Goal: Task Accomplishment & Management: Complete application form

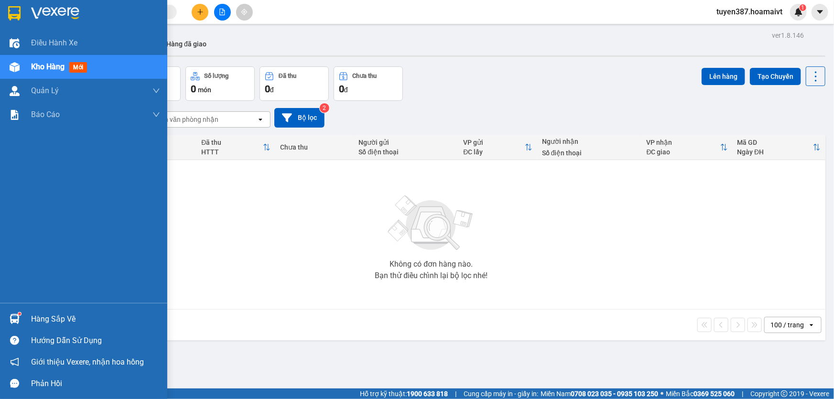
click at [80, 68] on span "mới" at bounding box center [78, 67] width 18 height 11
click at [79, 67] on span "mới" at bounding box center [78, 67] width 18 height 11
click at [80, 63] on span "mới" at bounding box center [78, 67] width 18 height 11
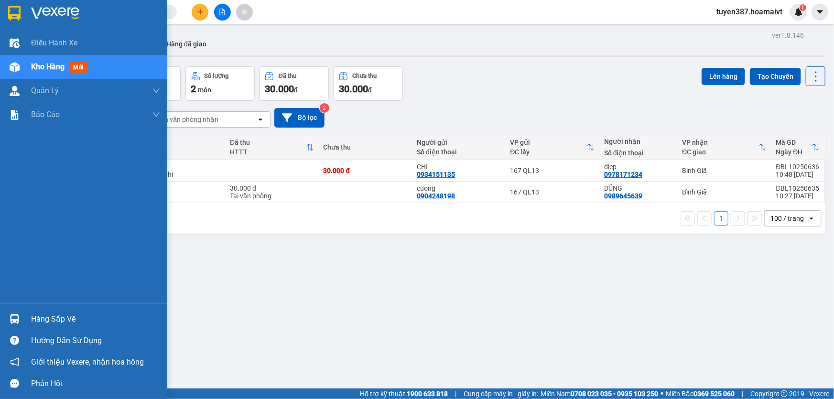
click at [79, 69] on span "mới" at bounding box center [78, 67] width 18 height 11
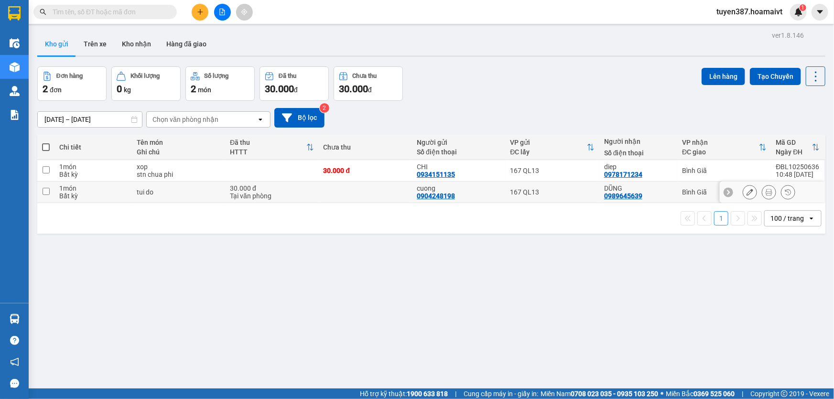
click at [398, 192] on td at bounding box center [366, 193] width 94 height 22
checkbox input "true"
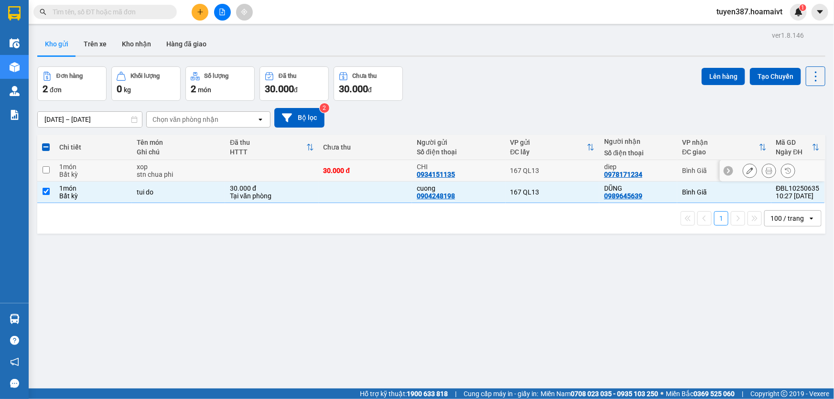
click at [397, 171] on div "30.000 đ" at bounding box center [366, 171] width 84 height 8
checkbox input "true"
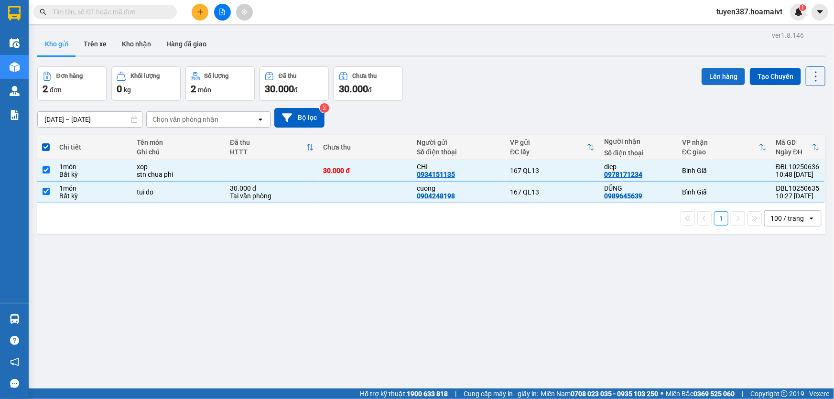
click at [712, 76] on button "Lên hàng" at bounding box center [724, 76] width 44 height 17
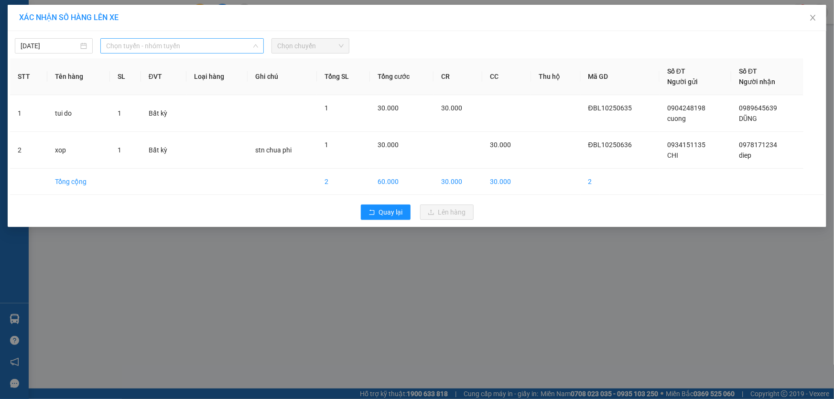
click at [236, 45] on span "Chọn tuyến - nhóm tuyến" at bounding box center [182, 46] width 152 height 14
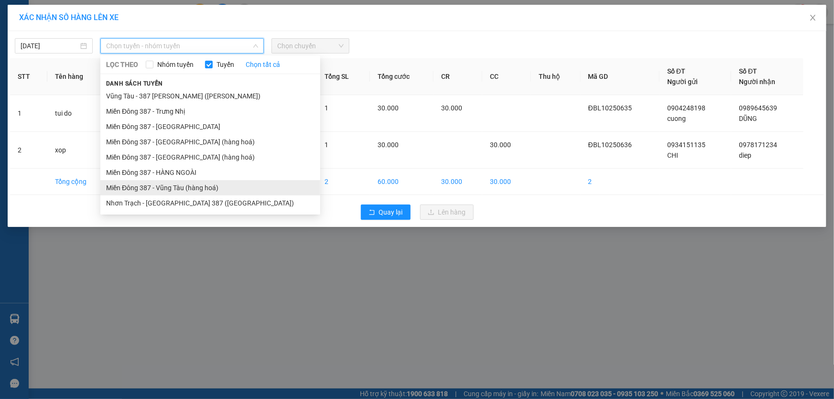
click at [183, 185] on li "Miền Đông 387 - Vũng Tàu (hàng hoá)" at bounding box center [210, 187] width 220 height 15
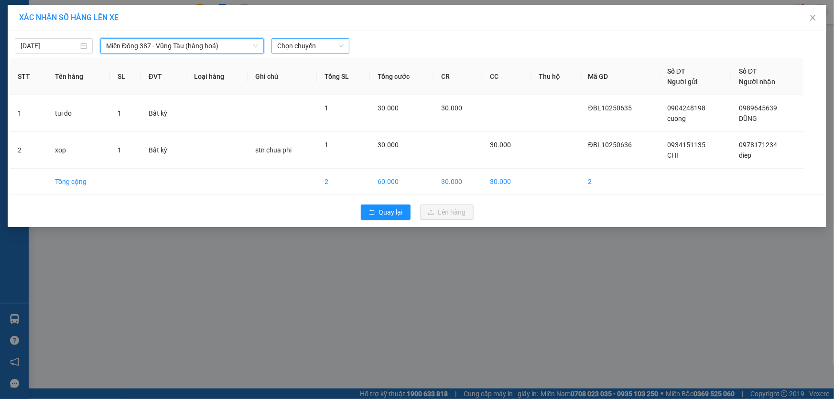
click at [322, 43] on span "Chọn chuyến" at bounding box center [310, 46] width 66 height 14
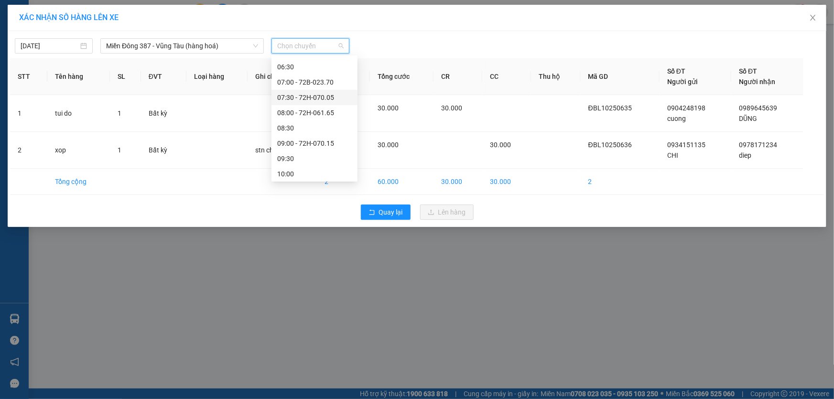
scroll to position [87, 0]
click at [295, 148] on div "11:00" at bounding box center [314, 147] width 75 height 11
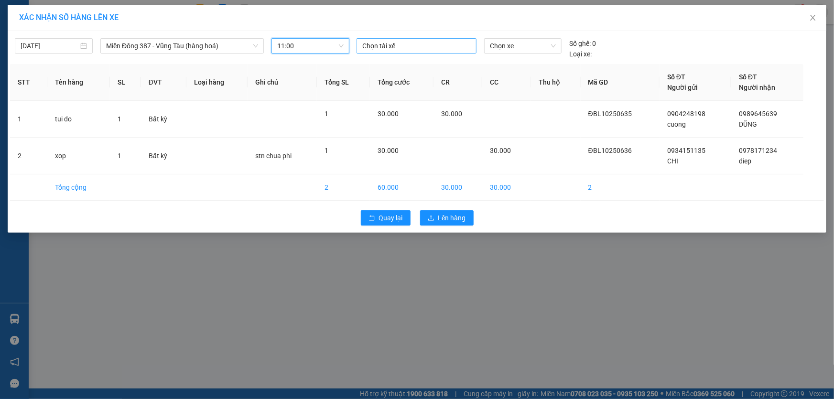
click at [409, 44] on div at bounding box center [416, 45] width 115 height 11
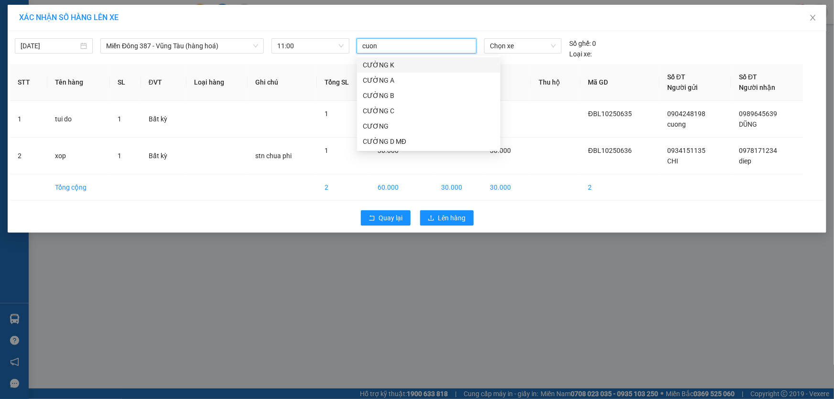
type input "cuong"
click at [385, 138] on div "CƯỜNG D MĐ" at bounding box center [429, 141] width 132 height 11
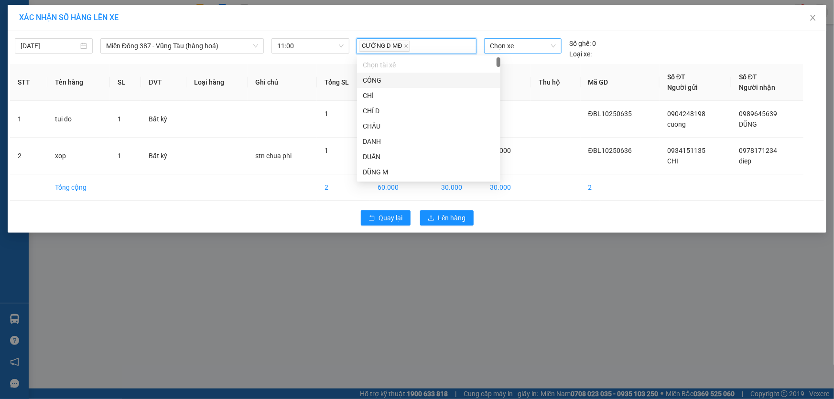
click at [520, 48] on span "Chọn xe" at bounding box center [523, 46] width 66 height 14
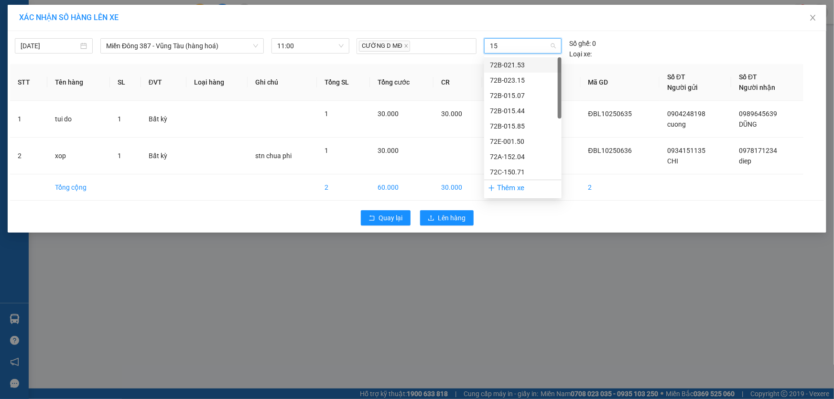
type input "153"
click at [515, 65] on div "72B-021.53" at bounding box center [523, 65] width 66 height 11
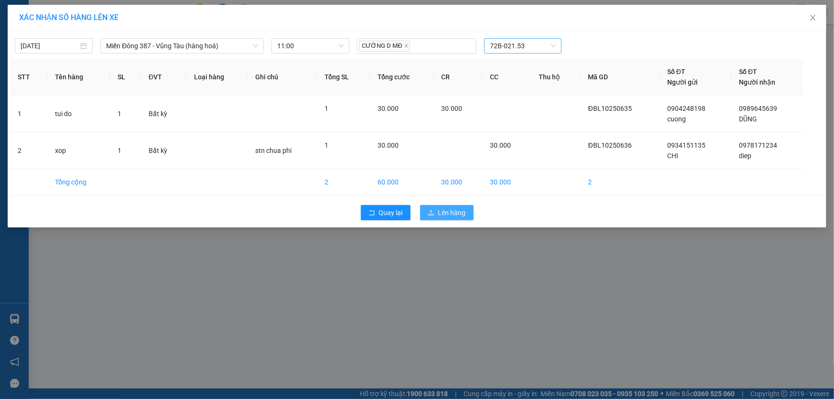
click at [448, 215] on span "Lên hàng" at bounding box center [452, 212] width 28 height 11
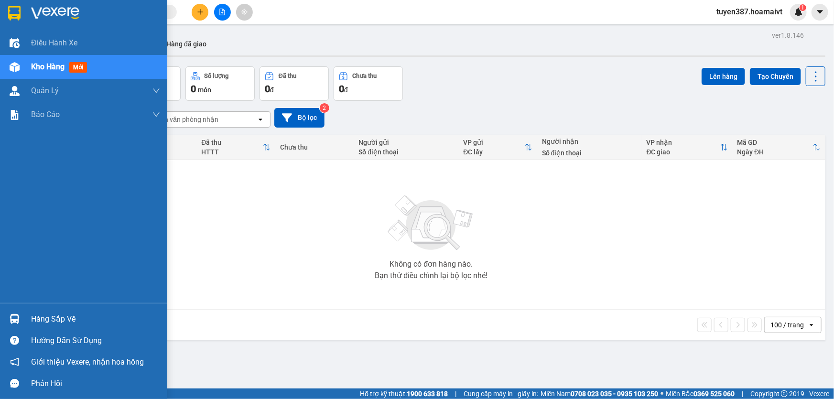
click at [81, 66] on span "mới" at bounding box center [78, 67] width 18 height 11
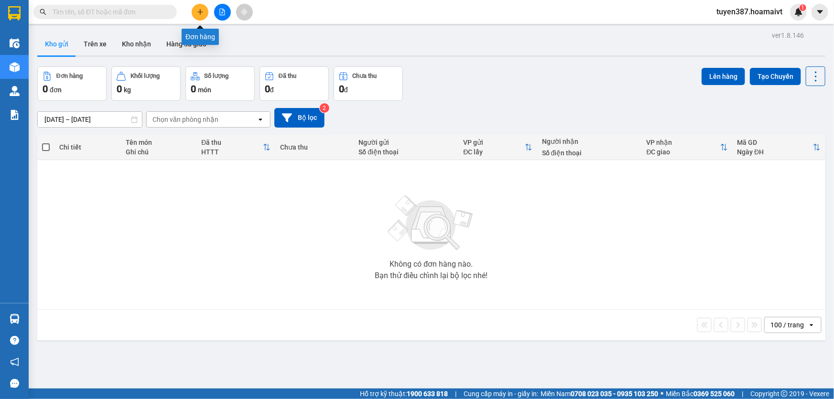
click at [197, 14] on icon "plus" at bounding box center [200, 12] width 7 height 7
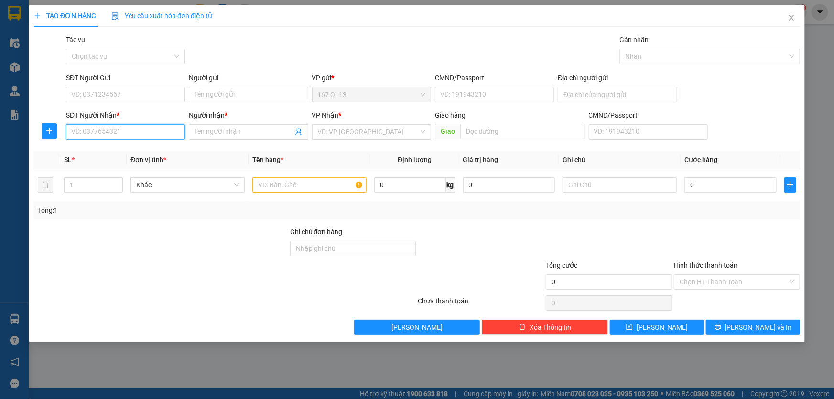
click at [156, 135] on input "SĐT Người Nhận *" at bounding box center [125, 131] width 119 height 15
type input "0"
click at [97, 151] on div "0799099070 - thao" at bounding box center [126, 151] width 108 height 11
type input "0799099070"
type input "thao"
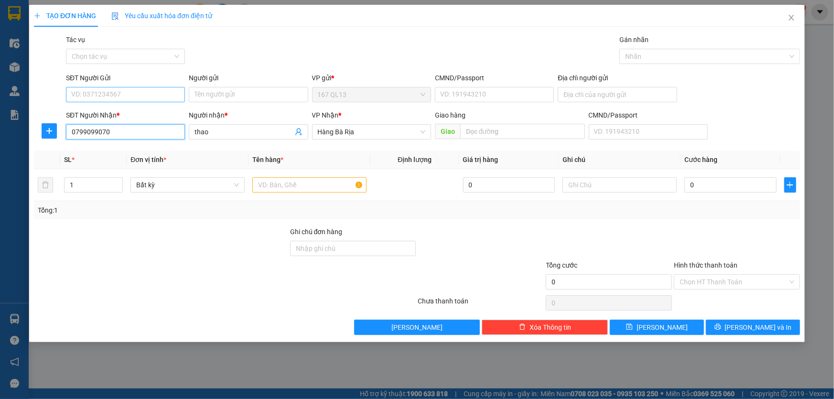
type input "0799099070"
click at [121, 94] on input "SĐT Người Gửi" at bounding box center [125, 94] width 119 height 15
click at [119, 114] on div "0919881766 - mai" at bounding box center [126, 114] width 108 height 11
type input "0919881766"
type input "mai"
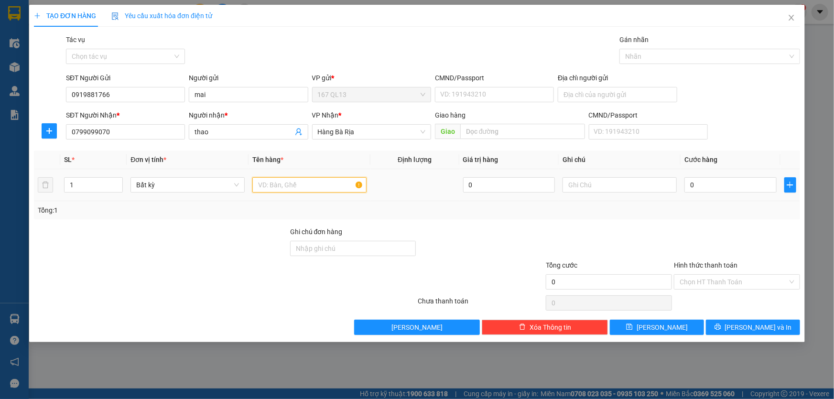
click at [279, 184] on input "text" at bounding box center [309, 184] width 114 height 15
type input "thung"
click at [687, 187] on input "0" at bounding box center [731, 184] width 92 height 15
type input "3"
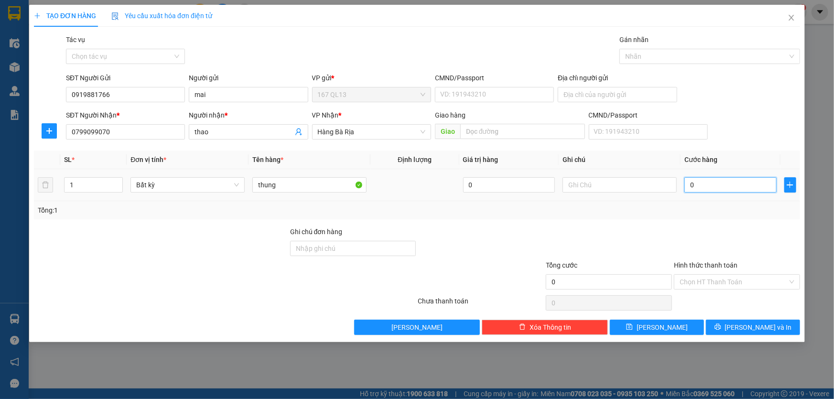
type input "3"
type input "30"
type input "30.000"
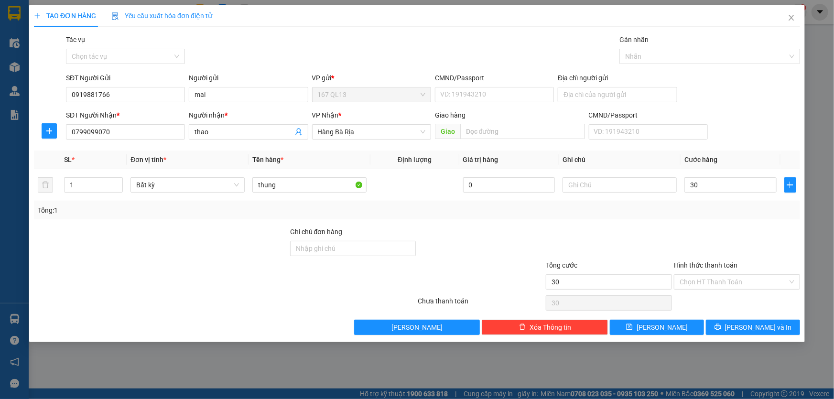
type input "30.000"
click at [714, 266] on label "Hình thức thanh toán" at bounding box center [706, 266] width 64 height 8
click at [714, 275] on input "Hình thức thanh toán" at bounding box center [734, 282] width 108 height 14
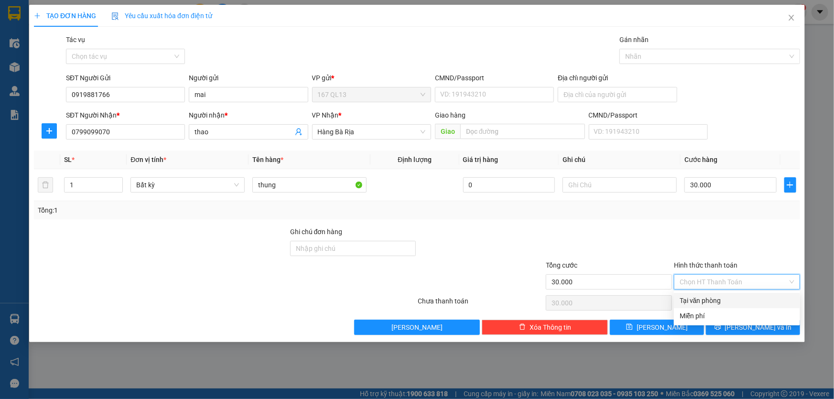
click at [703, 301] on div "Tại văn phòng" at bounding box center [737, 300] width 115 height 11
type input "0"
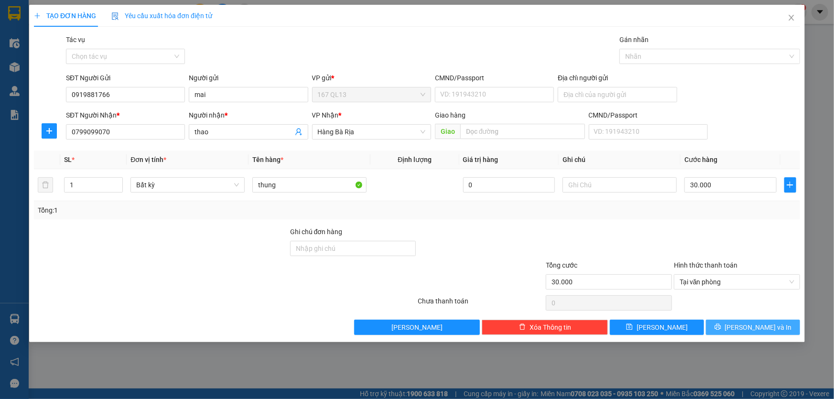
click at [735, 322] on button "Lưu và In" at bounding box center [753, 327] width 94 height 15
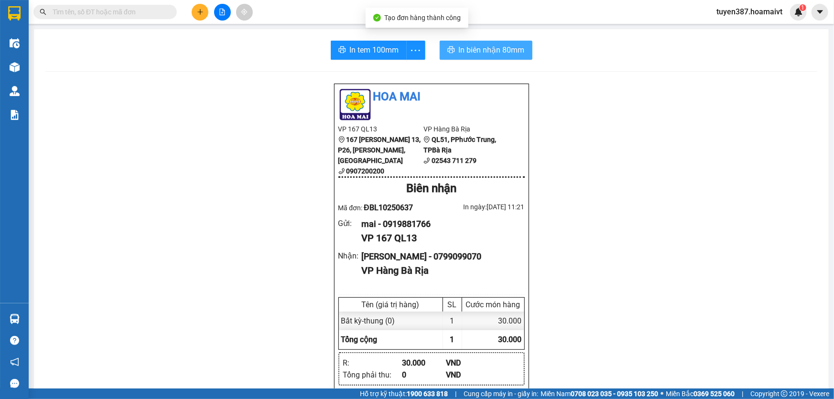
click at [468, 50] on span "In biên nhận 80mm" at bounding box center [492, 50] width 66 height 12
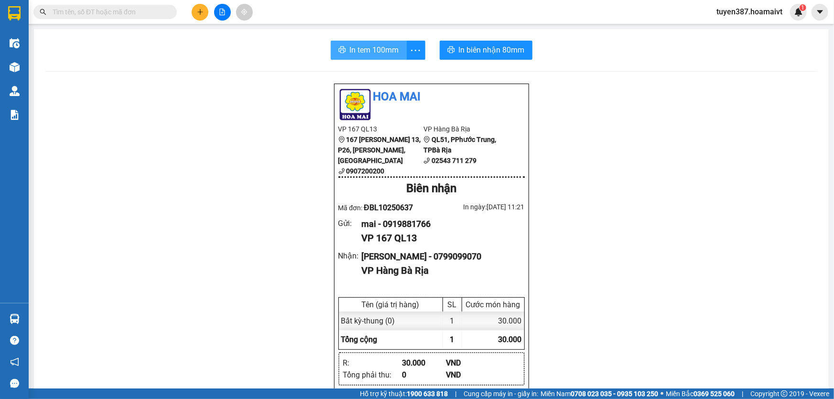
click at [371, 49] on span "In tem 100mm" at bounding box center [374, 50] width 49 height 12
click at [197, 10] on icon "plus" at bounding box center [200, 12] width 7 height 7
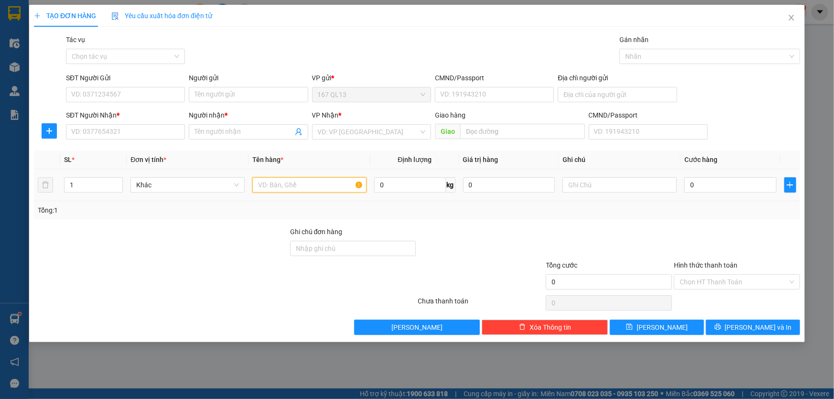
click at [293, 189] on input "text" at bounding box center [309, 184] width 114 height 15
type input "xop"
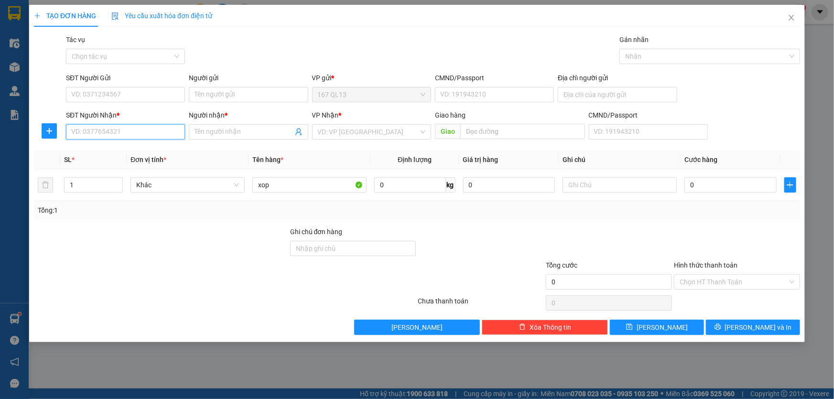
click at [112, 127] on input "SĐT Người Nhận *" at bounding box center [125, 131] width 119 height 15
type input "0907185791"
click at [118, 154] on div "0907185791 - hoang" at bounding box center [126, 151] width 108 height 11
type input "hoang"
type input "phu my"
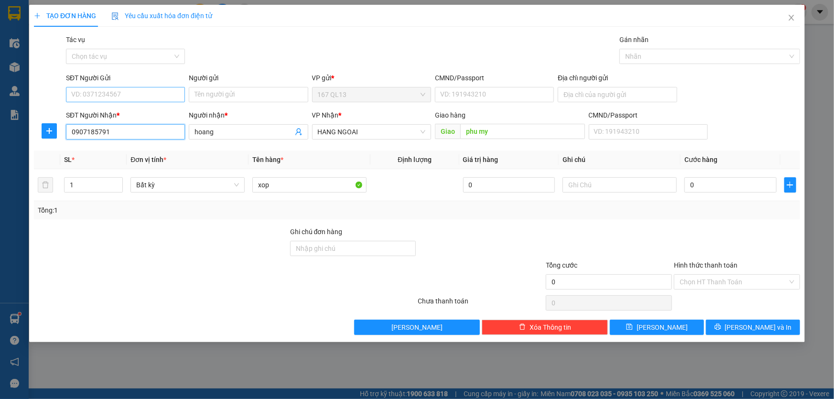
type input "0907185791"
click at [130, 93] on input "SĐT Người Gửi" at bounding box center [125, 94] width 119 height 15
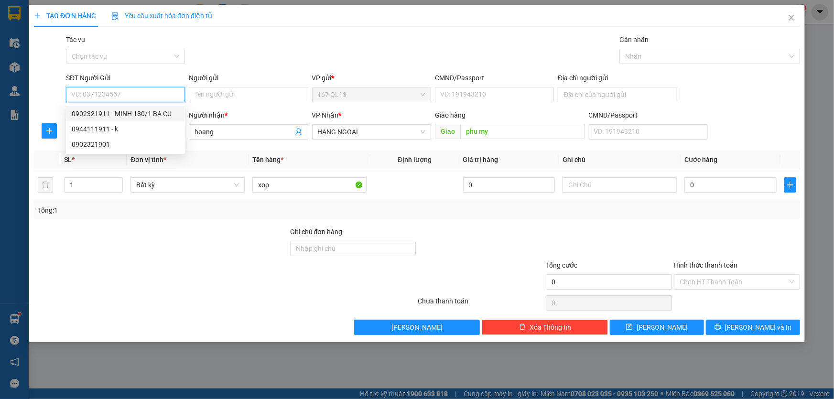
click at [139, 114] on div "0902321911 - MINH 180/1 BA CU" at bounding box center [126, 114] width 108 height 11
type input "0902321911"
type input "MINH 180/1 BA CU"
type input "079207002377"
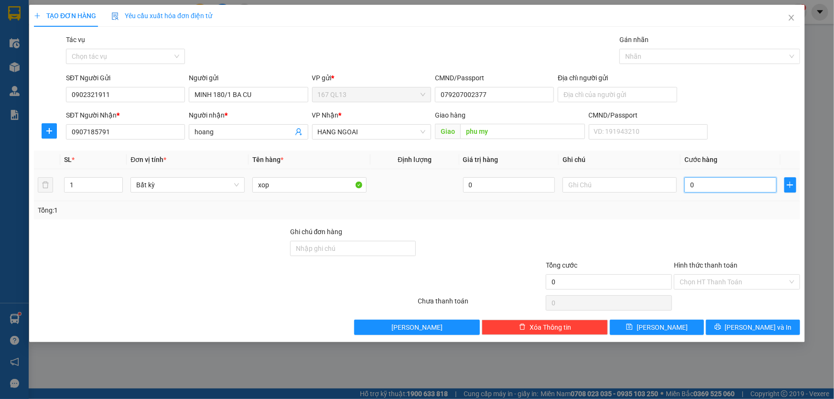
click at [685, 185] on input "0" at bounding box center [731, 184] width 92 height 15
type input "6"
type input "60"
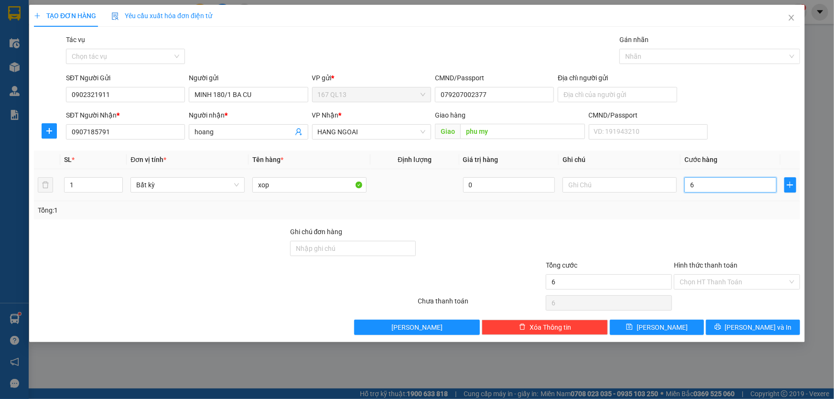
type input "60"
type input "60.000"
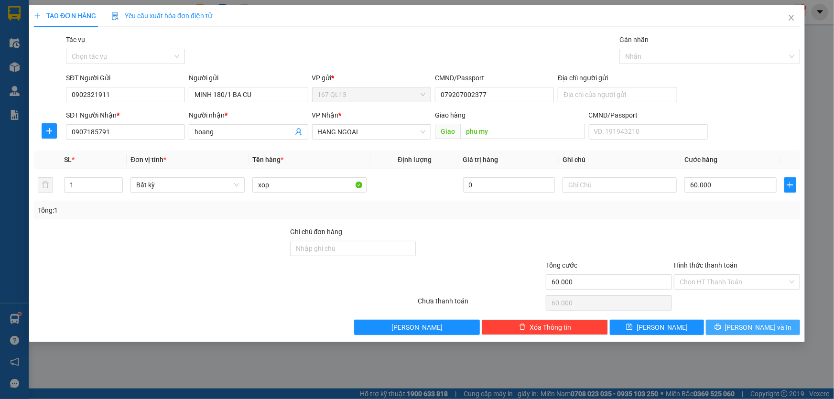
click at [757, 328] on span "Lưu và In" at bounding box center [758, 327] width 67 height 11
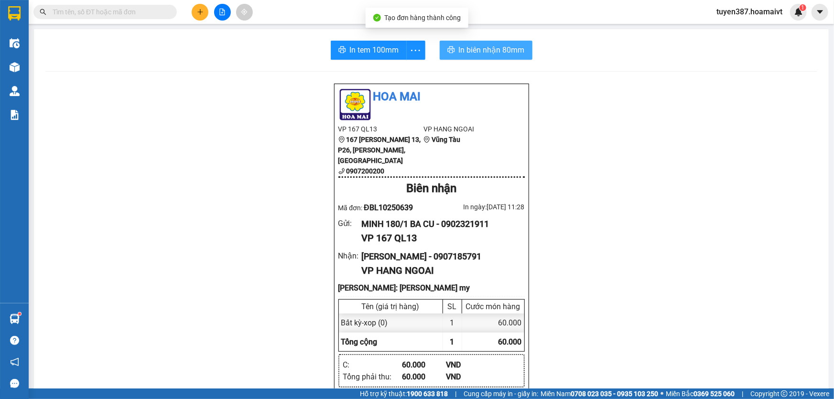
click at [469, 52] on span "In biên nhận 80mm" at bounding box center [492, 50] width 66 height 12
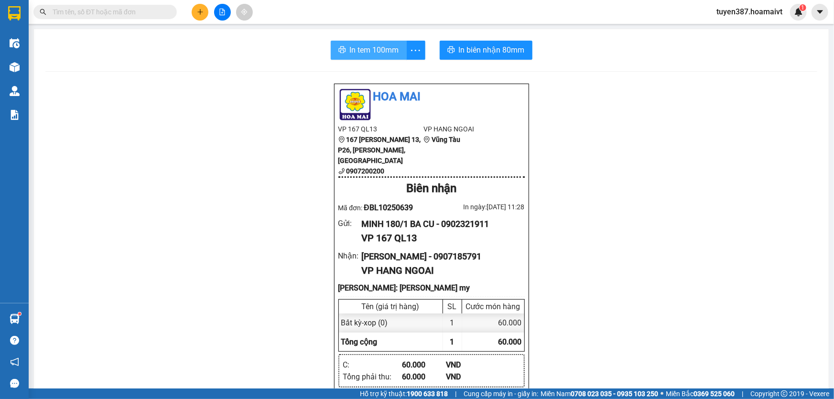
click at [375, 57] on button "In tem 100mm" at bounding box center [369, 50] width 76 height 19
click at [199, 7] on button at bounding box center [200, 12] width 17 height 17
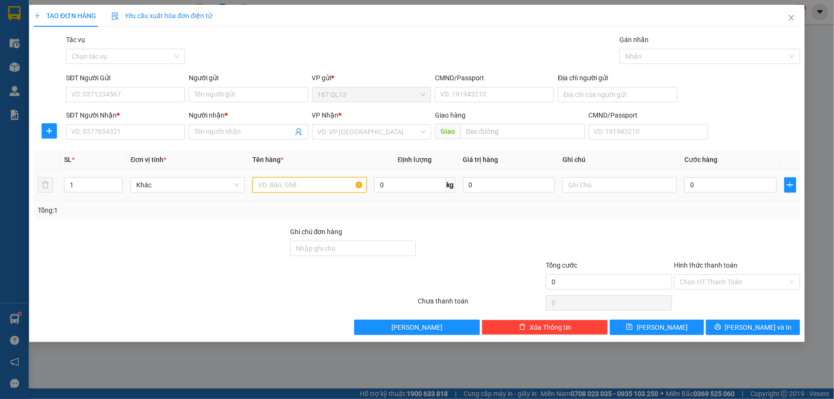
click at [285, 186] on input "text" at bounding box center [309, 184] width 114 height 15
type input "xop bk vang"
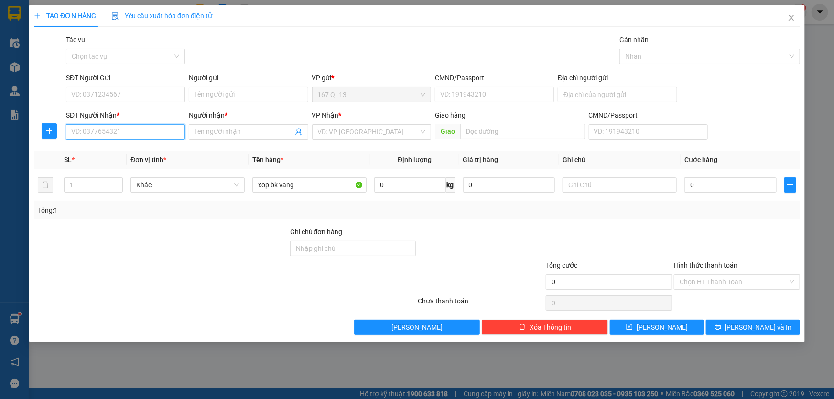
click at [118, 129] on input "SĐT Người Nhận *" at bounding box center [125, 131] width 119 height 15
click at [118, 182] on icon "up" at bounding box center [117, 183] width 3 height 2
click at [124, 129] on input "SĐT Người Nhận *" at bounding box center [125, 131] width 119 height 15
type input "1"
click at [117, 188] on icon "down" at bounding box center [117, 187] width 3 height 3
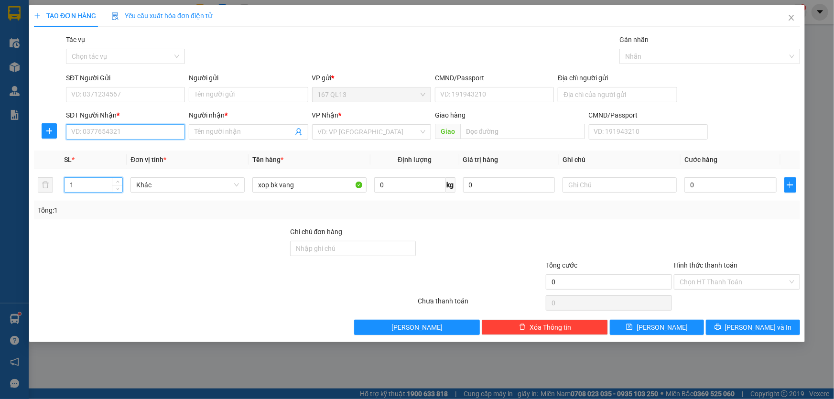
click at [152, 130] on input "SĐT Người Nhận *" at bounding box center [125, 131] width 119 height 15
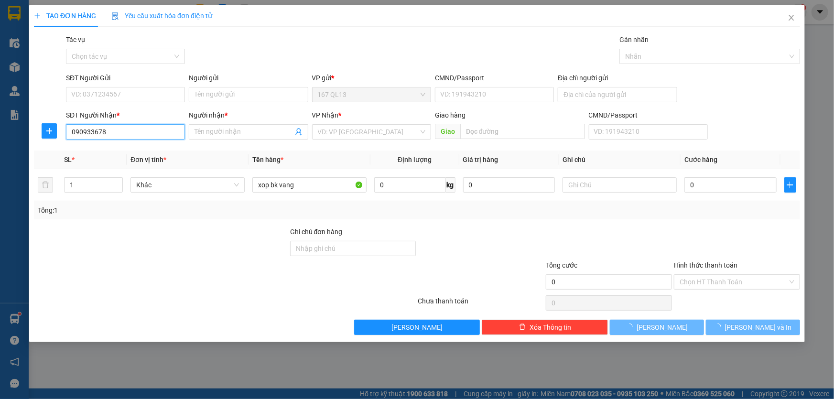
type input "0909336784"
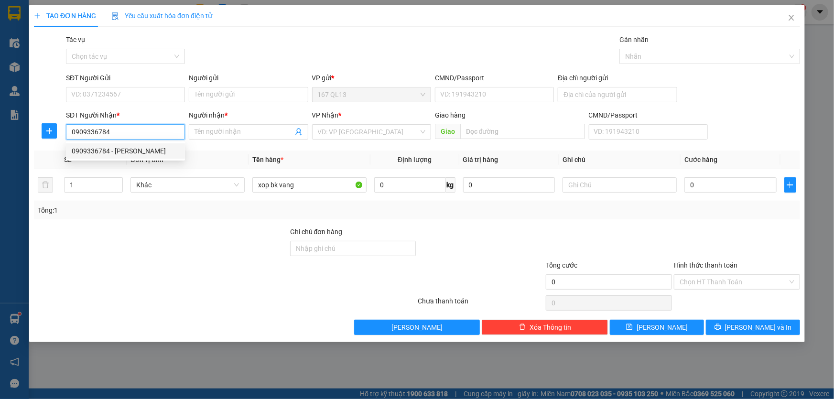
click at [94, 150] on div "0909336784 - luan" at bounding box center [126, 151] width 108 height 11
type input "luan"
type input "0909336784"
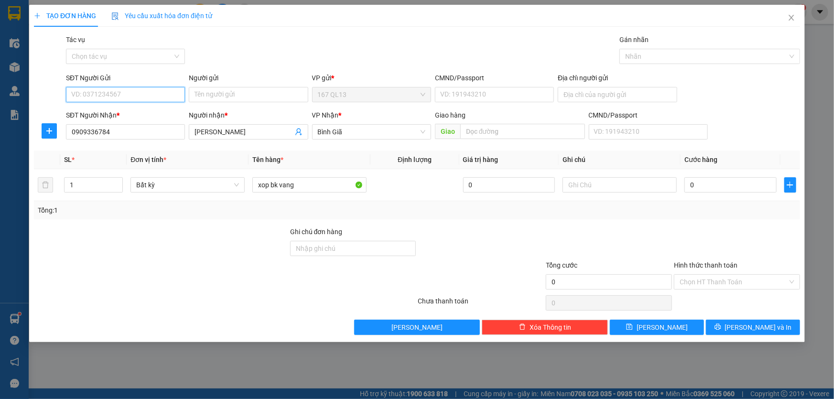
click at [100, 97] on input "SĐT Người Gửi" at bounding box center [125, 94] width 119 height 15
click at [120, 114] on div "0984237810 - PHƯƠNG" at bounding box center [126, 114] width 108 height 11
type input "0984237810"
type input "PHƯƠNG"
type input "037192006605"
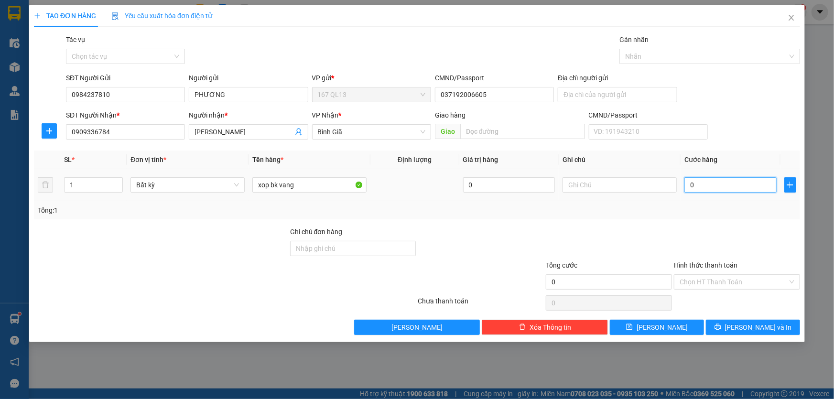
click at [686, 186] on input "0" at bounding box center [731, 184] width 92 height 15
type input "4"
type input "40"
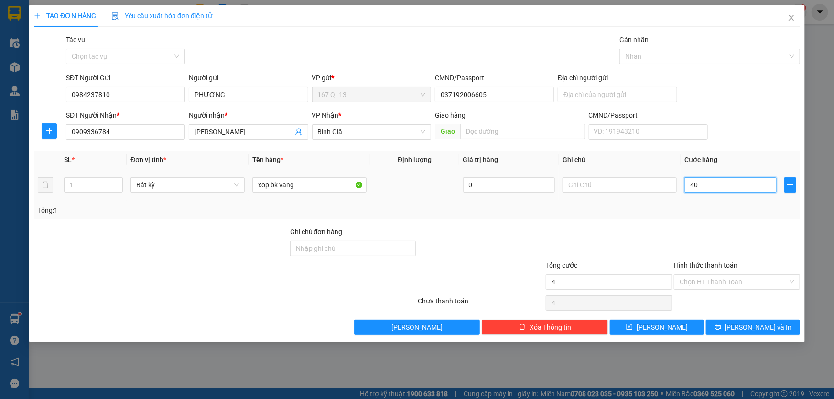
type input "40"
click at [745, 328] on span "Lưu và In" at bounding box center [758, 327] width 67 height 11
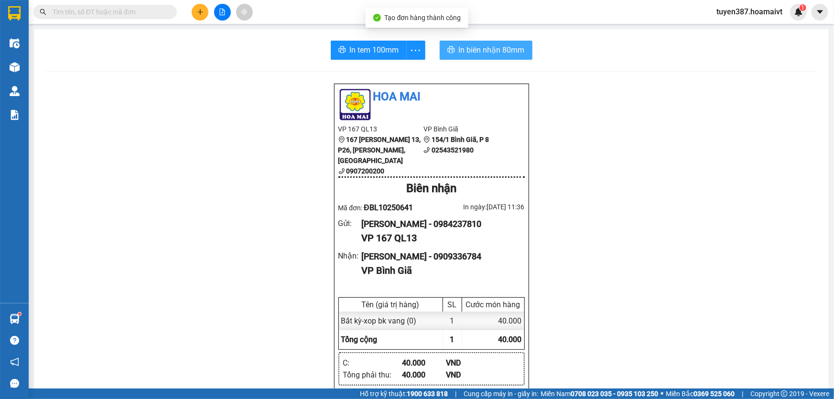
click at [469, 47] on span "In biên nhận 80mm" at bounding box center [492, 50] width 66 height 12
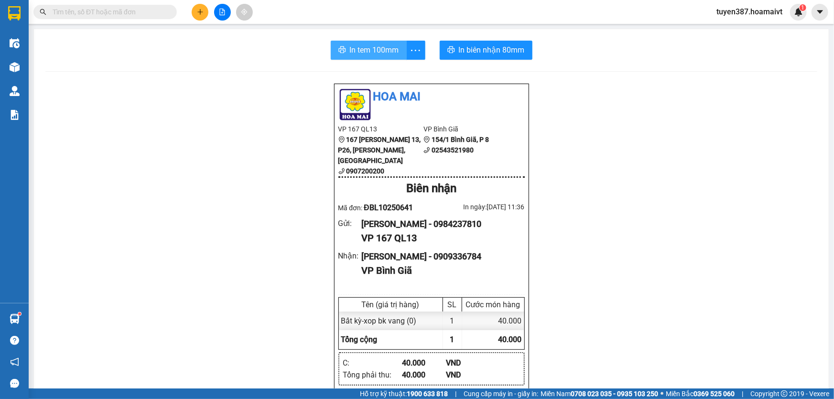
click at [382, 49] on span "In tem 100mm" at bounding box center [374, 50] width 49 height 12
click at [199, 5] on button at bounding box center [200, 12] width 17 height 17
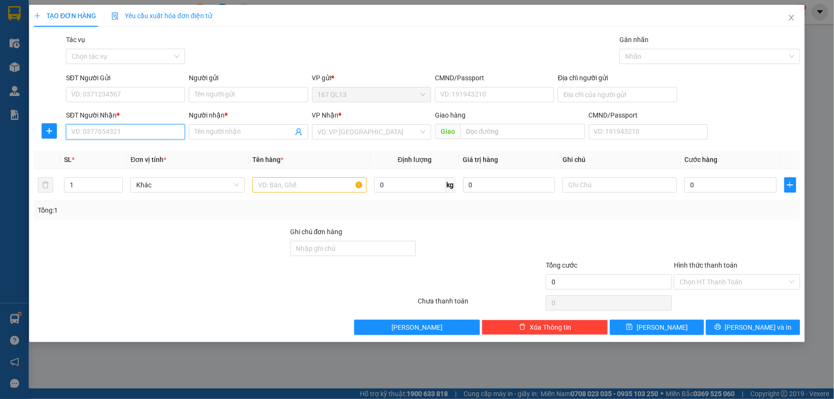
click at [138, 128] on input "SĐT Người Nhận *" at bounding box center [125, 131] width 119 height 15
type input "0974614678"
click at [244, 136] on input "Người nhận *" at bounding box center [244, 132] width 98 height 11
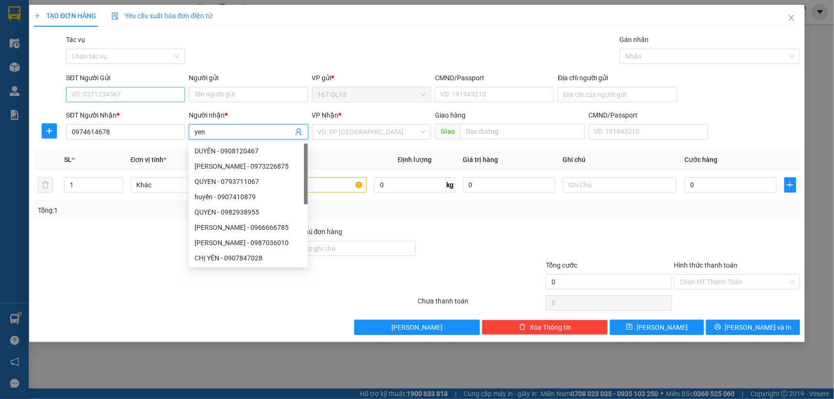
type input "yen"
click at [138, 93] on input "SĐT Người Gửi" at bounding box center [125, 94] width 119 height 15
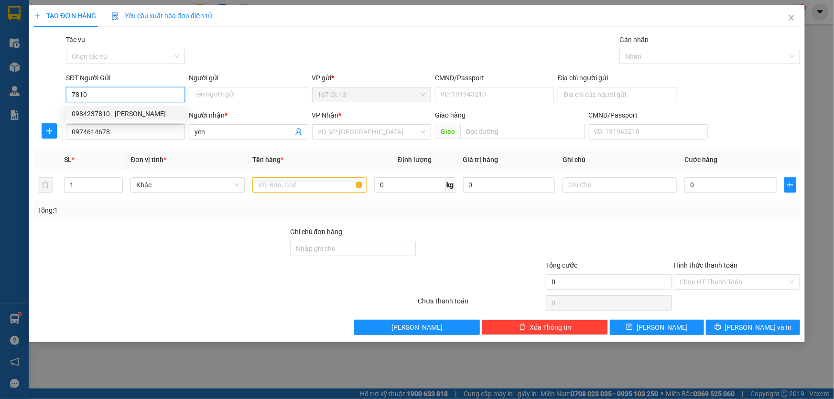
click at [131, 117] on div "0984237810 - PHƯƠNG" at bounding box center [126, 114] width 108 height 11
type input "0984237810"
type input "PHƯƠNG"
type input "037192006605"
type input "0984237810"
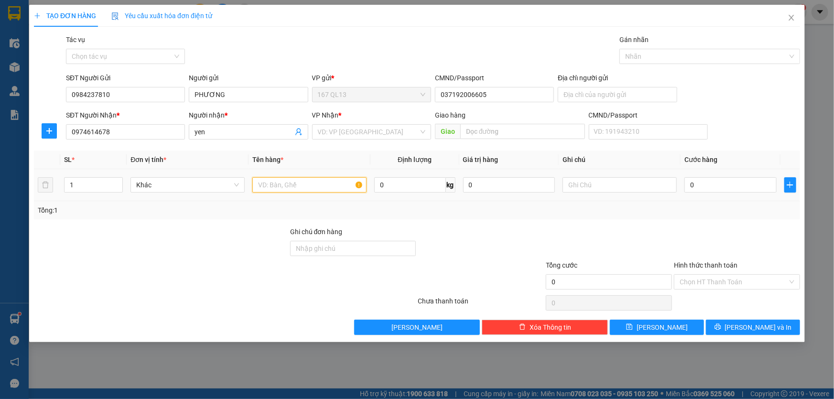
click at [307, 186] on input "text" at bounding box center [309, 184] width 114 height 15
type input "xop bk vang"
click at [686, 183] on input "0" at bounding box center [731, 184] width 92 height 15
type input "6"
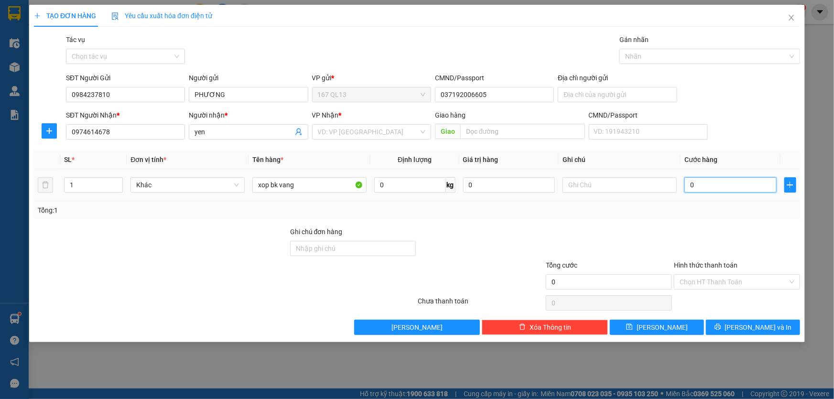
type input "6"
type input "60"
type input "60.000"
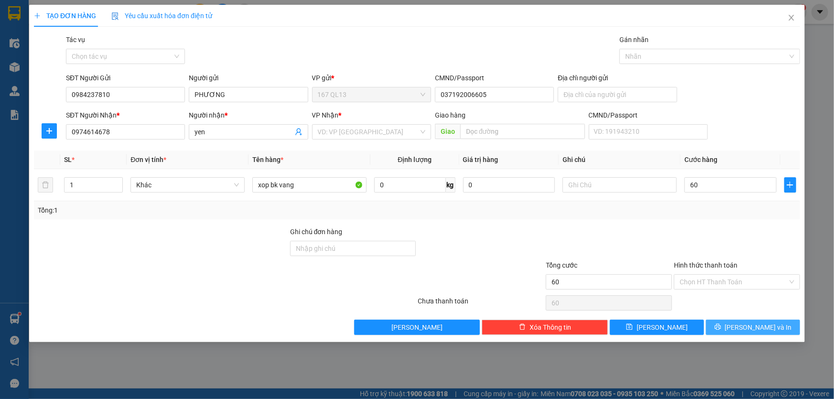
type input "60.000"
click at [746, 326] on span "Lưu và In" at bounding box center [758, 327] width 67 height 11
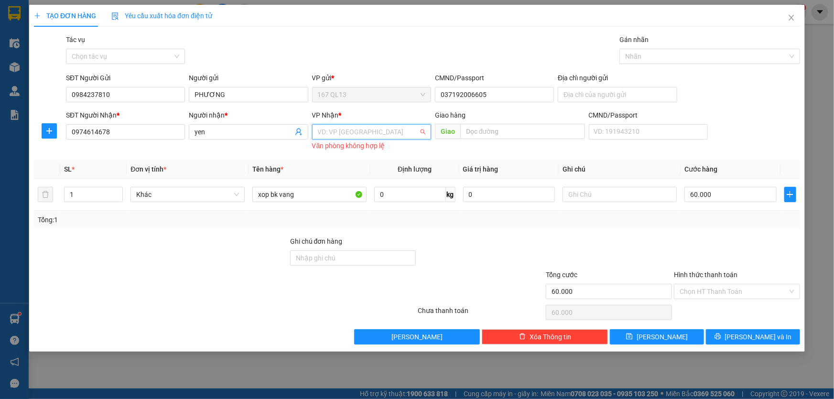
click at [376, 134] on input "search" at bounding box center [368, 132] width 101 height 14
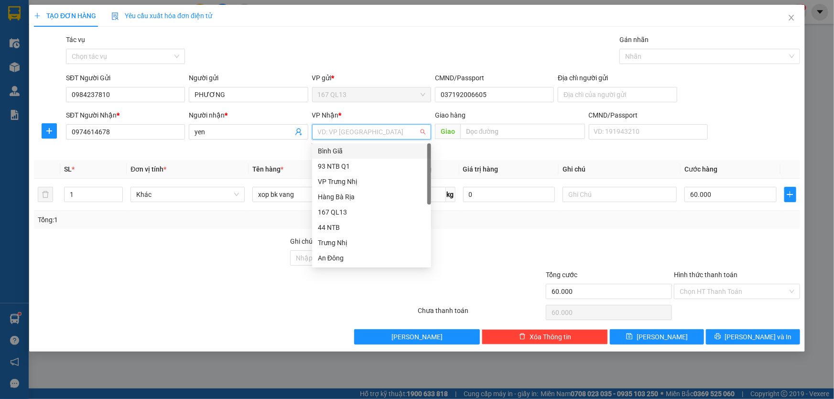
click at [347, 150] on div "Bình Giã" at bounding box center [372, 151] width 108 height 11
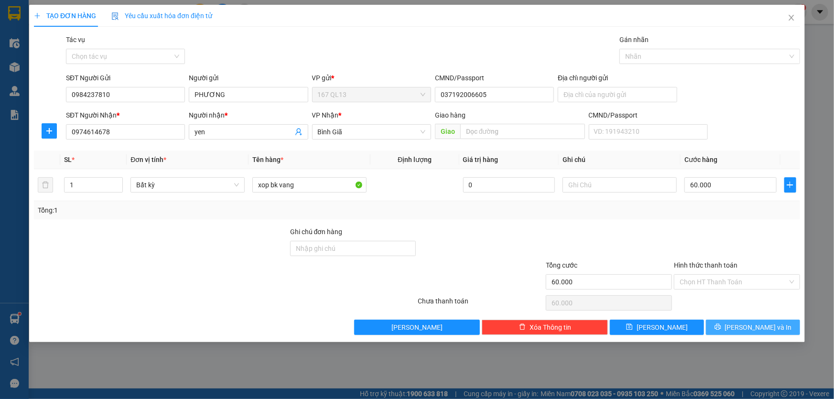
click at [739, 322] on button "Lưu và In" at bounding box center [753, 327] width 94 height 15
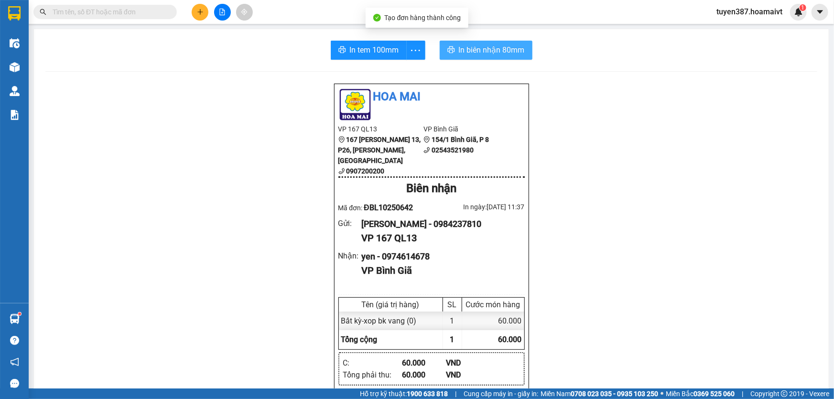
click at [470, 51] on span "In biên nhận 80mm" at bounding box center [492, 50] width 66 height 12
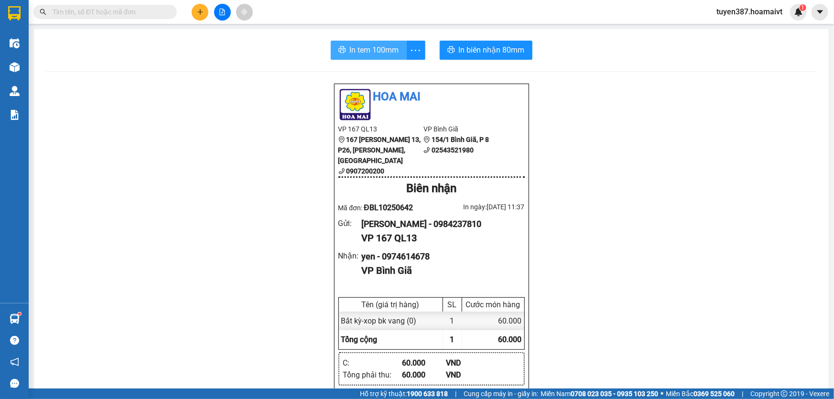
click at [377, 54] on span "In tem 100mm" at bounding box center [374, 50] width 49 height 12
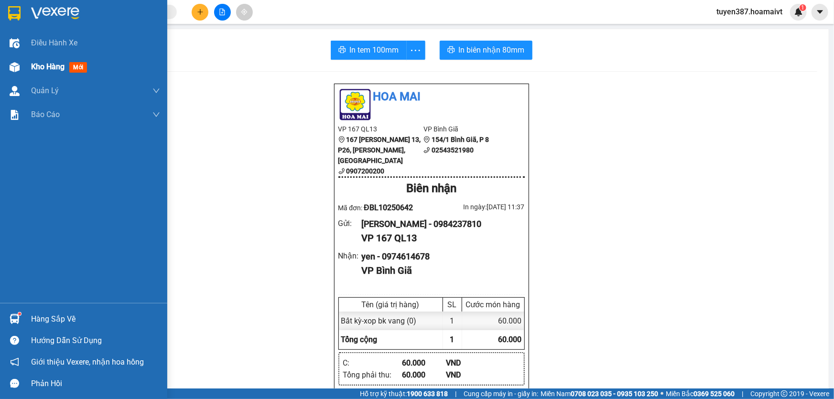
click at [82, 65] on span "mới" at bounding box center [78, 67] width 18 height 11
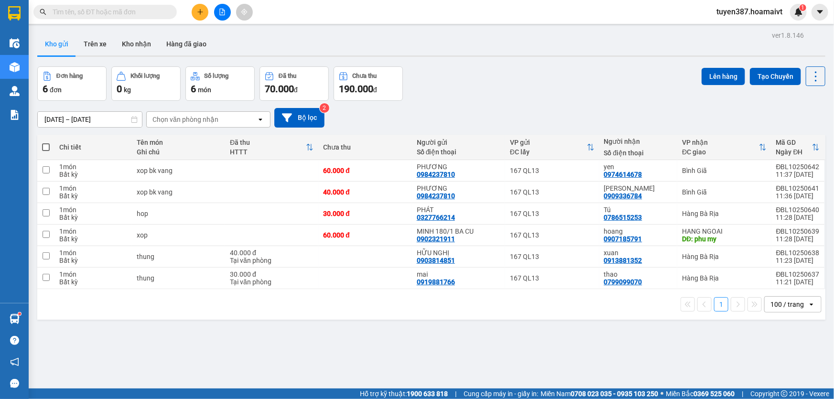
click at [50, 44] on button "Kho gửi" at bounding box center [56, 44] width 39 height 23
click at [62, 48] on button "Kho gửi" at bounding box center [56, 44] width 39 height 23
click at [388, 192] on div "40.000 đ" at bounding box center [365, 192] width 84 height 8
checkbox input "true"
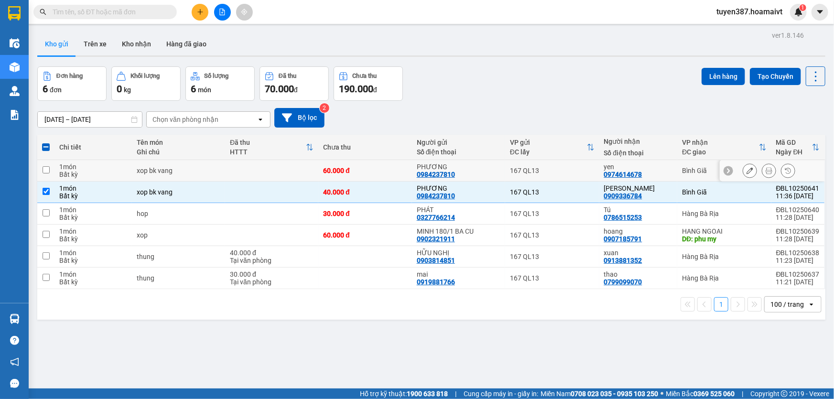
click at [389, 170] on div "60.000 đ" at bounding box center [365, 171] width 84 height 8
checkbox input "true"
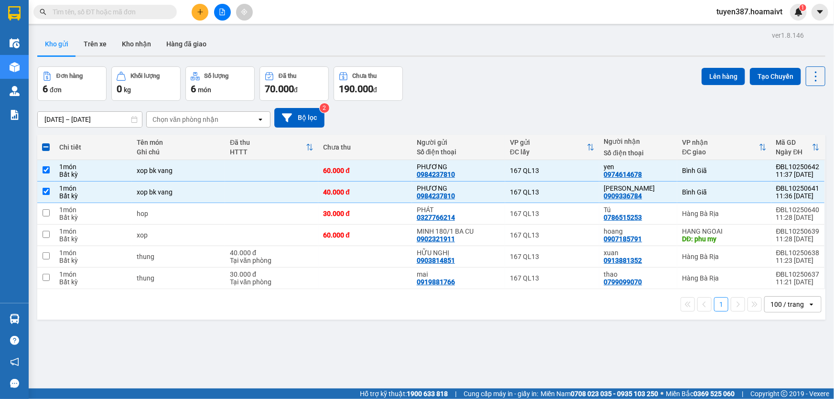
click at [727, 62] on div "ver 1.8.146 Kho gửi Trên xe Kho nhận Hàng đã giao Đơn hàng 6 đơn Khối lượng 0 k…" at bounding box center [431, 228] width 796 height 399
click at [708, 76] on button "Lên hàng" at bounding box center [724, 76] width 44 height 17
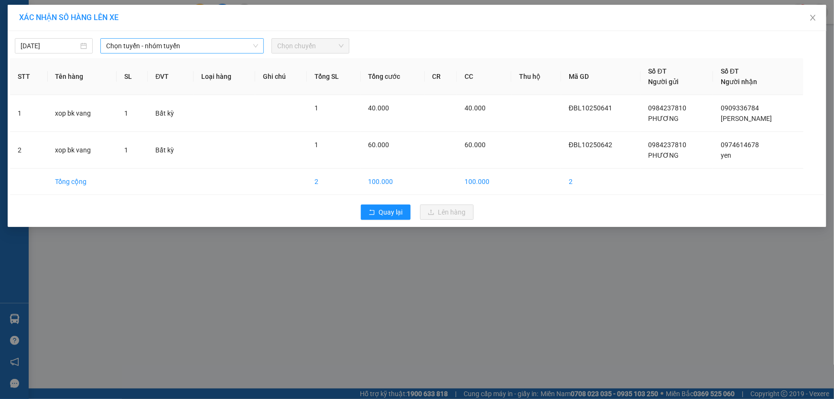
click at [145, 44] on span "Chọn tuyến - nhóm tuyến" at bounding box center [182, 46] width 152 height 14
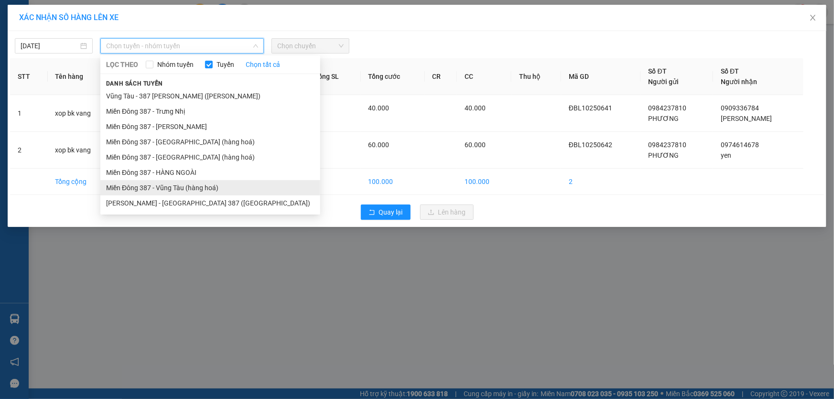
drag, startPoint x: 185, startPoint y: 187, endPoint x: 193, endPoint y: 180, distance: 10.1
click at [186, 186] on li "Miền Đông 387 - Vũng Tàu (hàng hoá)" at bounding box center [210, 187] width 220 height 15
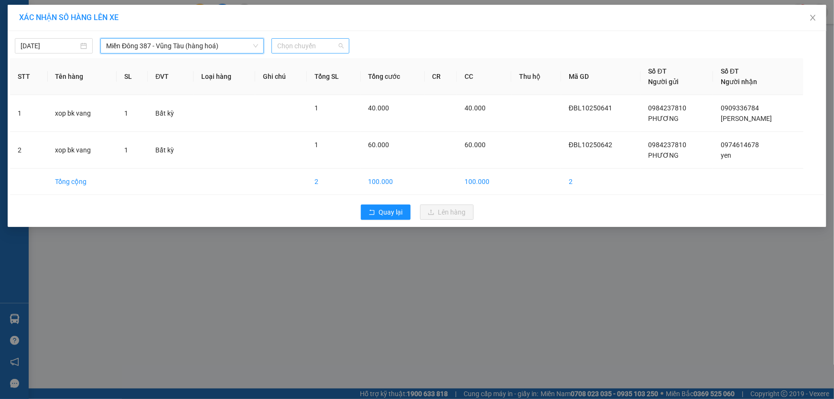
click at [313, 47] on span "Chọn chuyến" at bounding box center [310, 46] width 66 height 14
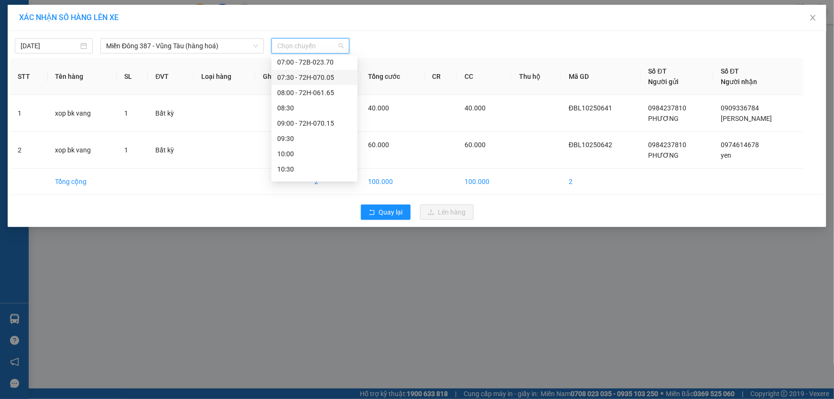
scroll to position [130, 0]
click at [300, 119] on div "11:30" at bounding box center [314, 118] width 75 height 11
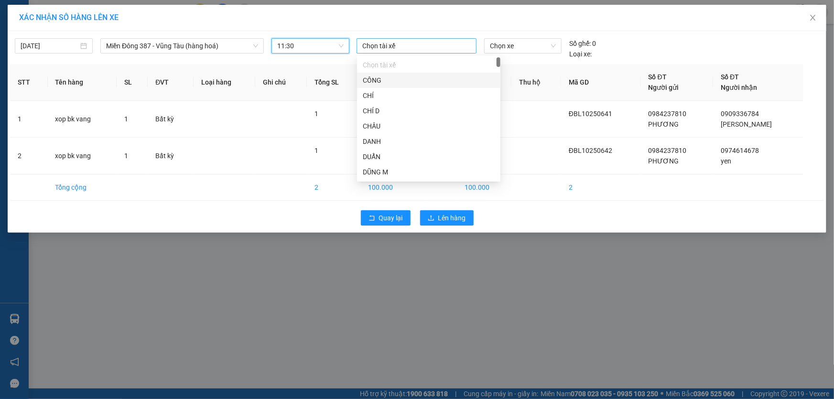
click at [403, 45] on div at bounding box center [416, 45] width 115 height 11
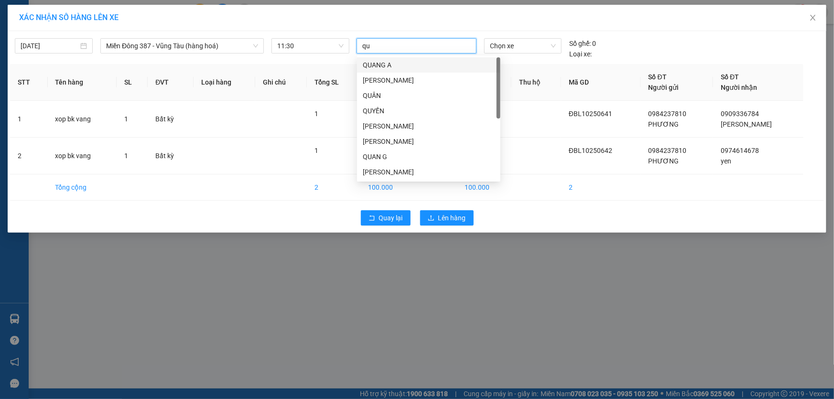
type input "quy"
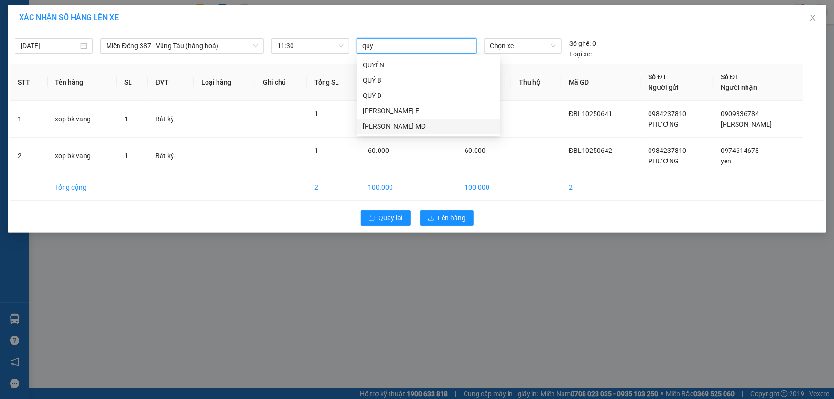
click at [381, 127] on div "QUÝ MĐ" at bounding box center [429, 126] width 132 height 11
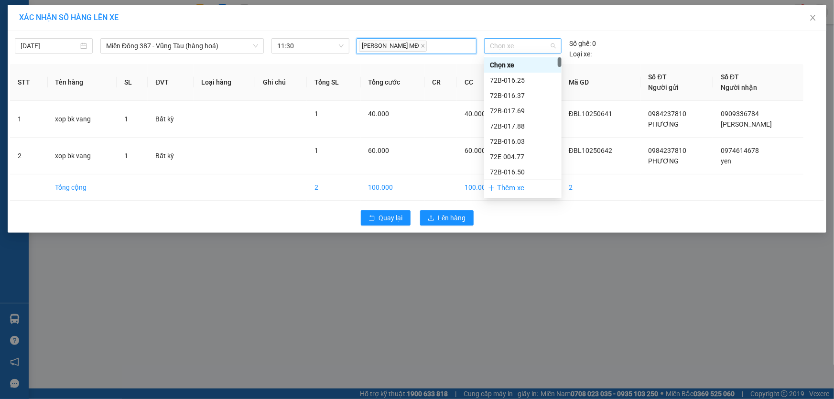
click at [522, 42] on span "Chọn xe" at bounding box center [523, 46] width 66 height 14
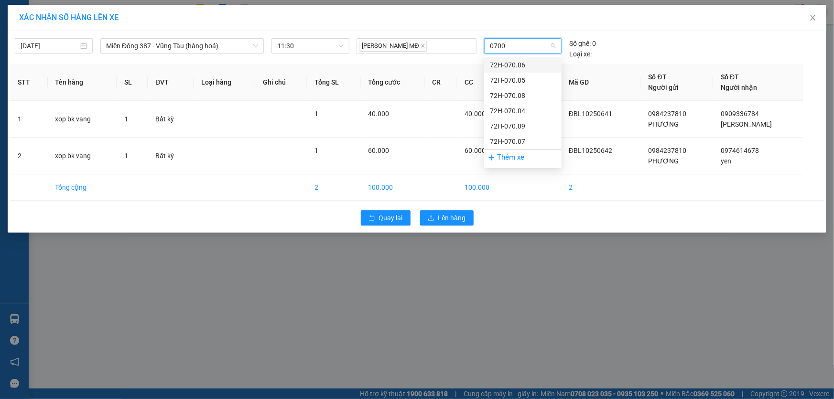
type input "07007"
click at [516, 64] on div "72H-070.07" at bounding box center [523, 65] width 66 height 11
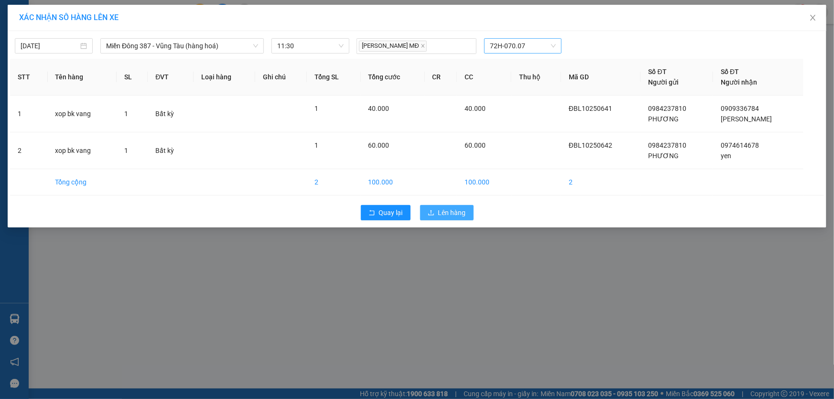
click at [454, 215] on span "Lên hàng" at bounding box center [452, 212] width 28 height 11
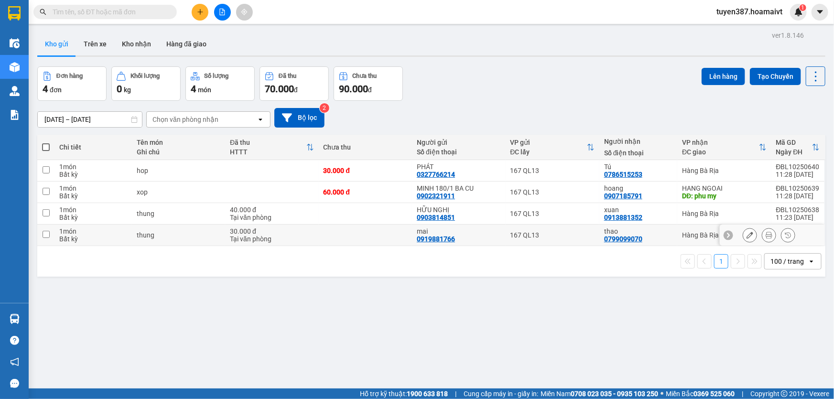
click at [647, 230] on div "thao" at bounding box center [638, 232] width 68 height 8
checkbox input "true"
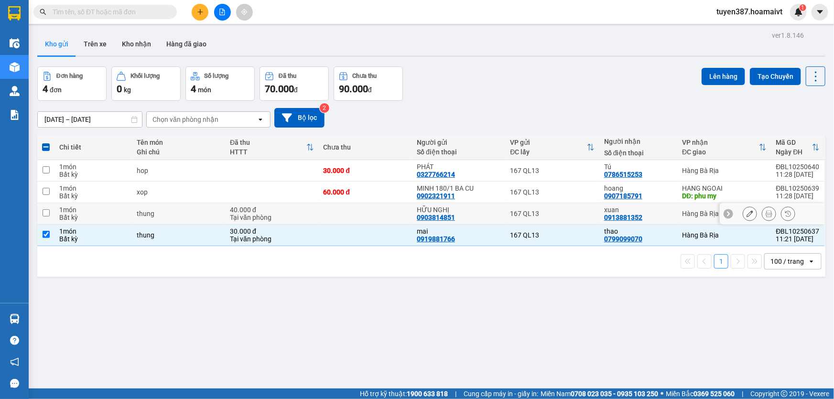
click at [650, 210] on div "xuan" at bounding box center [638, 210] width 68 height 8
checkbox input "true"
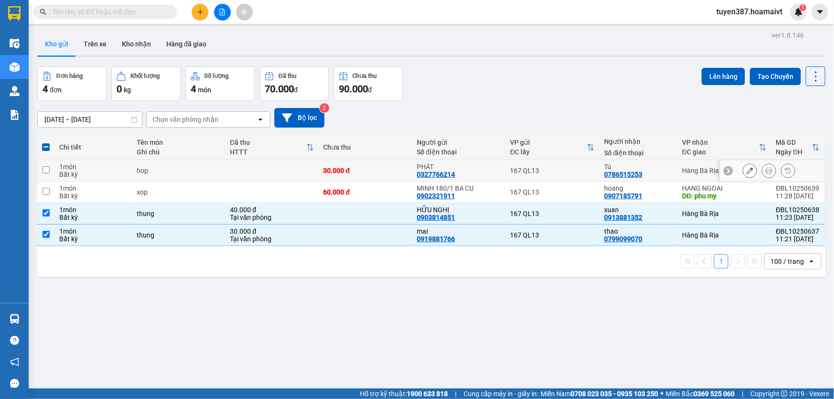
click at [656, 169] on div "Tú" at bounding box center [638, 167] width 68 height 8
checkbox input "true"
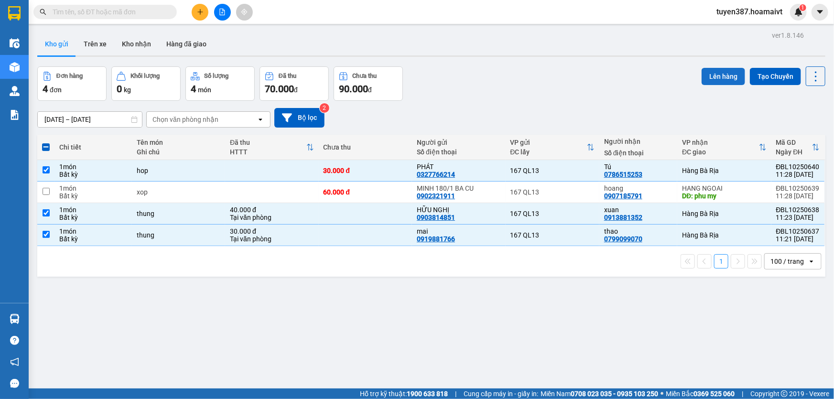
click at [710, 73] on button "Lên hàng" at bounding box center [724, 76] width 44 height 17
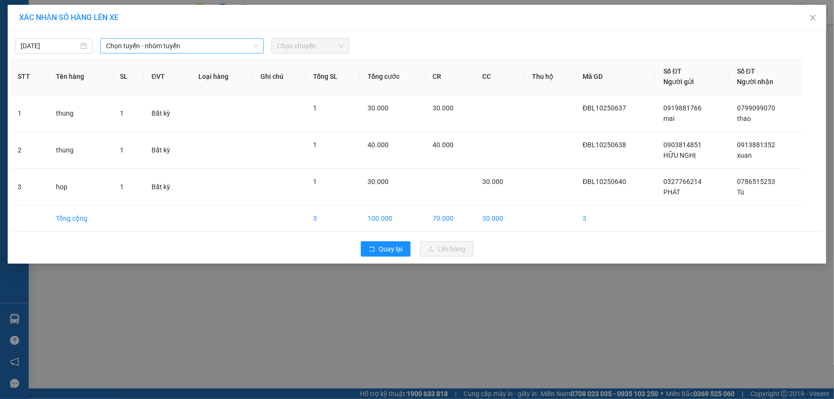
click at [182, 43] on span "Chọn tuyến - nhóm tuyến" at bounding box center [182, 46] width 152 height 14
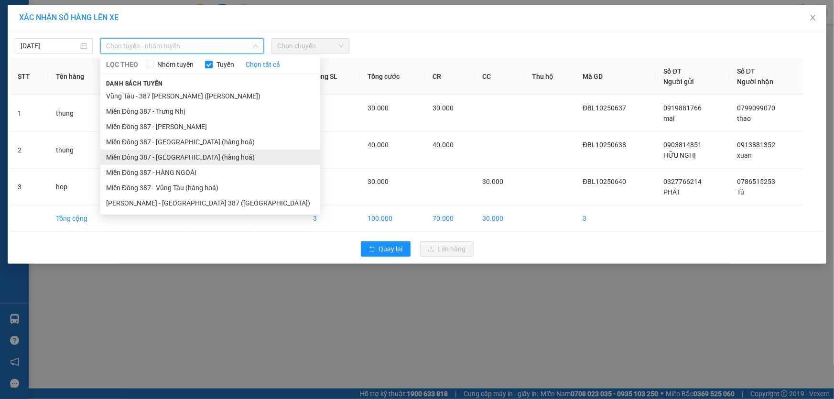
click at [182, 156] on li "Miền Đông 387 - [GEOGRAPHIC_DATA] (hàng hoá)" at bounding box center [210, 157] width 220 height 15
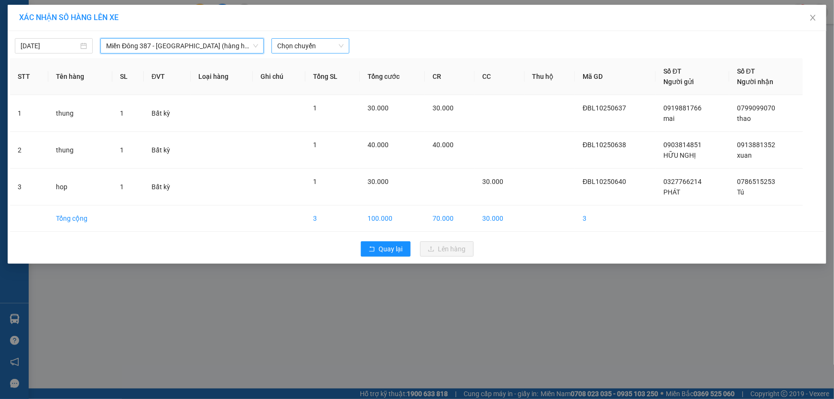
click at [310, 42] on span "Chọn chuyến" at bounding box center [310, 46] width 66 height 14
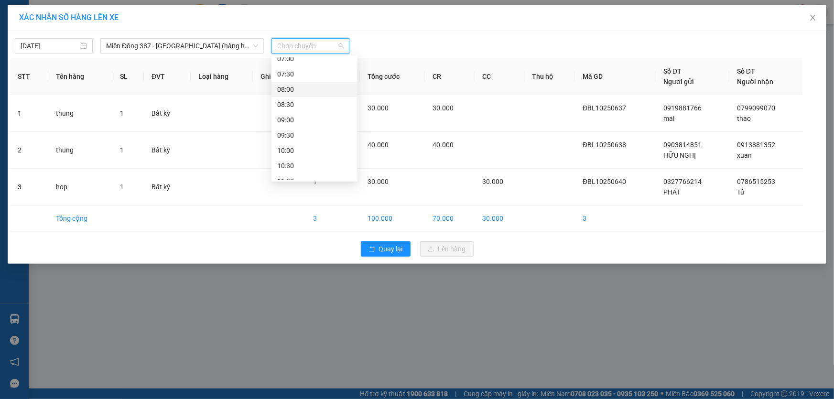
scroll to position [130, 0]
drag, startPoint x: 293, startPoint y: 119, endPoint x: 317, endPoint y: 92, distance: 35.9
click at [294, 119] on div "11:30" at bounding box center [314, 118] width 75 height 11
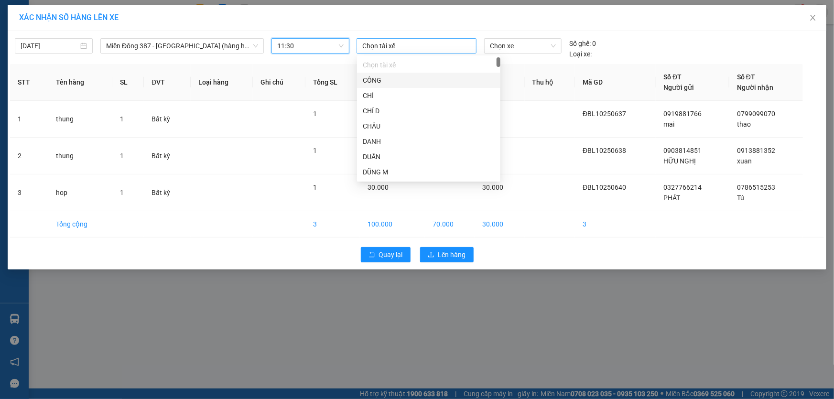
click at [392, 46] on div at bounding box center [416, 45] width 115 height 11
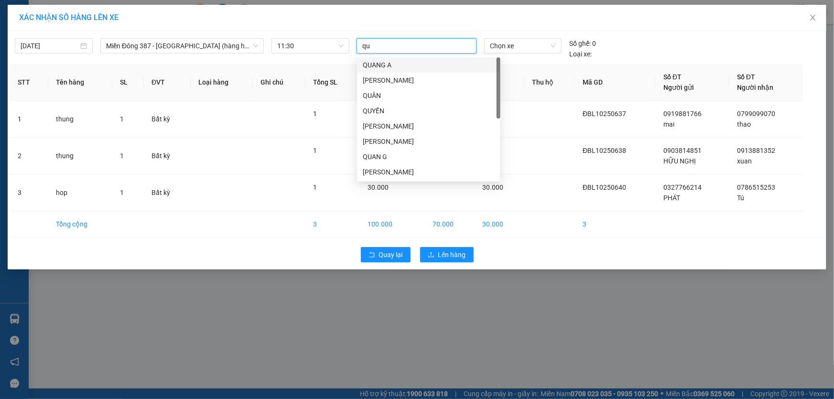
type input "quy"
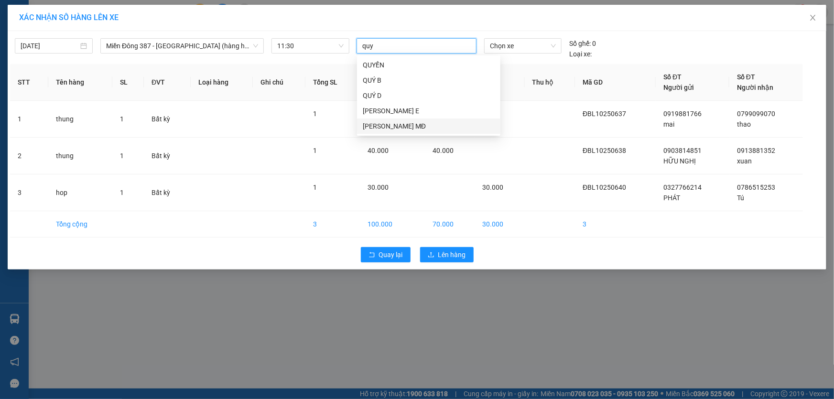
click at [381, 121] on div "QUÝ MĐ" at bounding box center [429, 126] width 132 height 11
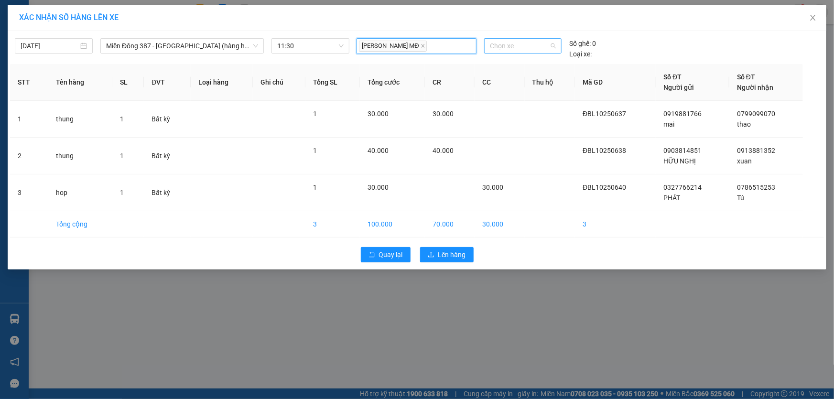
click at [521, 44] on span "Chọn xe" at bounding box center [523, 46] width 66 height 14
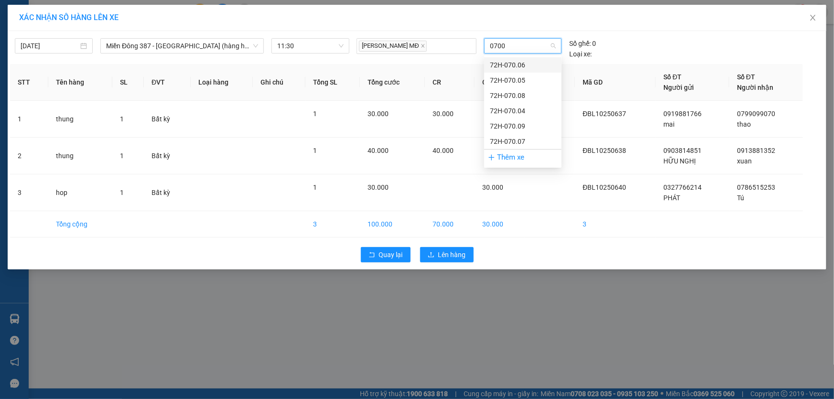
type input "07007"
click at [519, 65] on div "72H-070.07" at bounding box center [523, 65] width 66 height 11
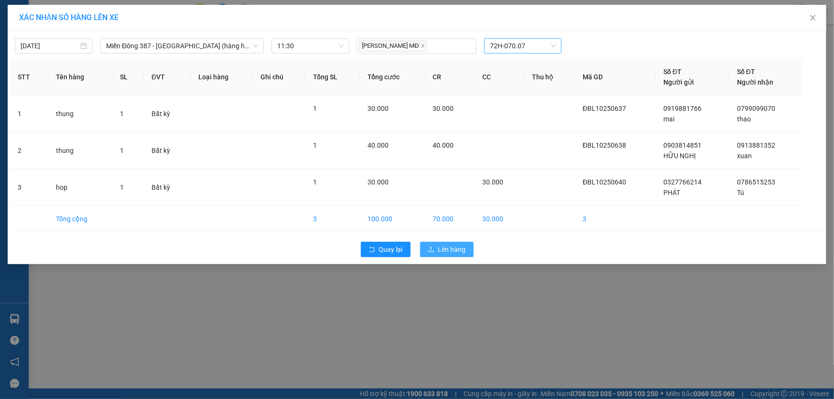
click at [447, 246] on span "Lên hàng" at bounding box center [452, 249] width 28 height 11
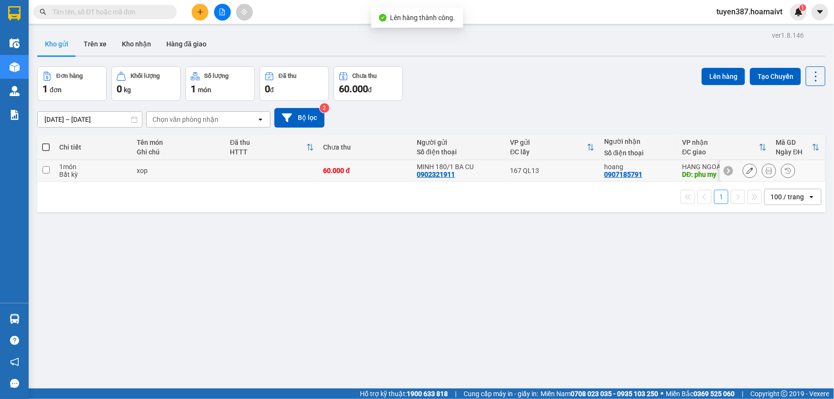
click at [664, 173] on div "hoang 0907185791" at bounding box center [638, 170] width 68 height 15
checkbox input "true"
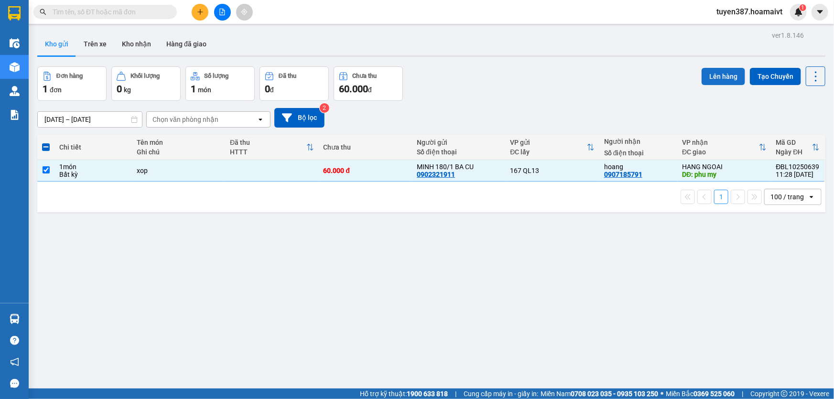
click at [713, 75] on button "Lên hàng" at bounding box center [724, 76] width 44 height 17
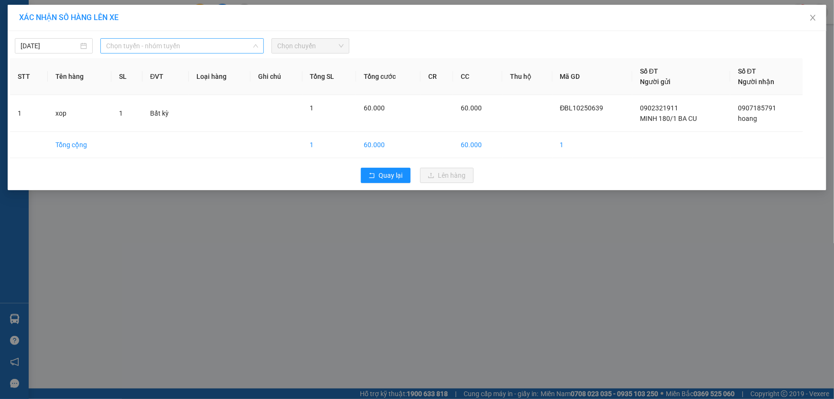
click at [156, 45] on span "Chọn tuyến - nhóm tuyến" at bounding box center [182, 46] width 152 height 14
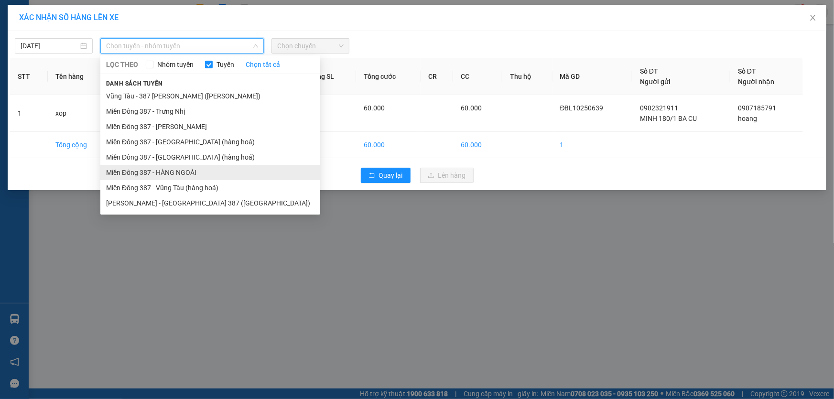
click at [179, 172] on li "Miền Đông 387 - HÀNG NGOÀI" at bounding box center [210, 172] width 220 height 15
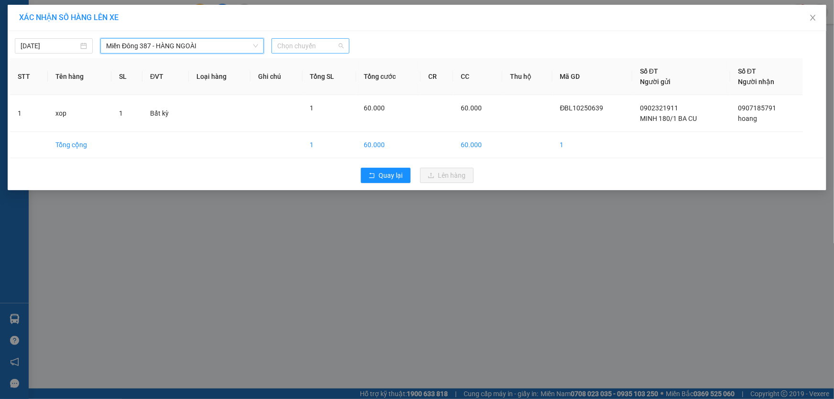
click at [298, 45] on span "Chọn chuyến" at bounding box center [310, 46] width 66 height 14
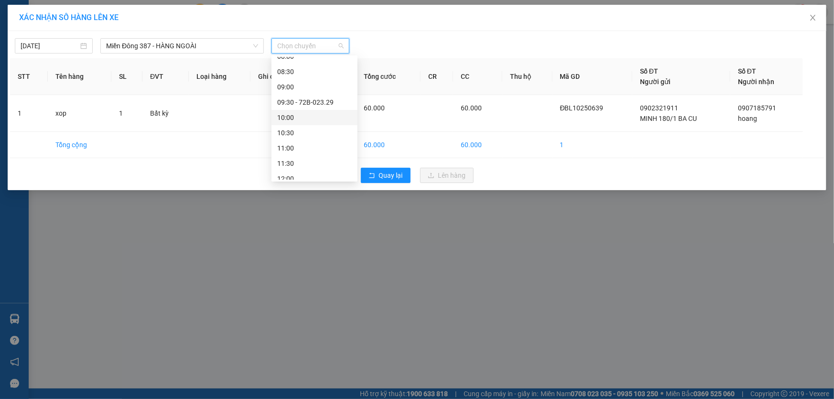
scroll to position [87, 0]
click at [296, 134] on div "10:30" at bounding box center [314, 131] width 75 height 11
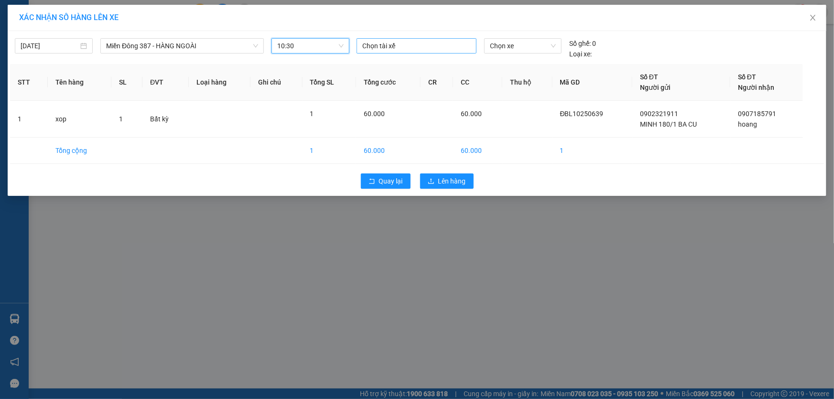
click at [384, 45] on div at bounding box center [416, 45] width 115 height 11
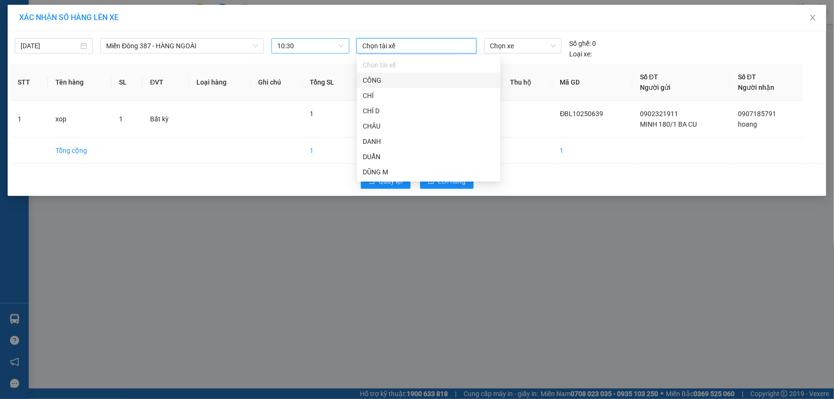
click at [301, 49] on span "10:30" at bounding box center [310, 46] width 66 height 14
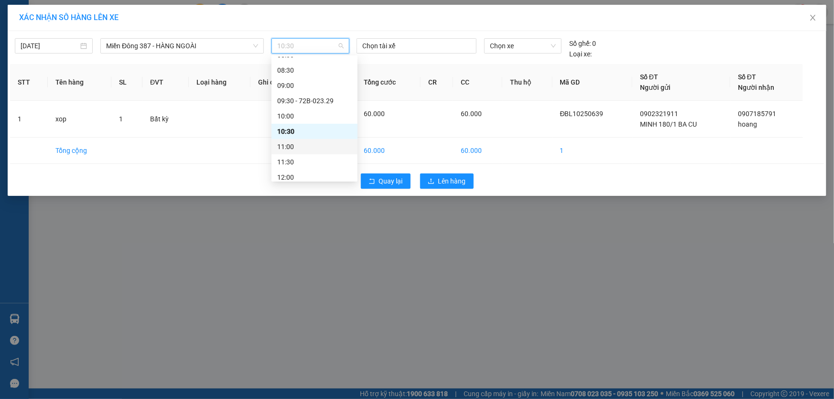
click at [298, 151] on div "11:00" at bounding box center [314, 147] width 75 height 11
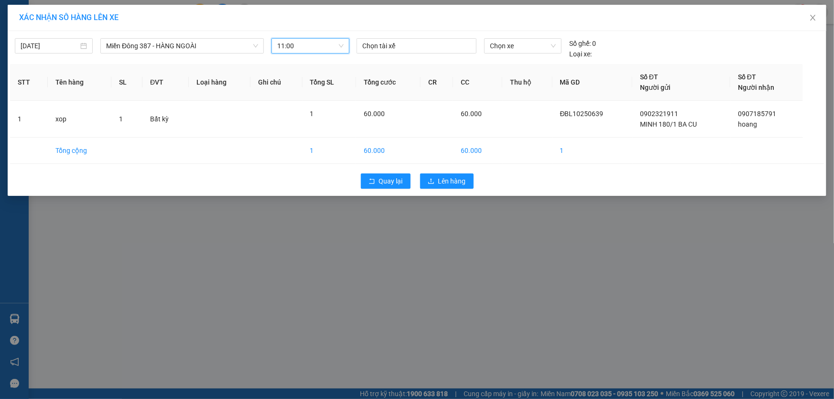
click at [302, 39] on span "11:00" at bounding box center [310, 46] width 66 height 14
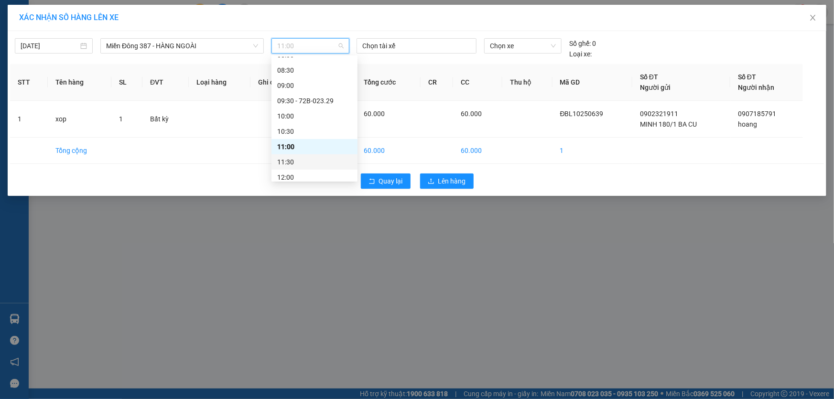
drag, startPoint x: 292, startPoint y: 163, endPoint x: 363, endPoint y: 61, distance: 123.9
click at [292, 162] on div "11:30" at bounding box center [314, 162] width 75 height 11
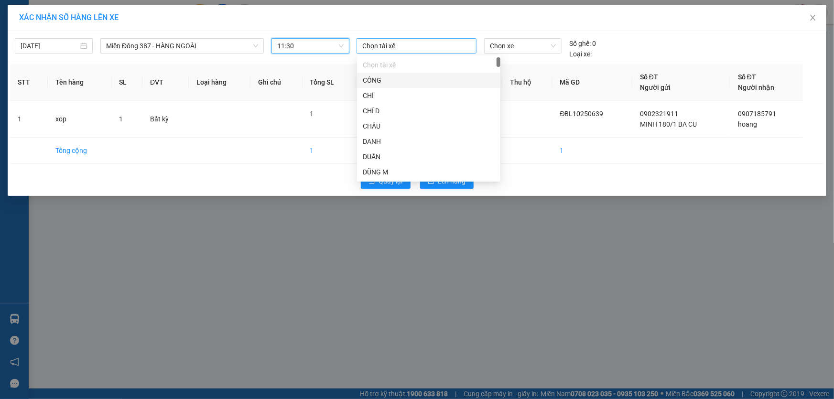
click at [392, 44] on div at bounding box center [416, 45] width 115 height 11
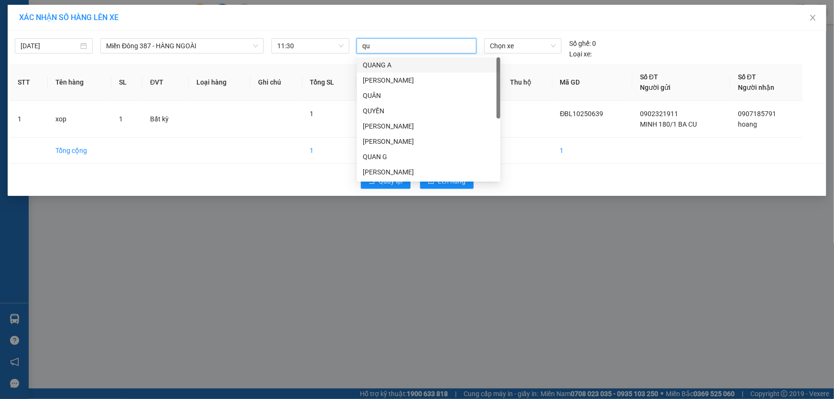
type input "quy"
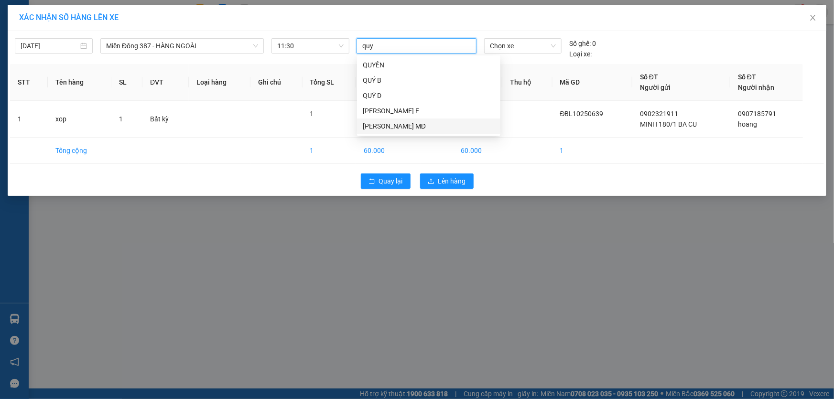
click at [373, 125] on div "QUÝ MĐ" at bounding box center [429, 126] width 132 height 11
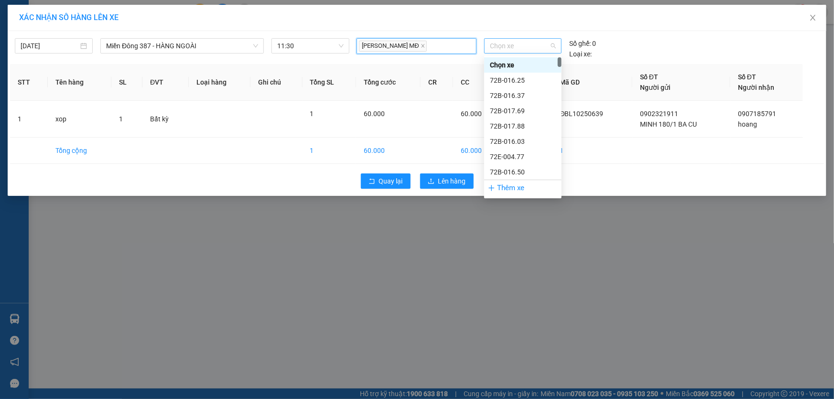
click at [547, 45] on span "Chọn xe" at bounding box center [523, 46] width 66 height 14
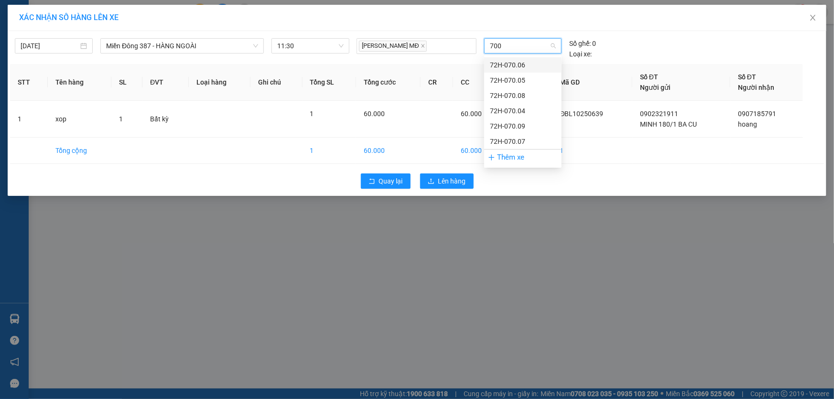
type input "7007"
click at [528, 68] on div "72H-070.07" at bounding box center [523, 65] width 66 height 11
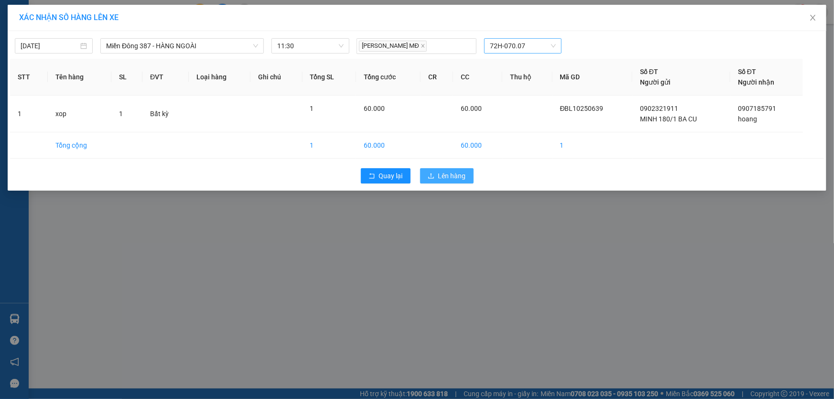
click at [448, 176] on span "Lên hàng" at bounding box center [452, 176] width 28 height 11
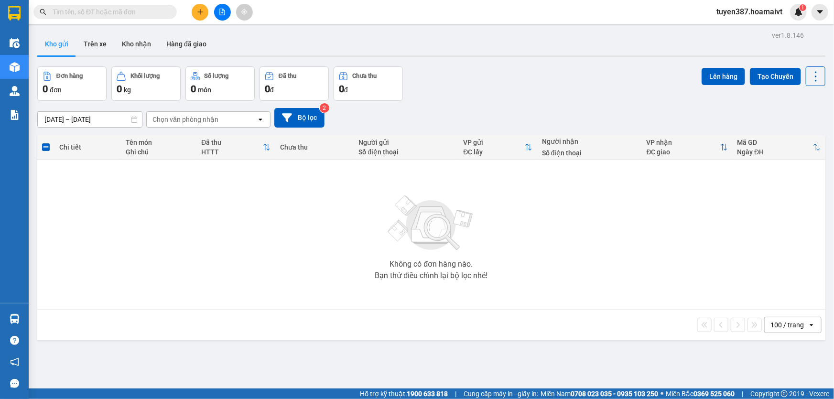
click at [201, 13] on icon "plus" at bounding box center [200, 12] width 7 height 7
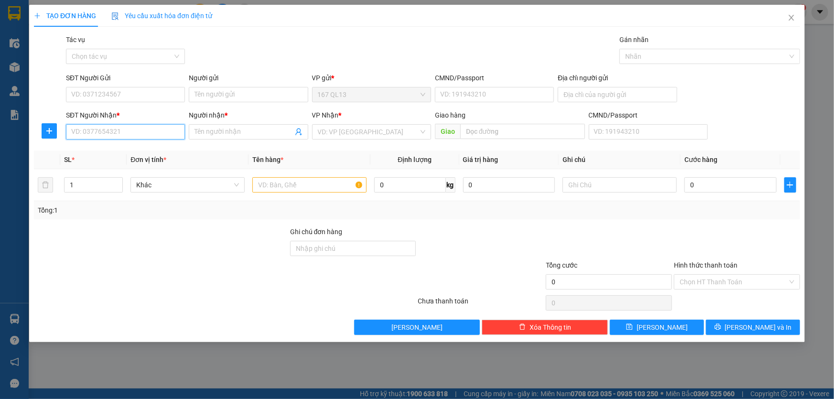
click at [148, 132] on input "SĐT Người Nhận *" at bounding box center [125, 131] width 119 height 15
type input "0978822138"
click at [101, 148] on div "0978822138 - hung" at bounding box center [126, 151] width 108 height 11
type input "hung"
type input "long phuocv"
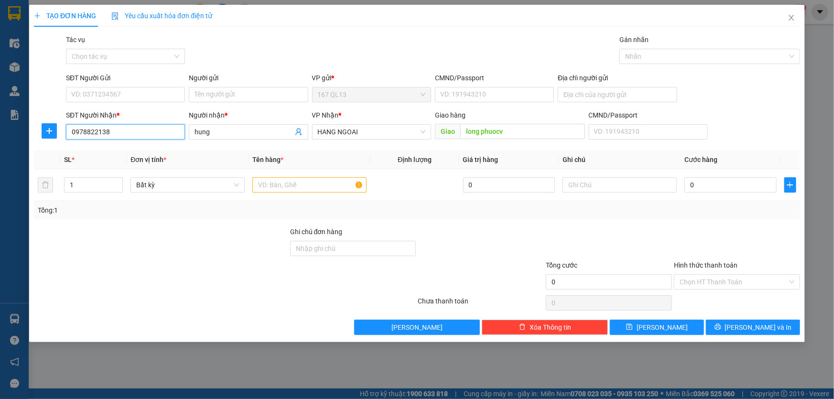
type input "0978822138"
click at [124, 105] on div "SĐT Người Gửi VD: 0371234567" at bounding box center [125, 89] width 119 height 33
click at [127, 100] on input "SĐT Người Gửi" at bounding box center [125, 94] width 119 height 15
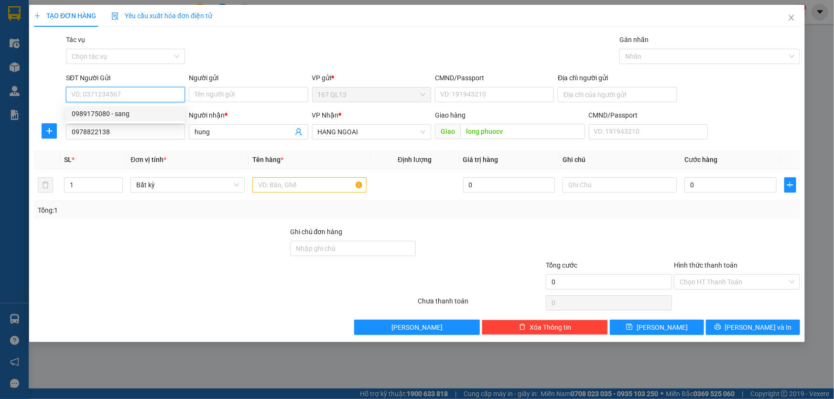
click at [105, 114] on div "0989175080 - sang" at bounding box center [126, 114] width 108 height 11
type input "0989175080"
type input "sang"
click at [303, 184] on input "text" at bounding box center [309, 184] width 114 height 15
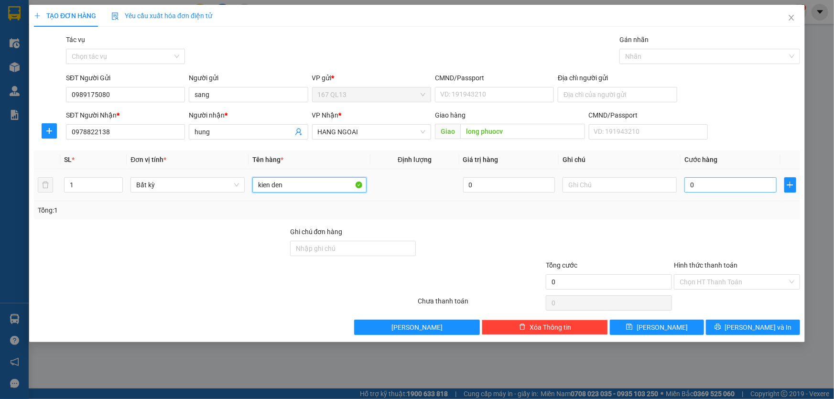
type input "kien den"
click at [687, 182] on input "0" at bounding box center [731, 184] width 92 height 15
type input "4"
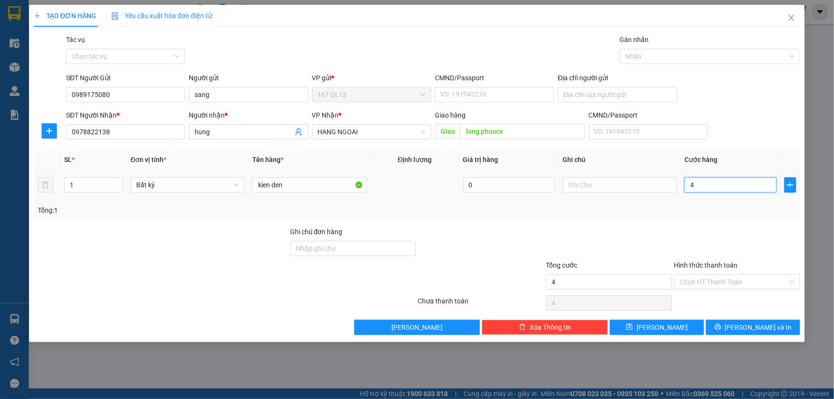
type input "40"
type input "40.000"
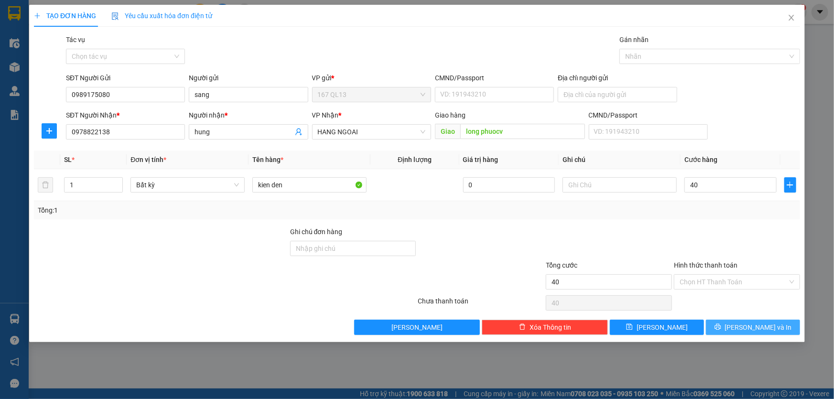
type input "40.000"
click at [750, 327] on span "Lưu và In" at bounding box center [758, 327] width 67 height 11
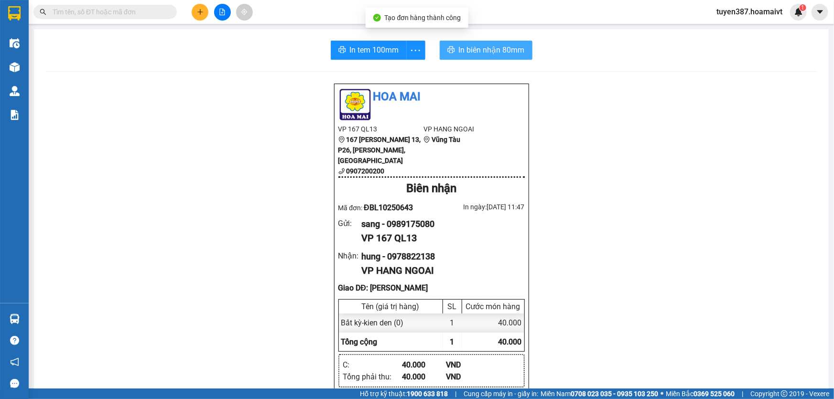
click at [479, 48] on span "In biên nhận 80mm" at bounding box center [492, 50] width 66 height 12
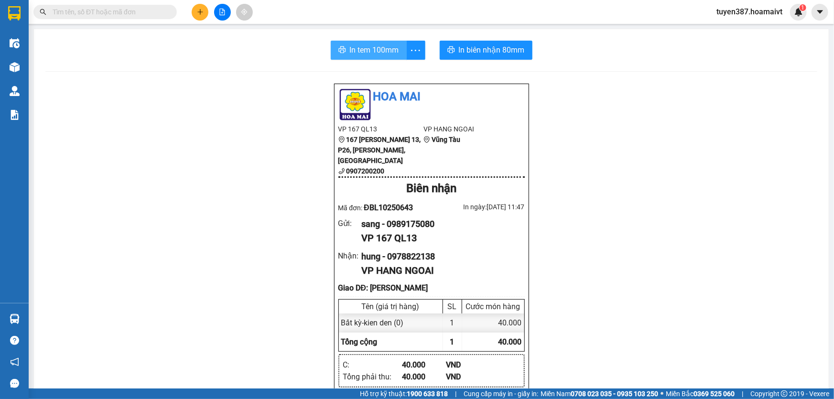
click at [368, 48] on span "In tem 100mm" at bounding box center [374, 50] width 49 height 12
click at [198, 10] on icon "plus" at bounding box center [200, 12] width 7 height 7
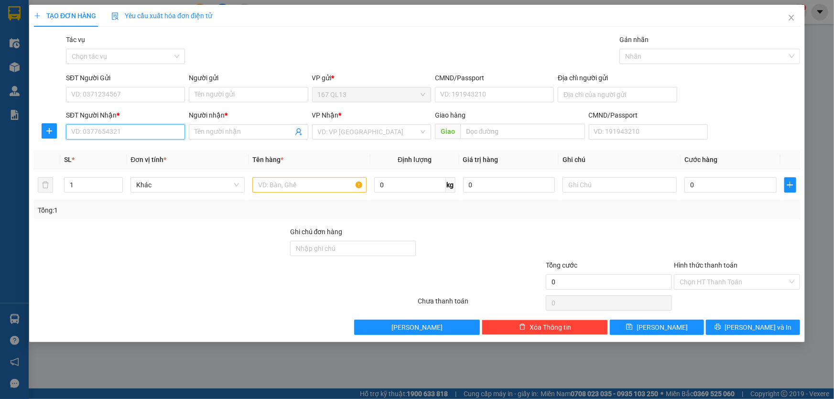
click at [138, 132] on input "SĐT Người Nhận *" at bounding box center [125, 131] width 119 height 15
type input "0976143171"
click at [99, 151] on div "0976143171 - Tuan" at bounding box center [126, 151] width 108 height 11
type input "[PERSON_NAME]"
type input "0976143171"
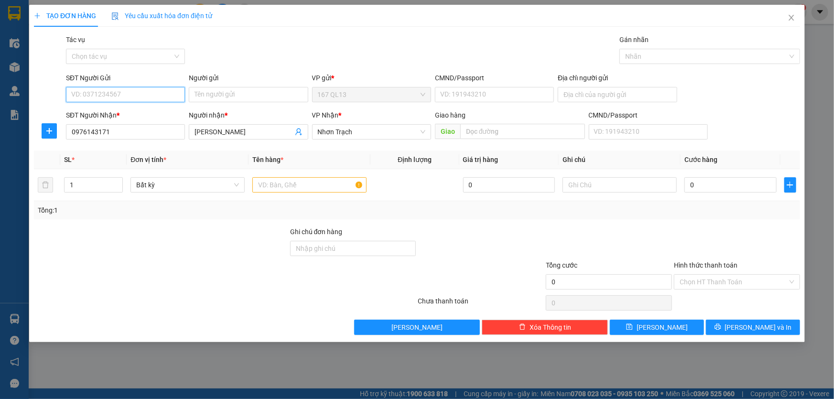
click at [101, 94] on input "SĐT Người Gửi" at bounding box center [125, 94] width 119 height 15
click at [95, 114] on div "0989175080 - sang" at bounding box center [126, 114] width 108 height 11
type input "0989175080"
type input "sang"
type input "070200005944"
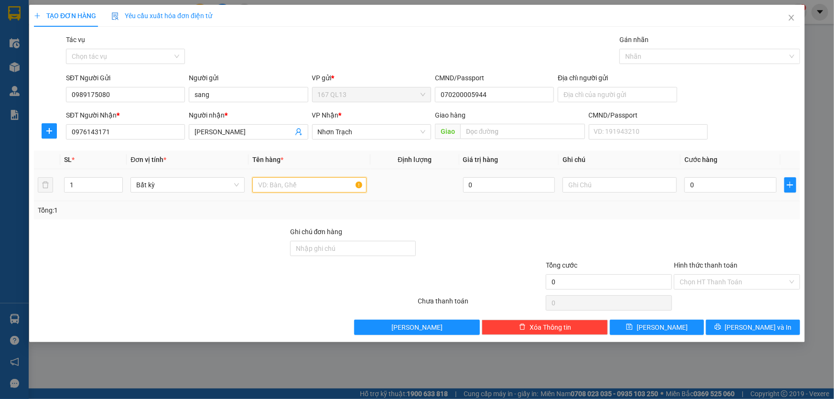
click at [277, 185] on input "text" at bounding box center [309, 184] width 114 height 15
type input "kien den dai"
click at [687, 179] on input "0" at bounding box center [731, 184] width 92 height 15
type input "3"
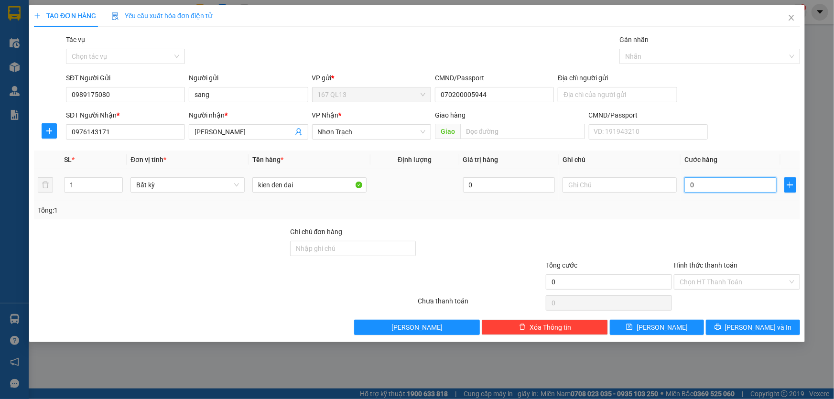
type input "3"
type input "30"
type input "30.000"
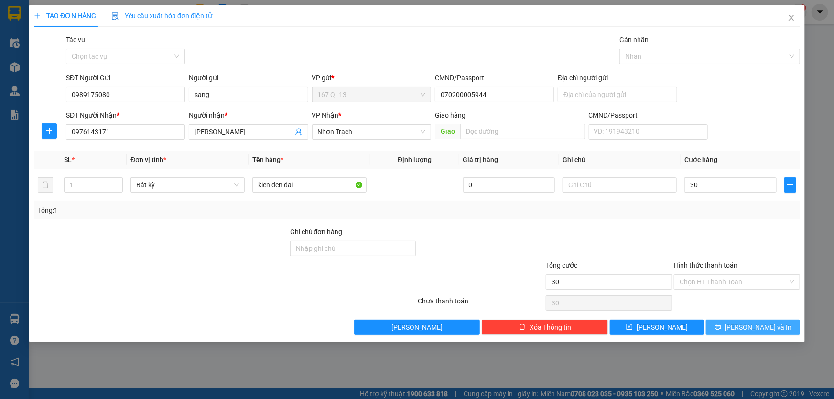
type input "30.000"
click at [763, 325] on span "Lưu và In" at bounding box center [758, 327] width 67 height 11
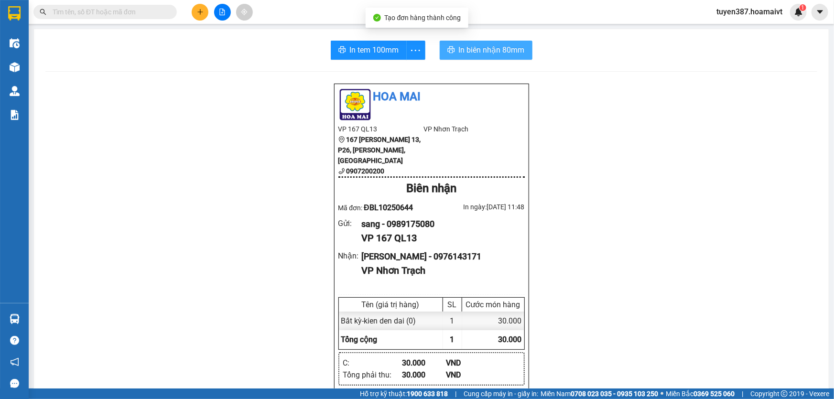
click at [474, 52] on span "In biên nhận 80mm" at bounding box center [492, 50] width 66 height 12
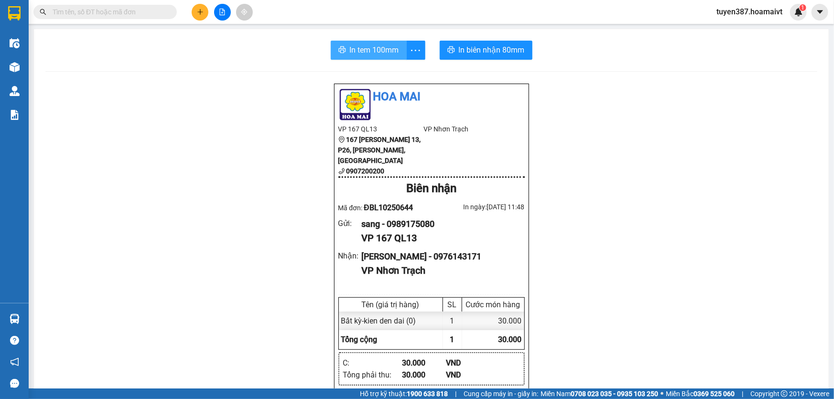
click at [378, 50] on span "In tem 100mm" at bounding box center [374, 50] width 49 height 12
click at [201, 13] on icon "plus" at bounding box center [200, 12] width 7 height 7
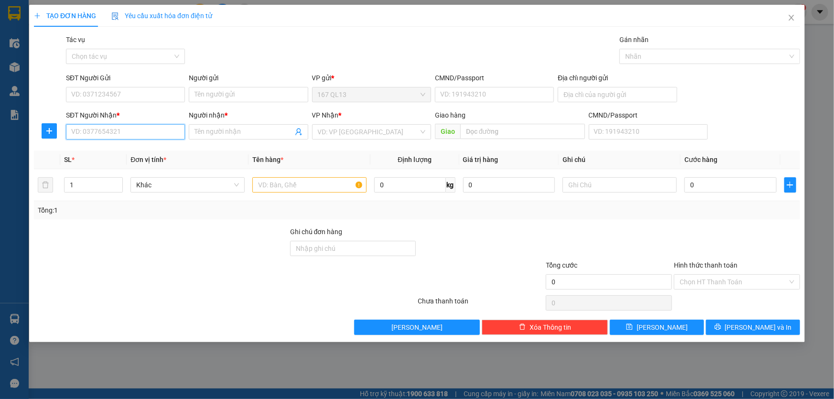
click at [136, 132] on input "SĐT Người Nhận *" at bounding box center [125, 131] width 119 height 15
type input "0937692922"
click at [223, 134] on input "Người nhận *" at bounding box center [244, 132] width 98 height 11
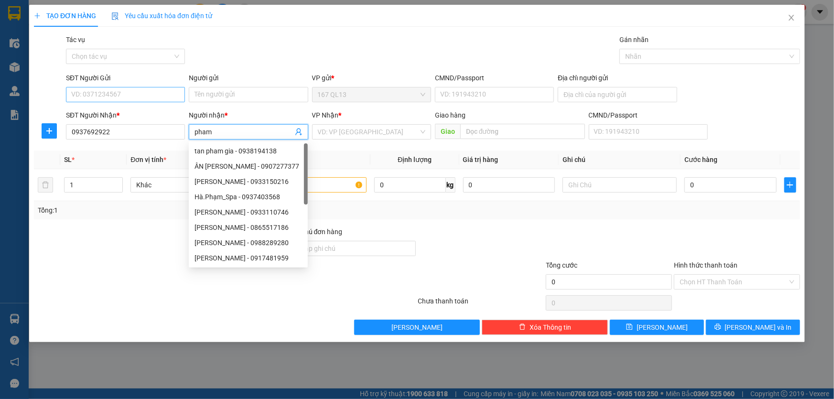
type input "pham"
click at [129, 95] on input "SĐT Người Gửi" at bounding box center [125, 94] width 119 height 15
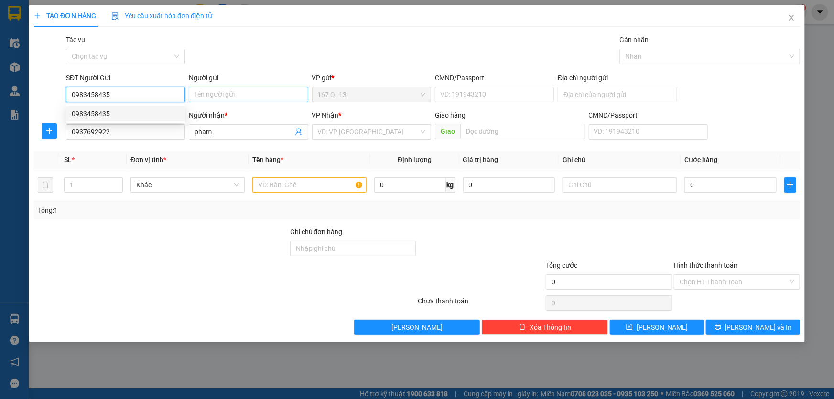
type input "0983458435"
click at [213, 96] on input "Người gửi" at bounding box center [248, 94] width 119 height 15
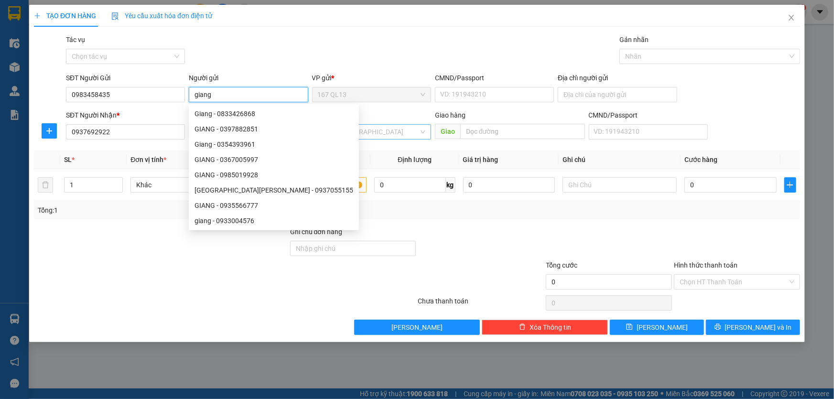
type input "giang"
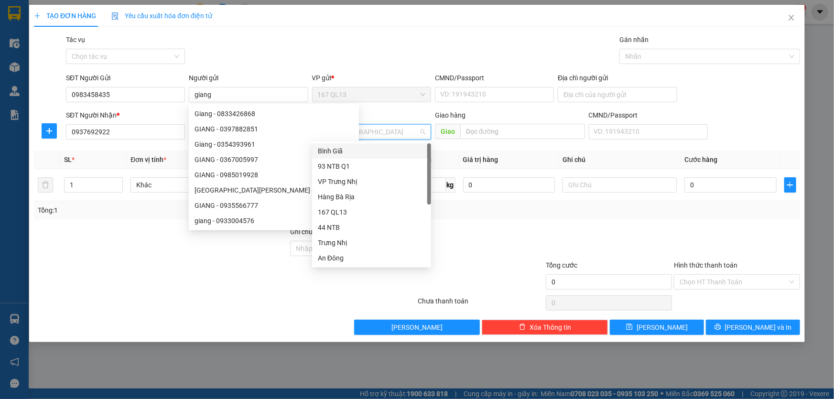
click at [351, 132] on input "search" at bounding box center [368, 132] width 101 height 14
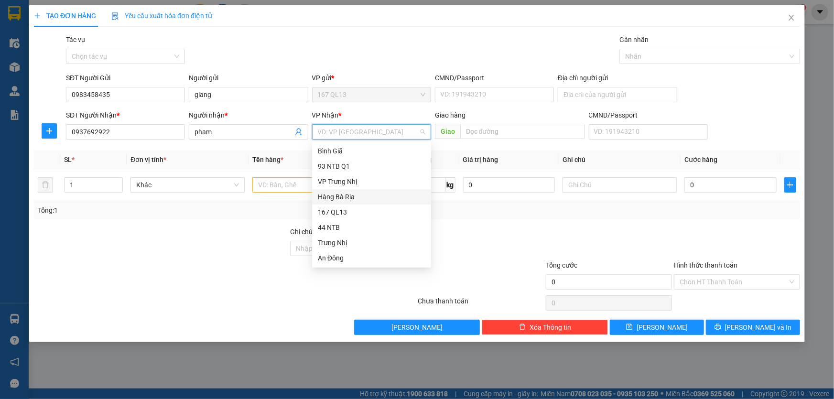
click at [346, 198] on div "Hàng Bà Rịa" at bounding box center [372, 197] width 108 height 11
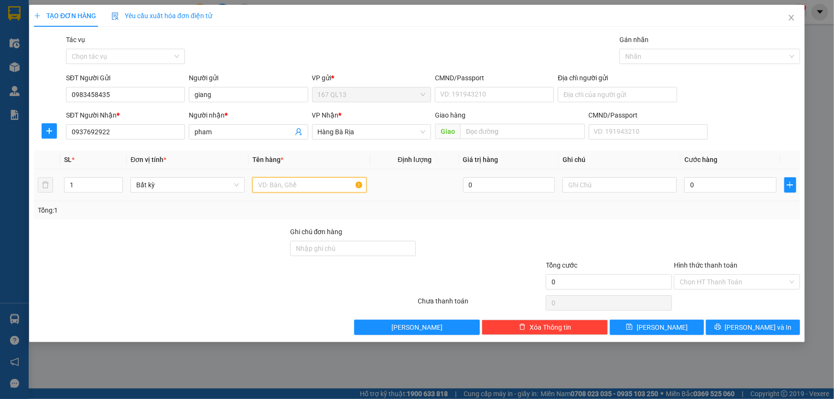
click at [291, 183] on input "text" at bounding box center [309, 184] width 114 height 15
type input "xop"
click at [687, 184] on input "0" at bounding box center [731, 184] width 92 height 15
type input "5"
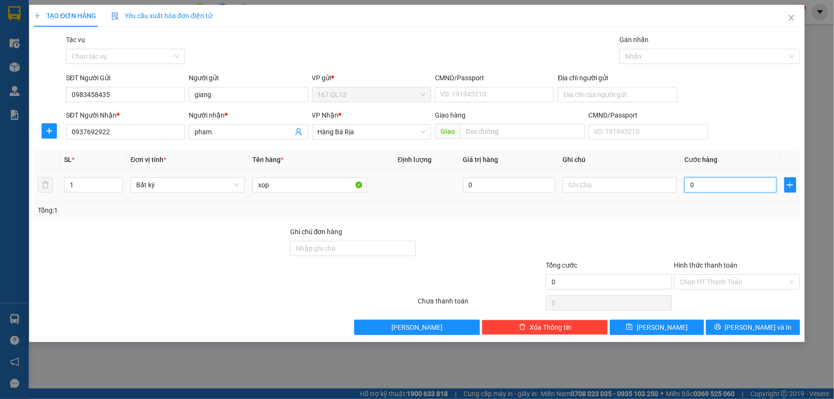
type input "5"
type input "50"
type input "50.000"
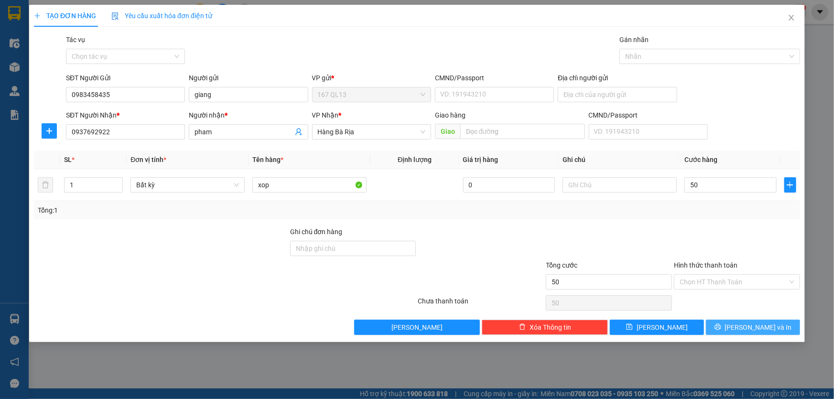
type input "50.000"
click at [760, 327] on span "Lưu và In" at bounding box center [758, 327] width 67 height 11
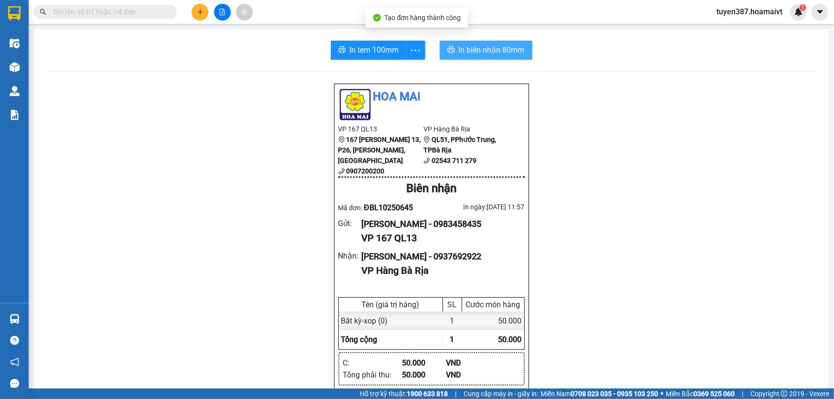
click at [473, 48] on span "In biên nhận 80mm" at bounding box center [492, 50] width 66 height 12
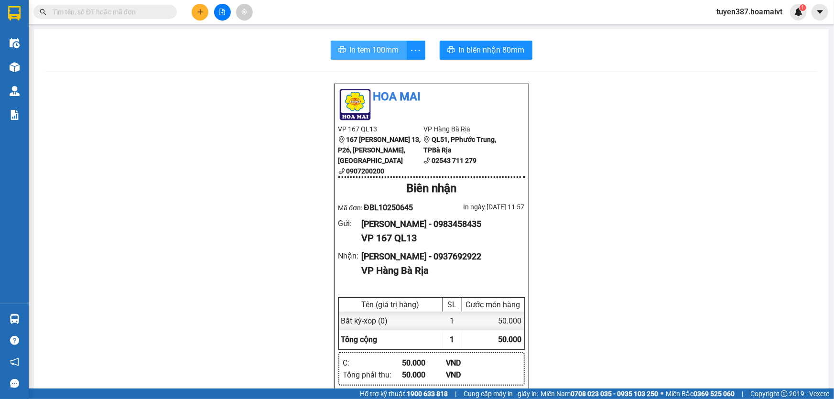
click at [372, 53] on span "In tem 100mm" at bounding box center [374, 50] width 49 height 12
click at [196, 8] on button at bounding box center [200, 12] width 17 height 17
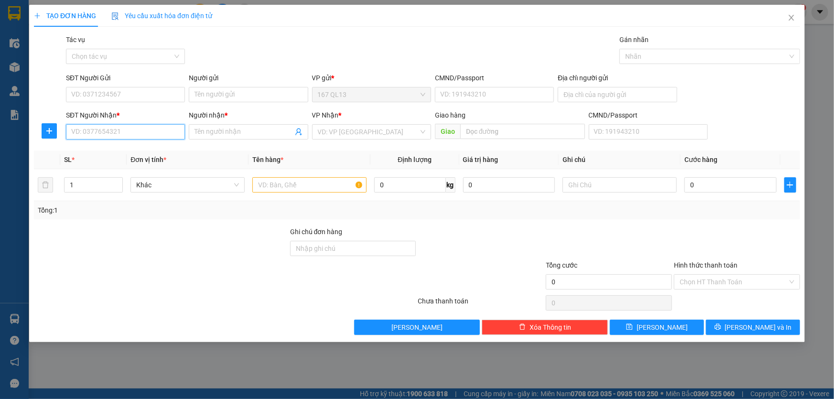
click at [136, 131] on input "SĐT Người Nhận *" at bounding box center [125, 131] width 119 height 15
type input "0569827963"
click at [105, 152] on div "0569827963 - MY" at bounding box center [126, 151] width 108 height 11
type input "MY"
type input "0569827963"
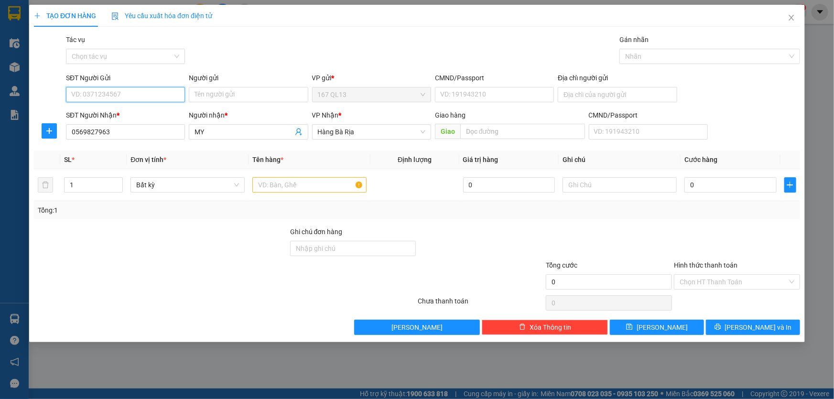
click at [117, 89] on input "SĐT Người Gửi" at bounding box center [125, 94] width 119 height 15
click at [103, 112] on div "0914979894 - CHUẨN" at bounding box center [126, 114] width 108 height 11
type input "0914979894"
type input "CHUẨN"
click at [278, 185] on input "text" at bounding box center [309, 184] width 114 height 15
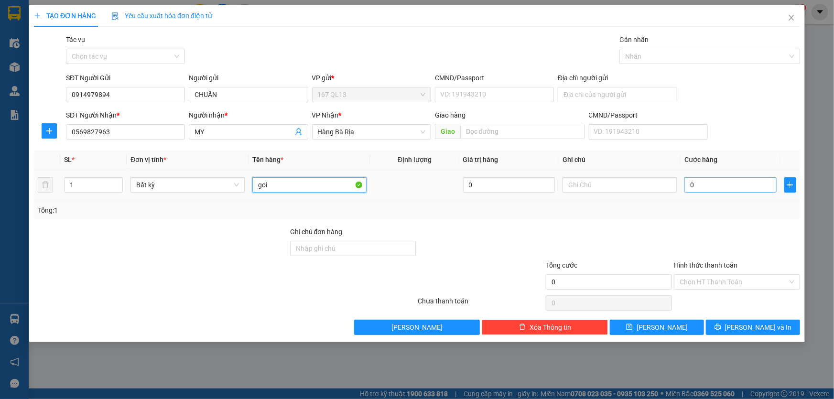
type input "goi"
click at [685, 178] on input "0" at bounding box center [731, 184] width 92 height 15
type input "3"
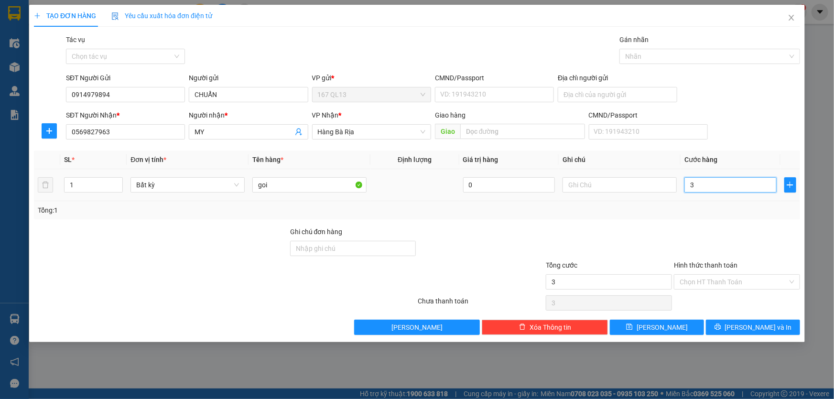
type input "30"
type input "30.000"
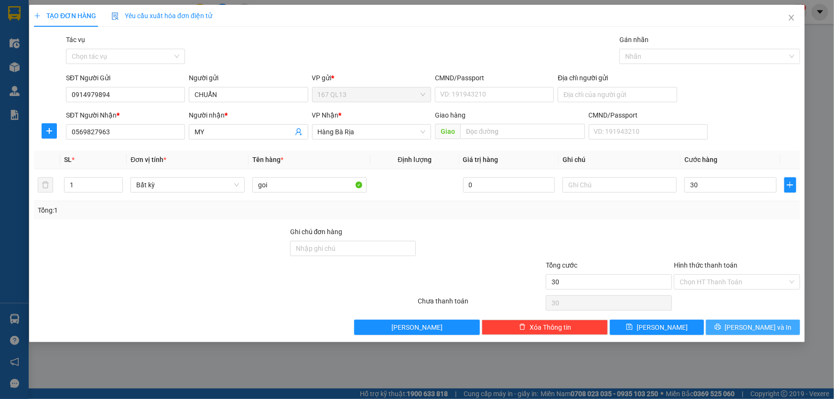
type input "30.000"
click at [773, 327] on button "Lưu và In" at bounding box center [753, 327] width 94 height 15
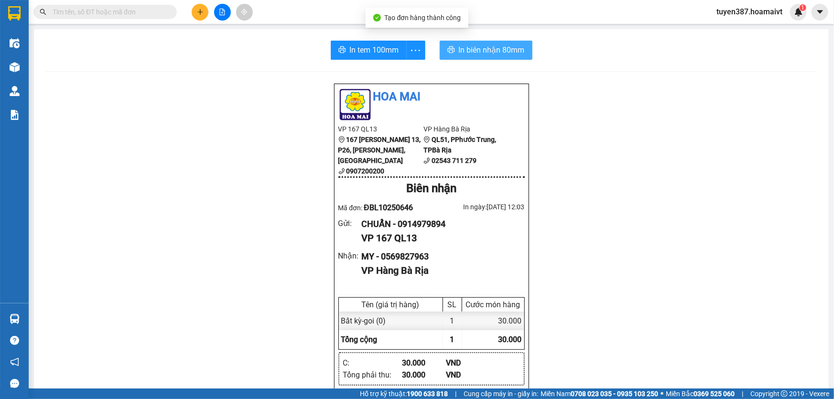
click at [470, 49] on span "In biên nhận 80mm" at bounding box center [492, 50] width 66 height 12
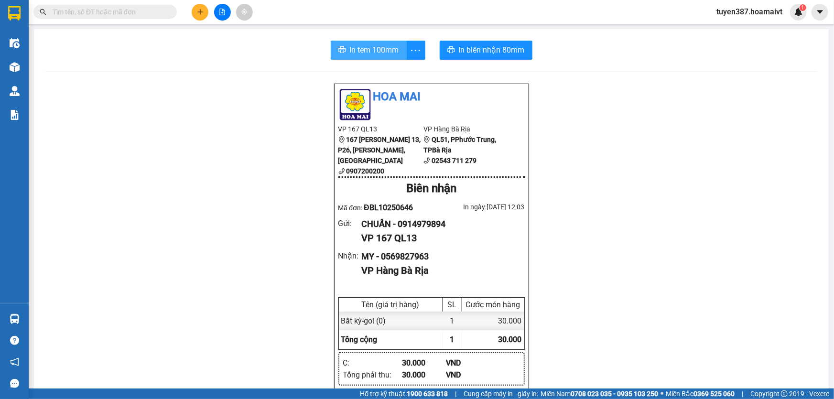
click at [366, 53] on span "In tem 100mm" at bounding box center [374, 50] width 49 height 12
click at [201, 11] on icon "plus" at bounding box center [200, 12] width 7 height 7
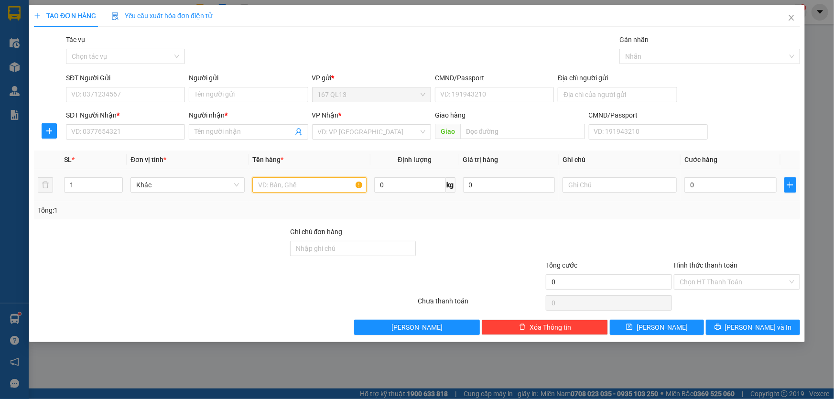
click at [296, 183] on input "text" at bounding box center [309, 184] width 114 height 15
type input "xop"
type input "2"
click at [116, 181] on icon "up" at bounding box center [117, 182] width 3 height 3
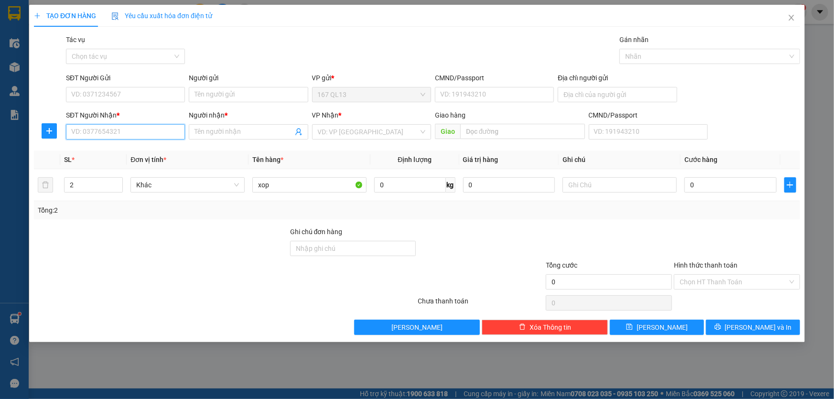
click at [100, 130] on input "SĐT Người Nhận *" at bounding box center [125, 131] width 119 height 15
type input "0967577917"
click at [109, 152] on div "0967577917 - xuyên" at bounding box center [126, 151] width 108 height 11
type input "xuyên"
type input "phu my"
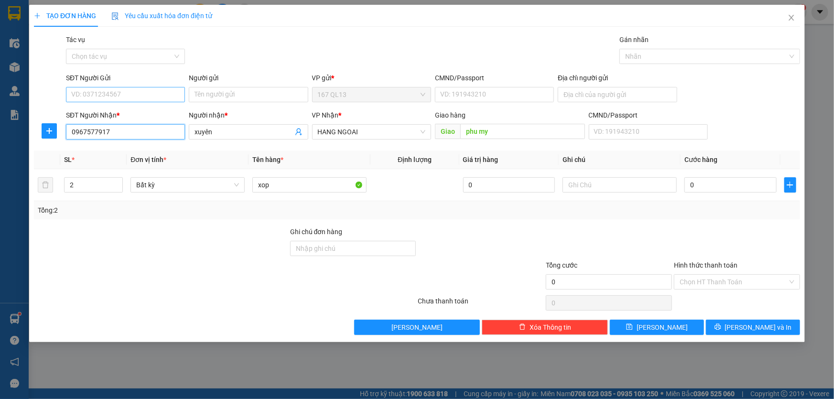
type input "0967577917"
click at [122, 87] on input "SĐT Người Gửi" at bounding box center [125, 94] width 119 height 15
click at [117, 115] on div "0979963659 - trang" at bounding box center [126, 114] width 108 height 11
type input "0979963659"
type input "trang"
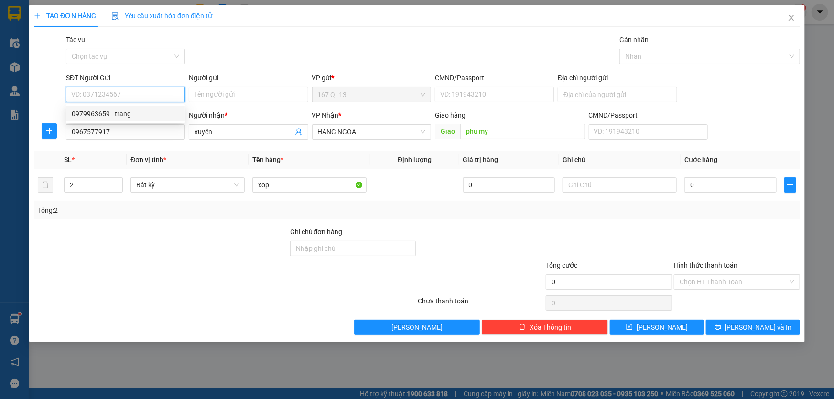
type input "060079000151"
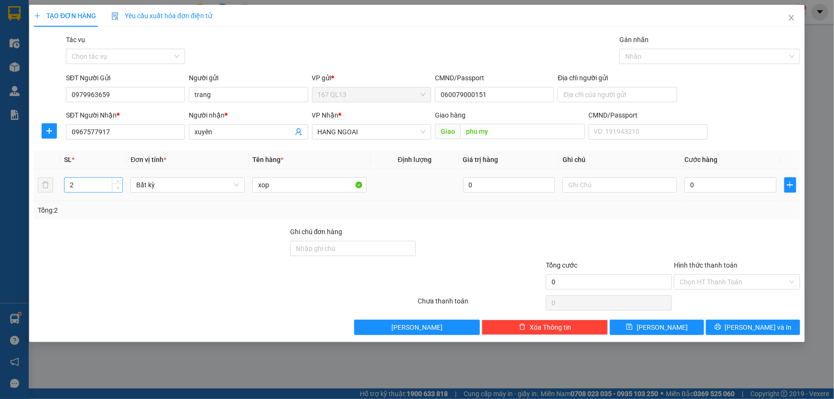
type input "1"
click at [118, 188] on icon "down" at bounding box center [117, 188] width 3 height 2
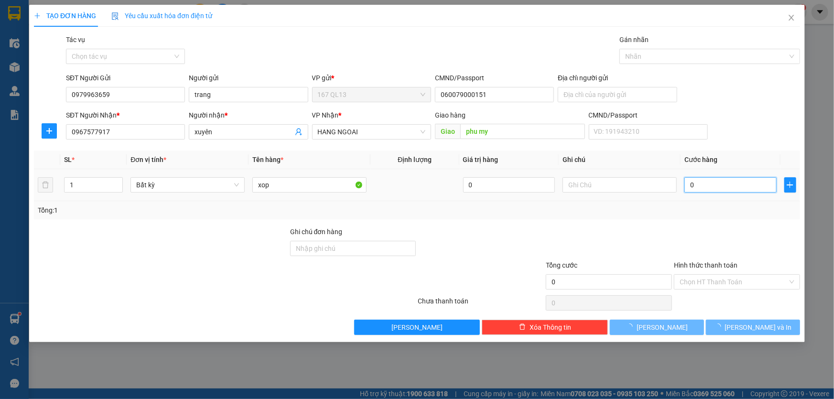
click at [687, 185] on input "0" at bounding box center [731, 184] width 92 height 15
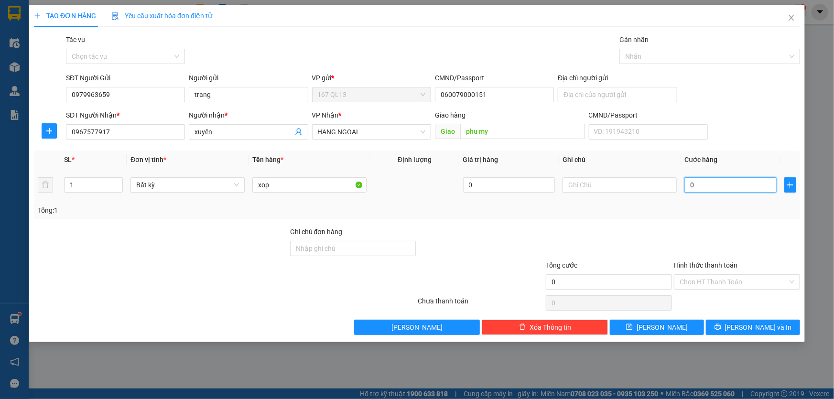
type input "6"
type input "60"
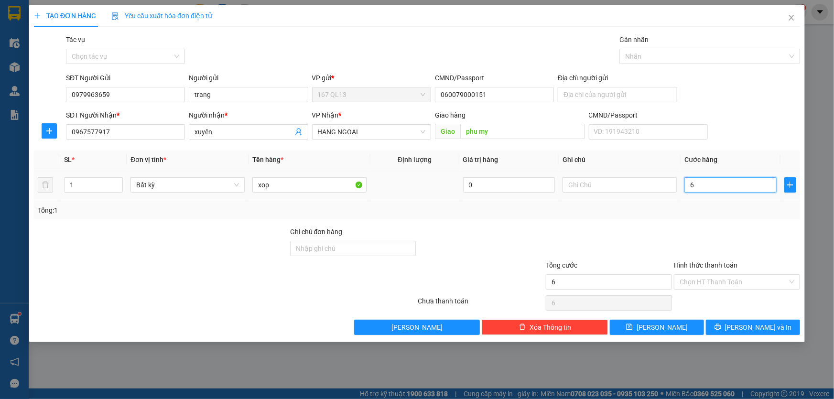
type input "60"
type input "6"
type input "0"
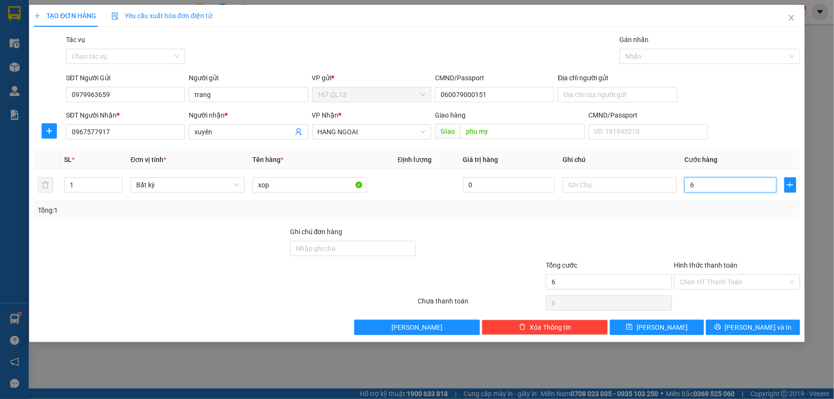
type input "0"
click at [685, 185] on input "0" at bounding box center [731, 184] width 92 height 15
type input "50"
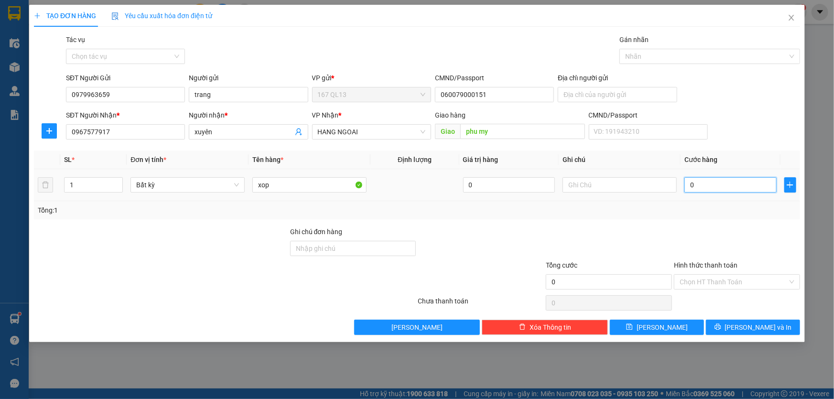
type input "50"
type input "50.000"
click at [751, 326] on span "Lưu và In" at bounding box center [758, 327] width 67 height 11
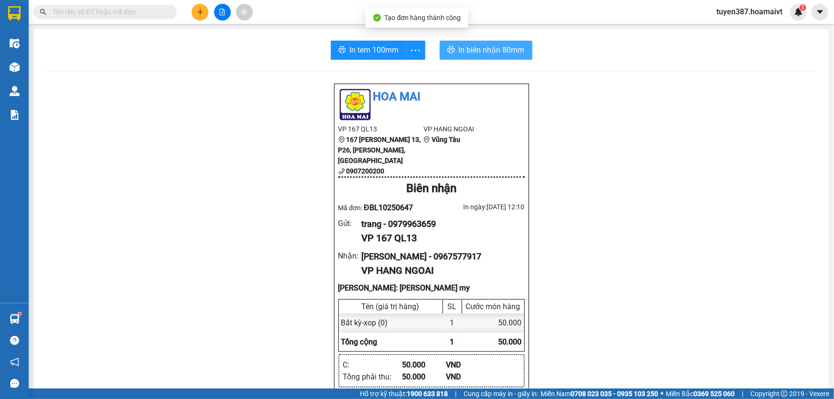
click at [475, 48] on span "In biên nhận 80mm" at bounding box center [492, 50] width 66 height 12
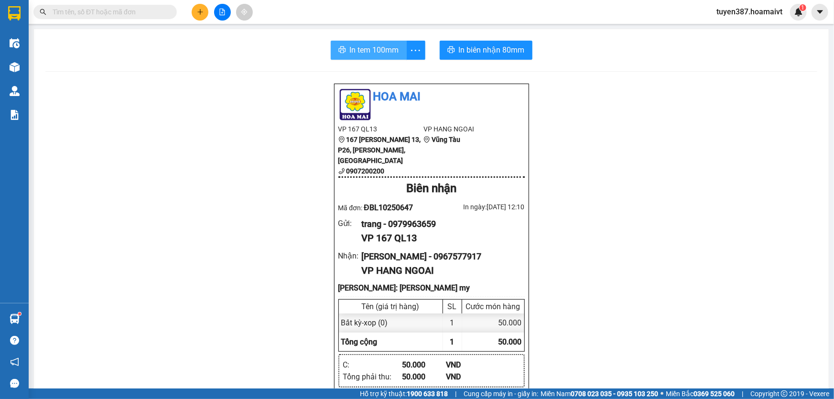
click at [383, 46] on span "In tem 100mm" at bounding box center [374, 50] width 49 height 12
click at [202, 10] on icon "plus" at bounding box center [200, 12] width 7 height 7
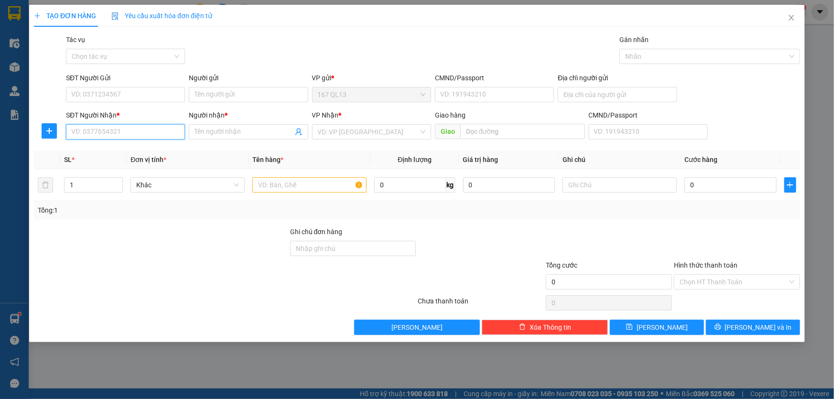
click at [136, 129] on input "SĐT Người Nhận *" at bounding box center [125, 131] width 119 height 15
click at [99, 149] on div "0962129279 - long" at bounding box center [126, 151] width 108 height 11
type input "0962129279"
type input "long"
type input "phu my"
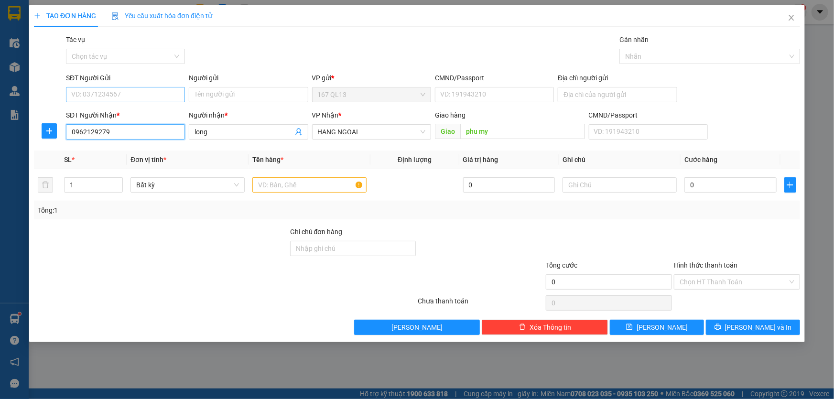
type input "0962129279"
click at [112, 89] on input "SĐT Người Gửi" at bounding box center [125, 94] width 119 height 15
click at [119, 112] on div "0979963659 - trang" at bounding box center [126, 114] width 108 height 11
type input "0979963659"
type input "trang"
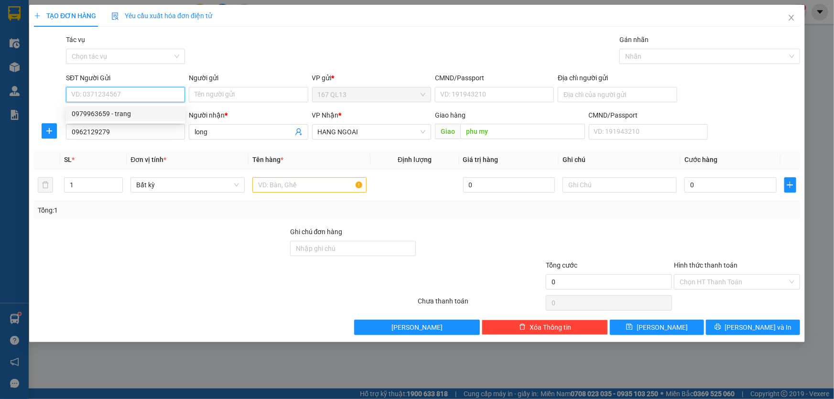
type input "060079000151"
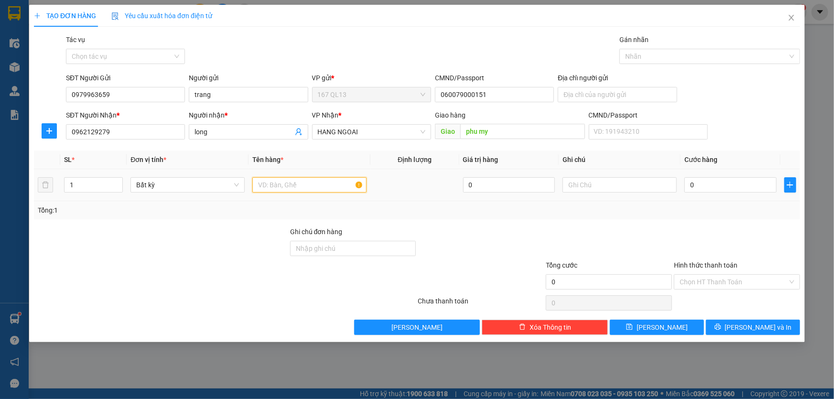
click at [302, 188] on input "text" at bounding box center [309, 184] width 114 height 15
type input "xop"
click at [686, 185] on input "0" at bounding box center [731, 184] width 92 height 15
type input "5"
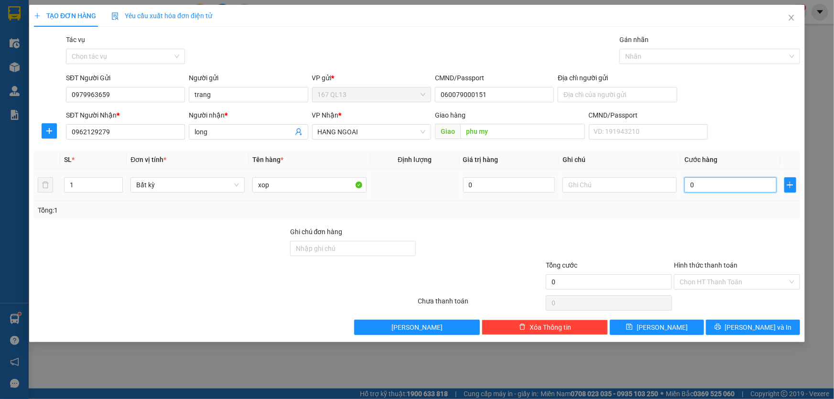
type input "5"
type input "50"
click at [746, 325] on span "Lưu và In" at bounding box center [758, 327] width 67 height 11
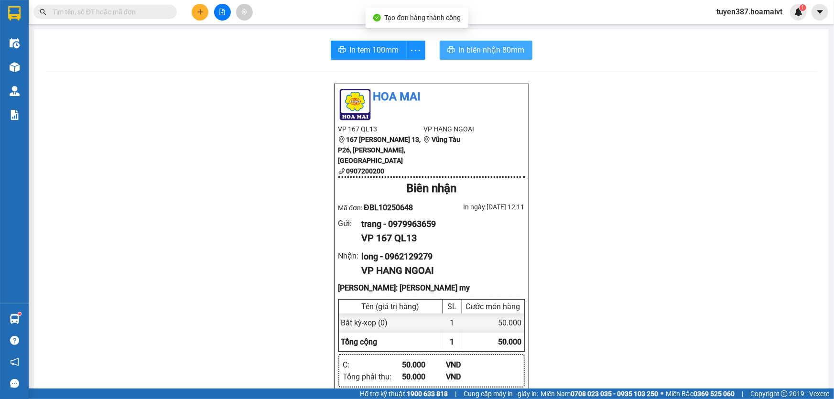
click at [473, 52] on span "In biên nhận 80mm" at bounding box center [492, 50] width 66 height 12
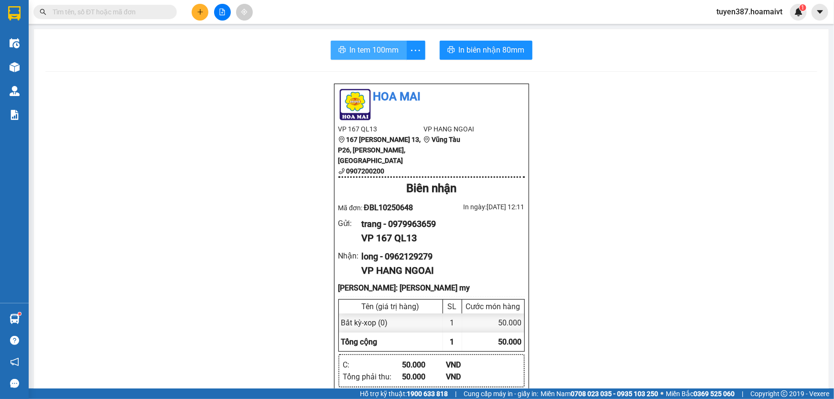
click at [368, 51] on span "In tem 100mm" at bounding box center [374, 50] width 49 height 12
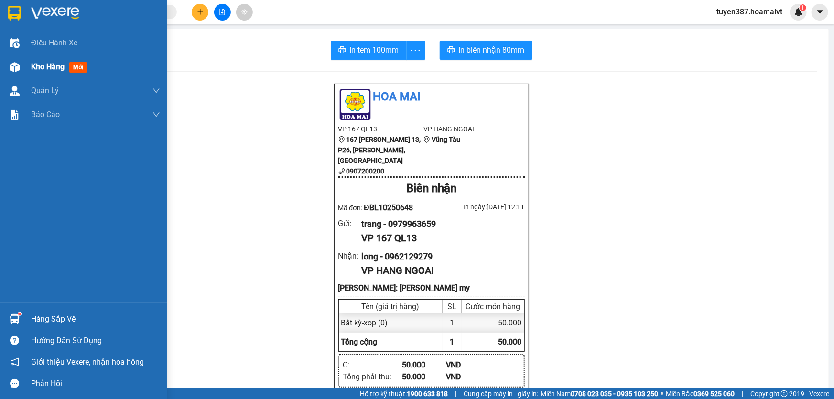
click at [76, 66] on span "mới" at bounding box center [78, 67] width 18 height 11
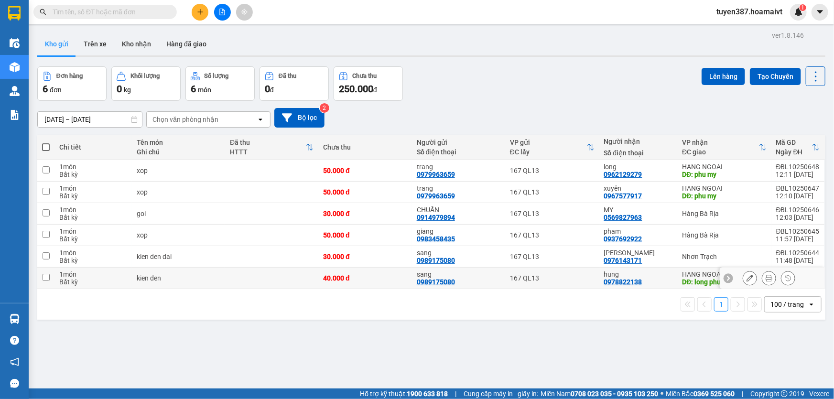
click at [657, 275] on div "hung" at bounding box center [638, 275] width 69 height 8
checkbox input "true"
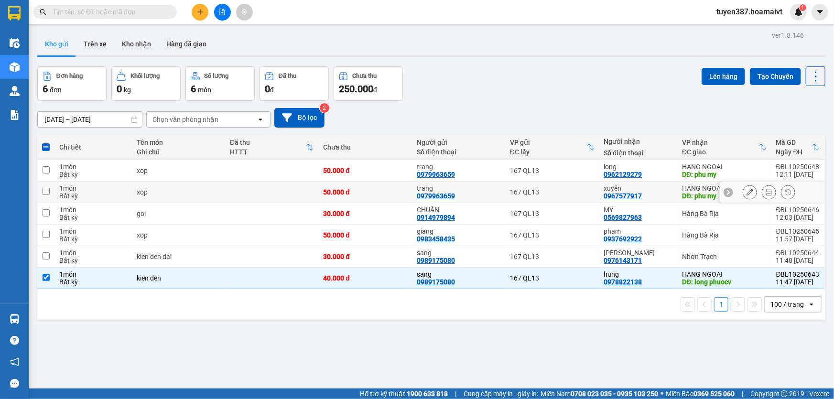
click at [661, 192] on div "xuyên 0967577917" at bounding box center [638, 192] width 69 height 15
checkbox input "true"
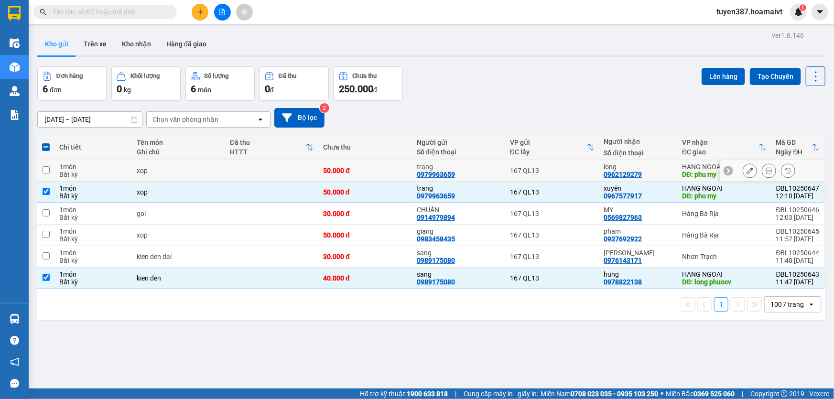
click at [672, 163] on td "long 0962129279" at bounding box center [638, 171] width 78 height 22
checkbox input "true"
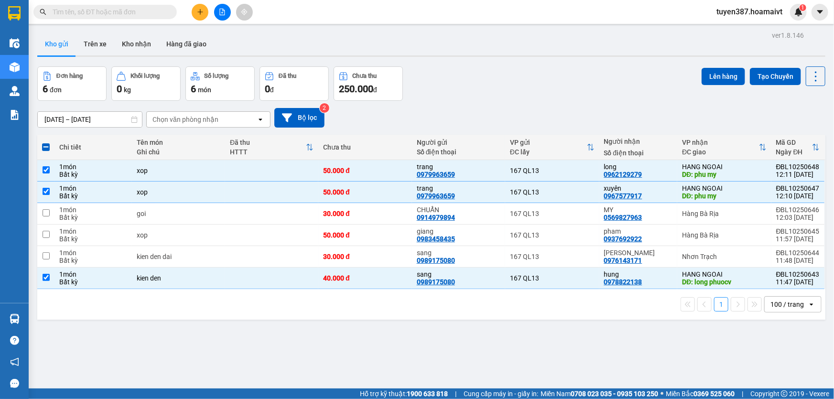
click at [706, 64] on div "ver 1.8.146 Kho gửi Trên xe Kho nhận Hàng đã giao Đơn hàng 6 đơn Khối lượng 0 k…" at bounding box center [431, 228] width 796 height 399
click at [709, 72] on button "Lên hàng" at bounding box center [724, 76] width 44 height 17
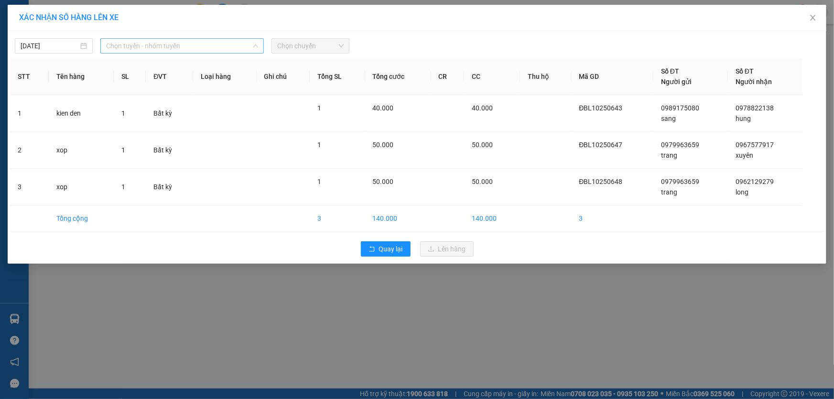
click at [188, 44] on span "Chọn tuyến - nhóm tuyến" at bounding box center [182, 46] width 152 height 14
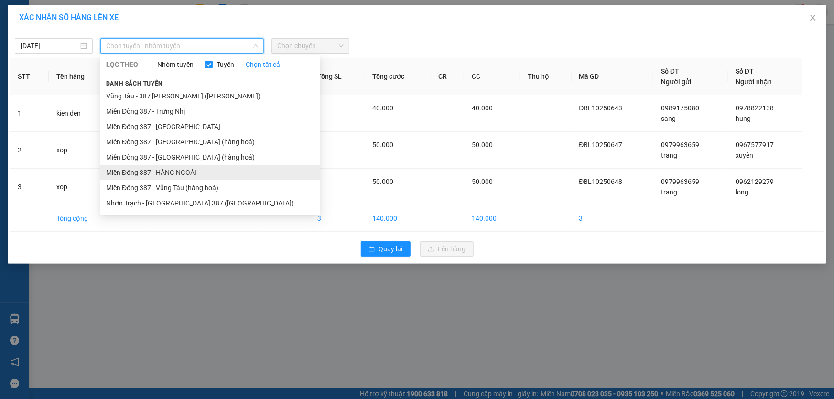
click at [187, 172] on li "Miền Đông 387 - HÀNG NGOÀI" at bounding box center [210, 172] width 220 height 15
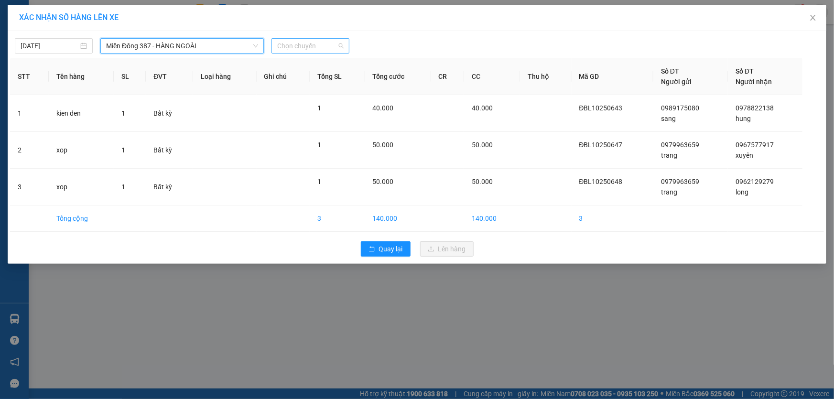
click at [302, 48] on span "Chọn chuyến" at bounding box center [310, 46] width 66 height 14
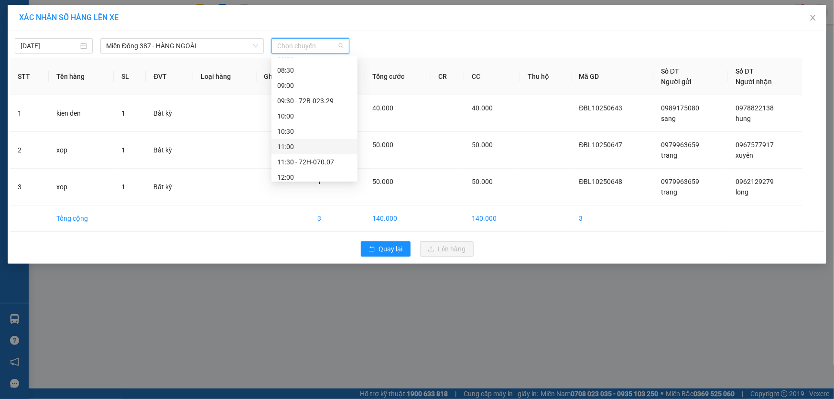
scroll to position [130, 0]
click at [300, 137] on div "12:00" at bounding box center [314, 134] width 75 height 11
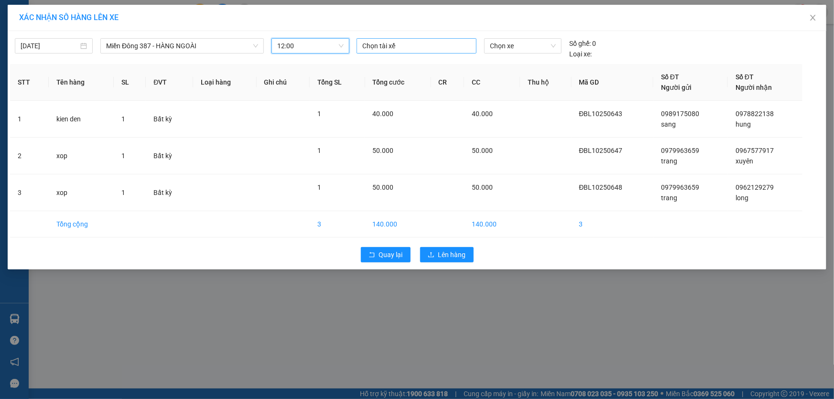
click at [425, 49] on div at bounding box center [416, 45] width 115 height 11
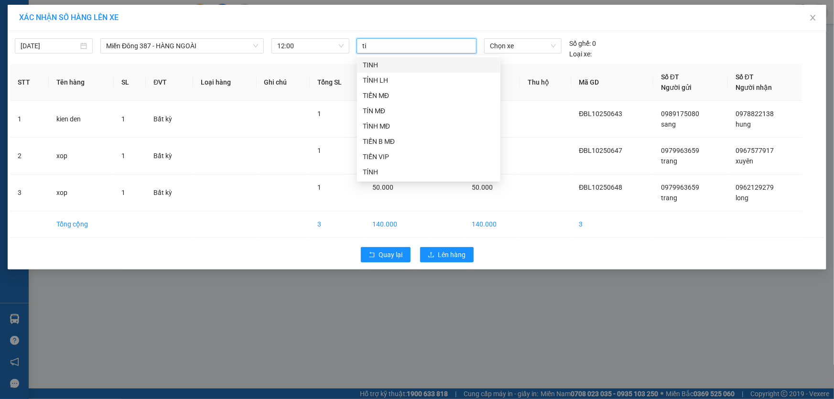
type input "tin"
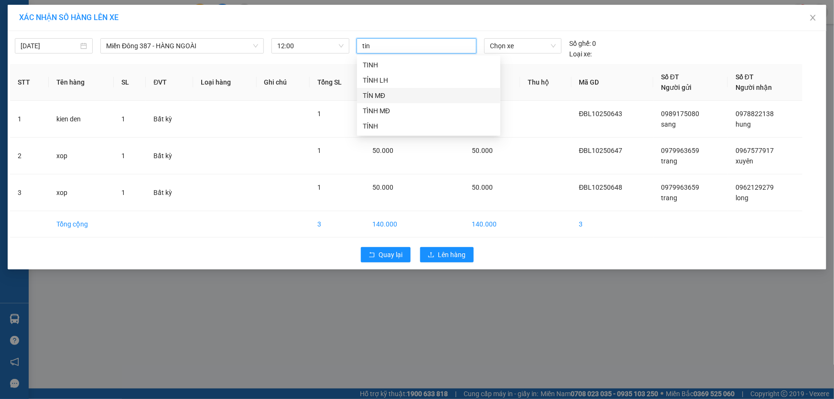
click at [387, 96] on div "TÍN MĐ" at bounding box center [429, 95] width 132 height 11
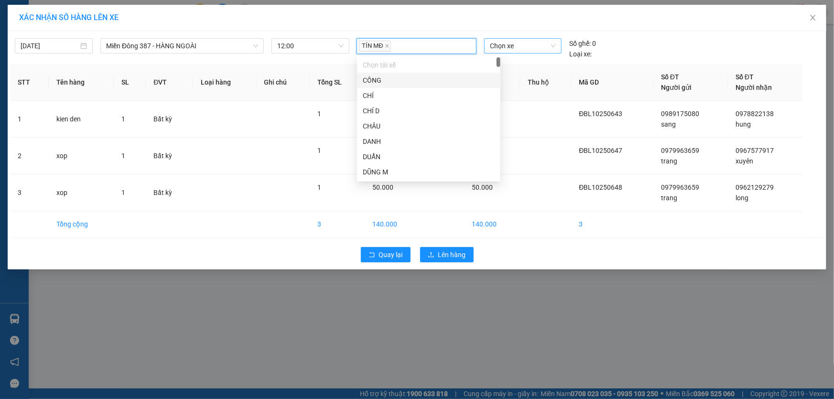
click at [516, 45] on span "Chọn xe" at bounding box center [523, 46] width 66 height 14
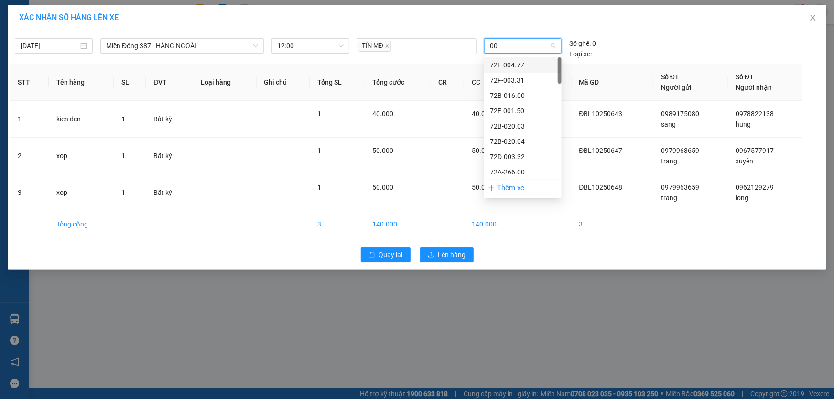
type input "0"
type input "7004"
click at [518, 65] on div "72H-070.04" at bounding box center [523, 65] width 66 height 11
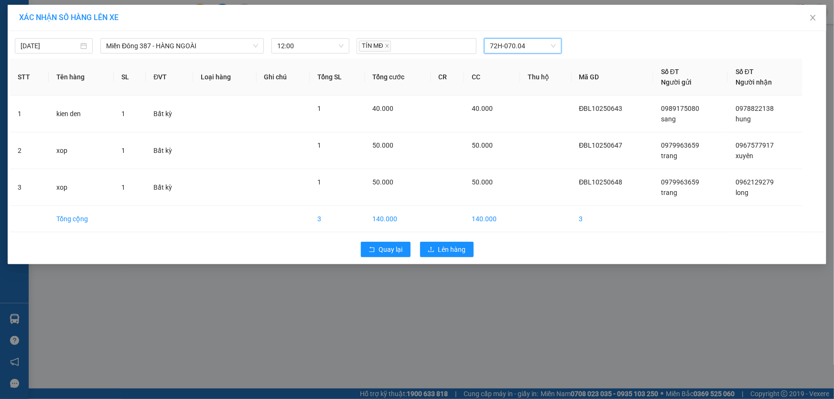
click at [450, 240] on div "Quay lại Lên hàng" at bounding box center [417, 249] width 814 height 25
click at [449, 242] on button "Lên hàng" at bounding box center [447, 249] width 54 height 15
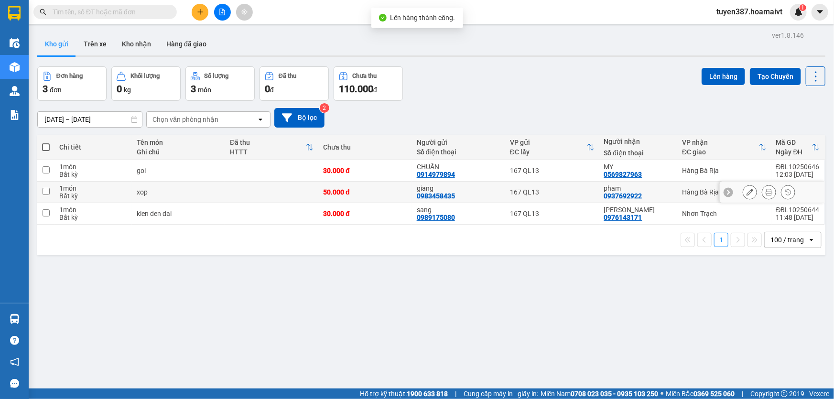
click at [660, 190] on div "pham" at bounding box center [638, 189] width 69 height 8
checkbox input "true"
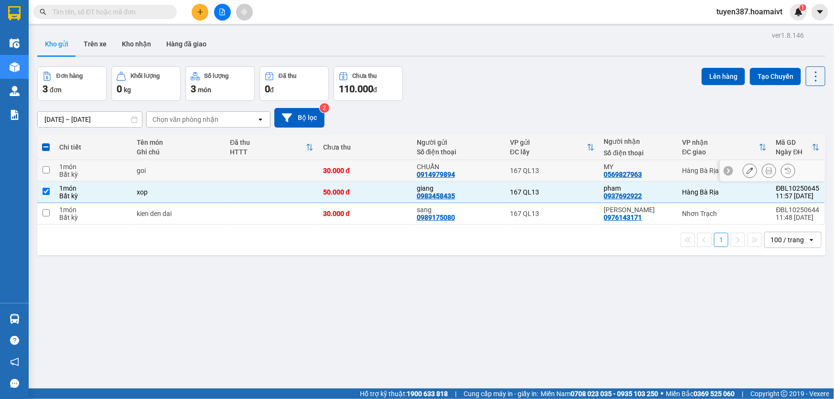
click at [662, 167] on div "MY" at bounding box center [638, 167] width 69 height 8
checkbox input "true"
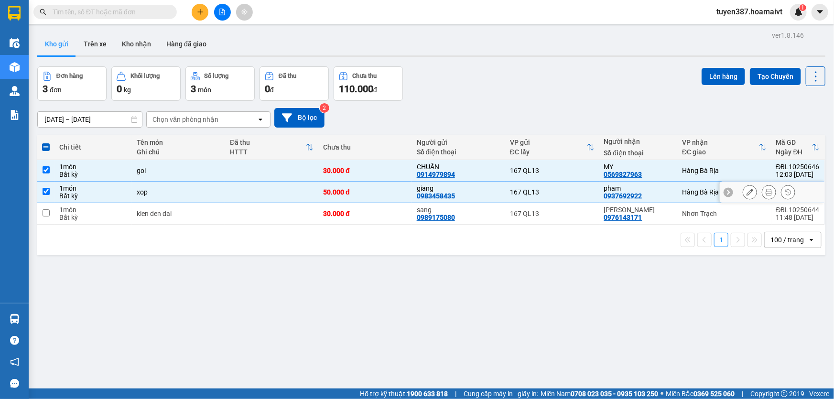
click at [654, 188] on div "pham" at bounding box center [638, 189] width 69 height 8
checkbox input "false"
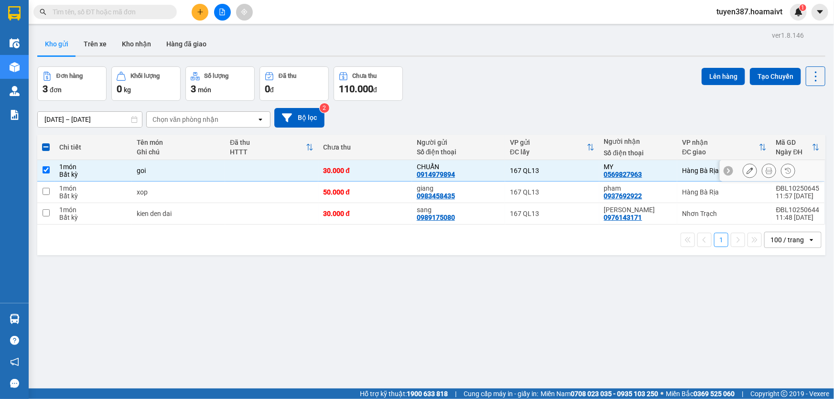
click at [658, 176] on div "MY 0569827963" at bounding box center [638, 170] width 69 height 15
checkbox input "false"
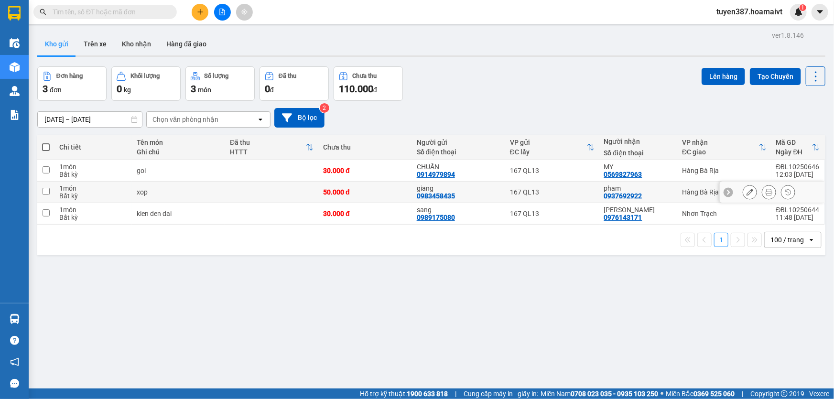
click at [655, 193] on div "pham 0937692922" at bounding box center [638, 192] width 69 height 15
checkbox input "true"
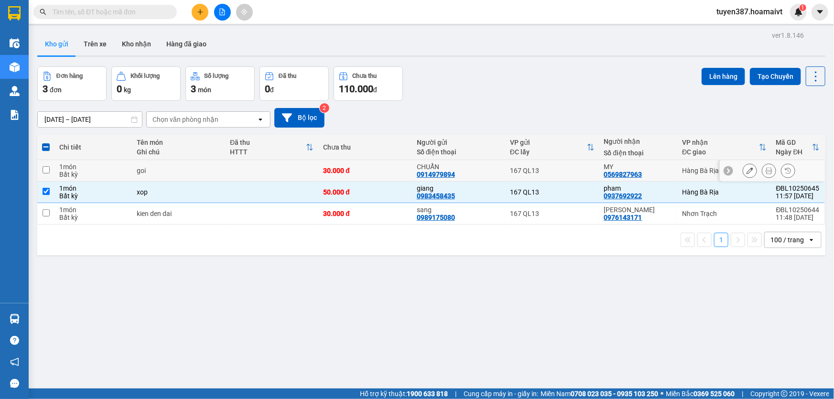
click at [670, 171] on td "MY 0569827963" at bounding box center [638, 171] width 78 height 22
checkbox input "true"
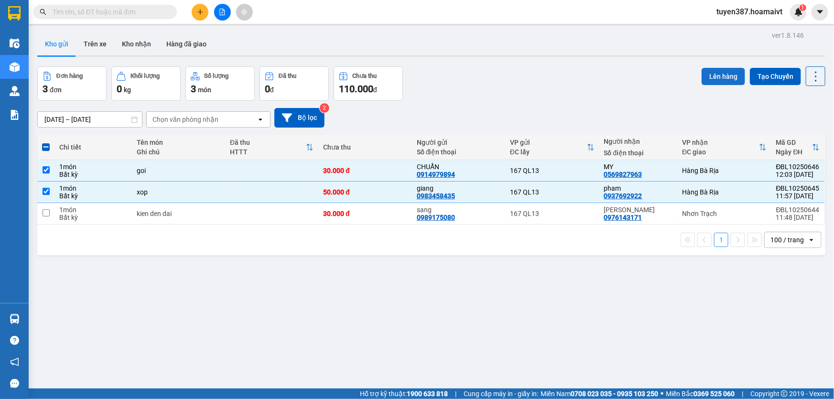
click at [713, 72] on button "Lên hàng" at bounding box center [724, 76] width 44 height 17
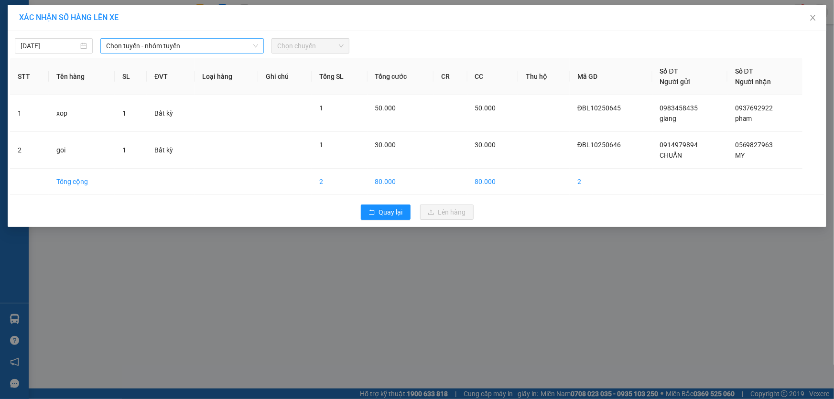
click at [203, 47] on span "Chọn tuyến - nhóm tuyến" at bounding box center [182, 46] width 152 height 14
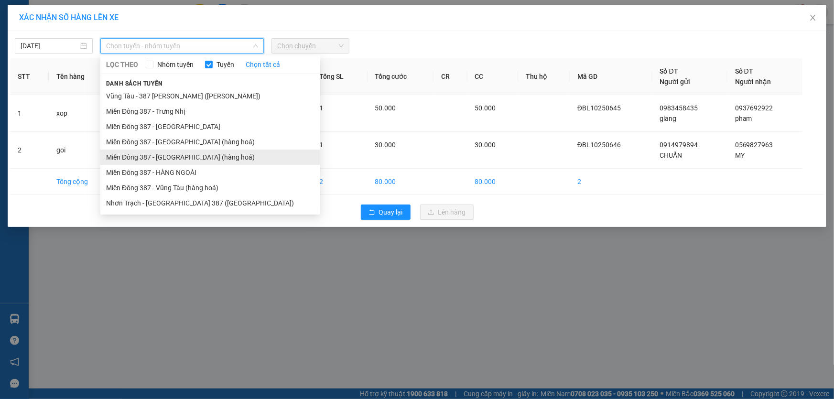
click at [178, 158] on li "Miền Đông 387 - [GEOGRAPHIC_DATA] (hàng hoá)" at bounding box center [210, 157] width 220 height 15
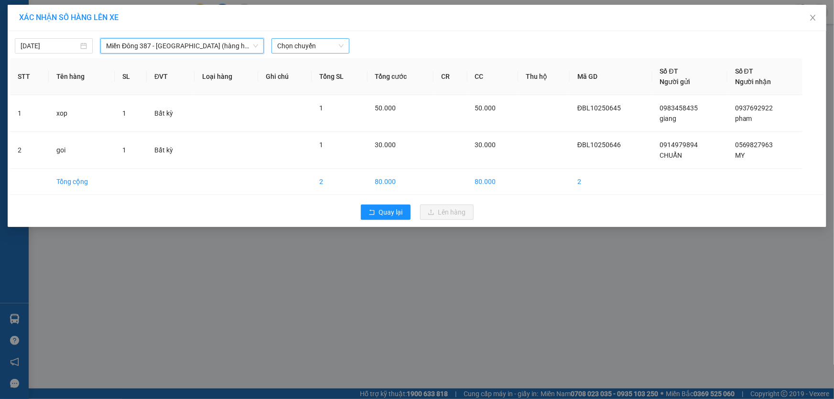
click at [298, 43] on span "Chọn chuyến" at bounding box center [310, 46] width 66 height 14
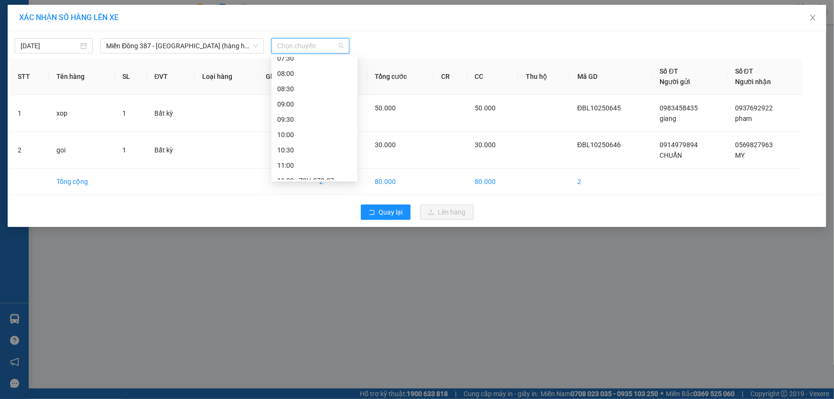
scroll to position [130, 0]
click at [298, 136] on div "12:00" at bounding box center [314, 134] width 75 height 11
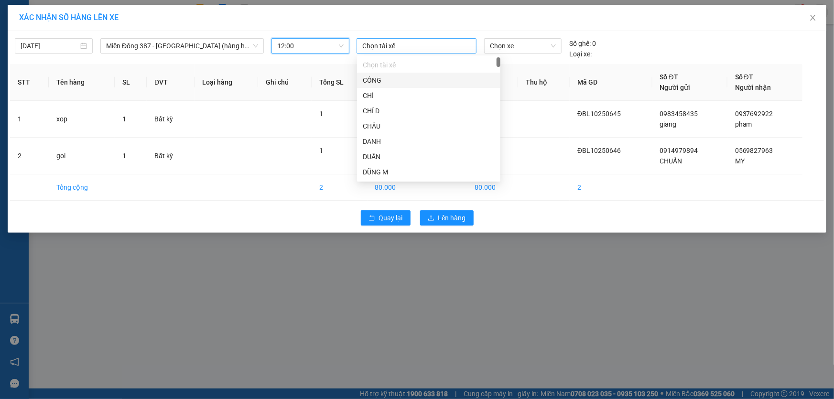
click at [391, 43] on div at bounding box center [416, 45] width 115 height 11
type input "tin"
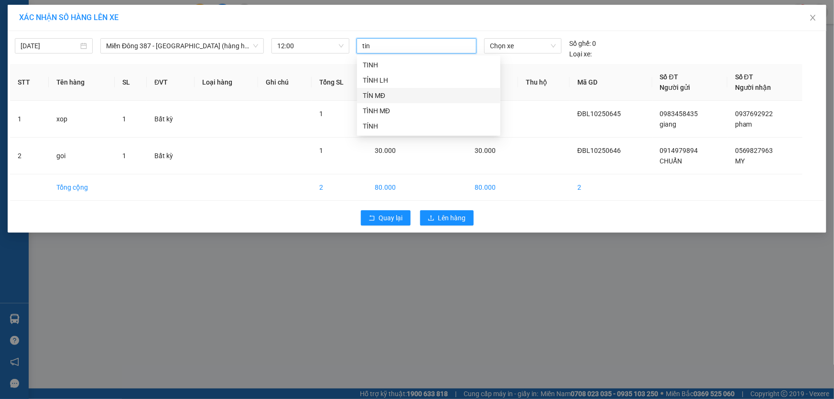
click at [378, 99] on div "TÍN MĐ" at bounding box center [429, 95] width 132 height 11
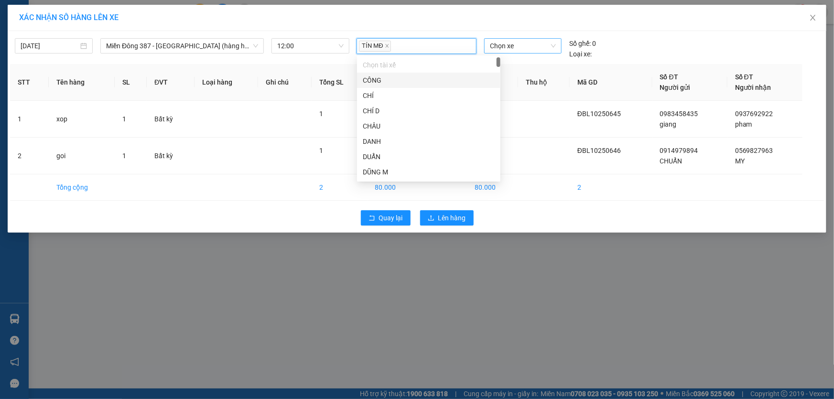
click at [523, 46] on span "Chọn xe" at bounding box center [523, 46] width 66 height 14
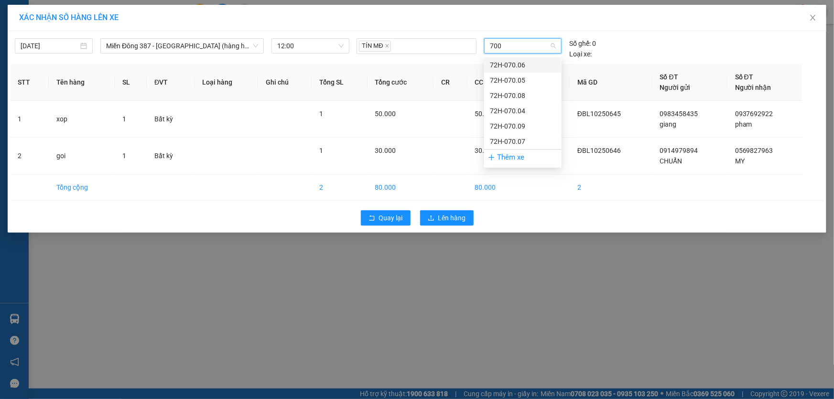
type input "7004"
click at [511, 64] on div "72H-070.04" at bounding box center [523, 65] width 66 height 11
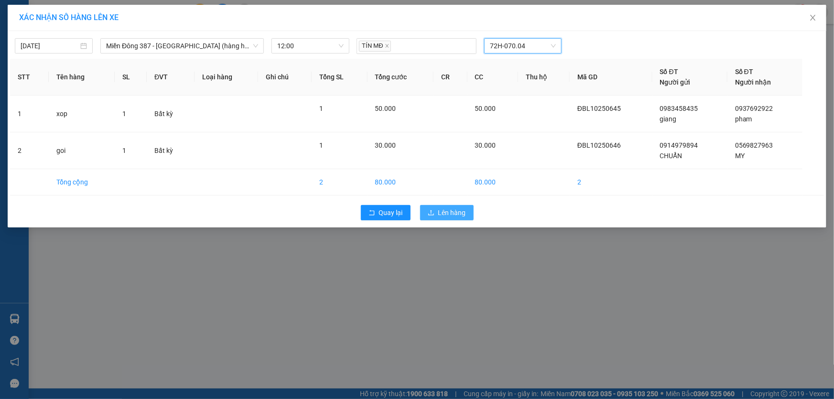
click at [449, 209] on span "Lên hàng" at bounding box center [452, 212] width 28 height 11
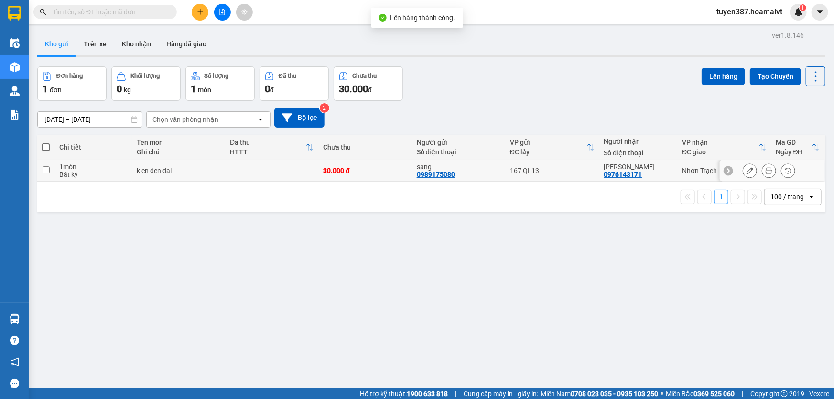
click at [572, 168] on div "167 QL13" at bounding box center [552, 171] width 84 height 8
checkbox input "true"
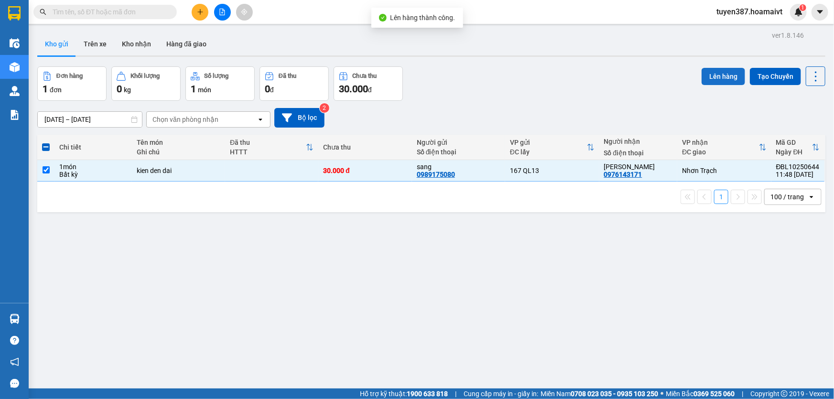
click at [709, 72] on button "Lên hàng" at bounding box center [724, 76] width 44 height 17
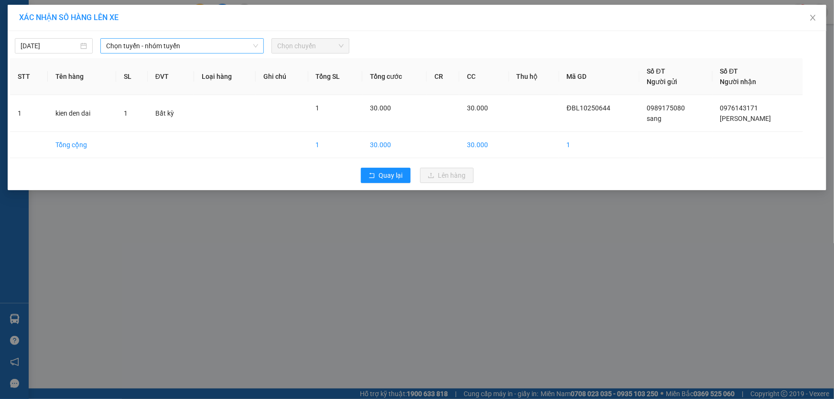
click at [132, 41] on span "Chọn tuyến - nhóm tuyến" at bounding box center [182, 46] width 152 height 14
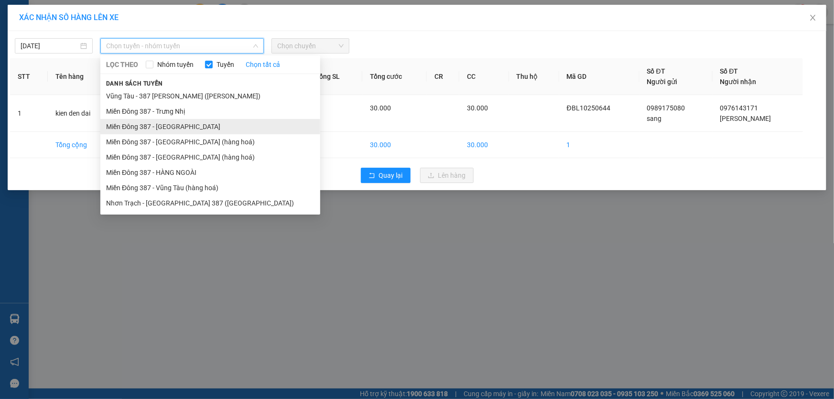
click at [182, 129] on li "Miền Đông 387 - [GEOGRAPHIC_DATA]" at bounding box center [210, 126] width 220 height 15
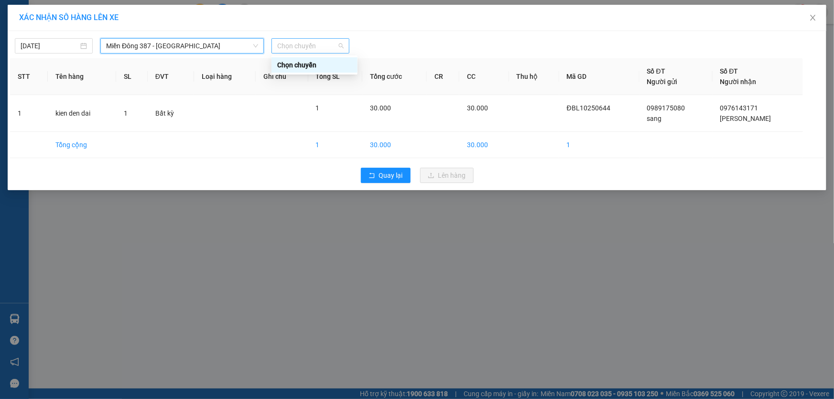
click at [283, 41] on span "Chọn chuyến" at bounding box center [310, 46] width 66 height 14
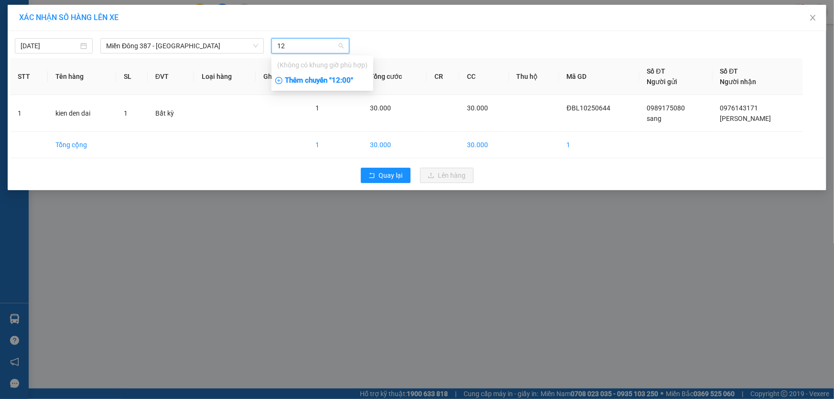
type input "12"
click at [317, 85] on div "Thêm chuyến " 12:00 "" at bounding box center [323, 81] width 102 height 16
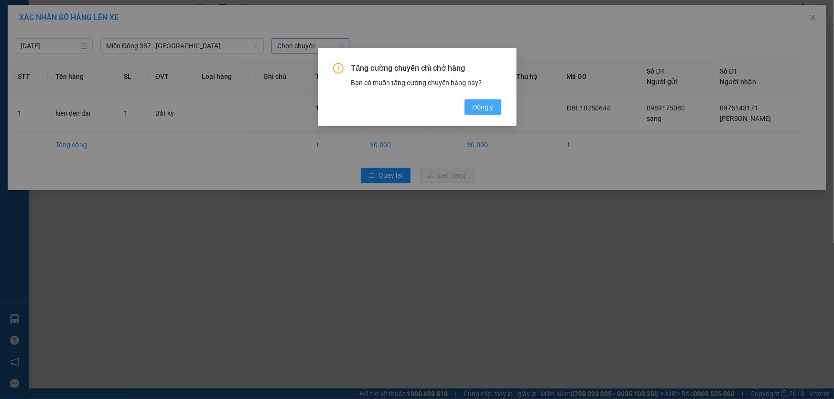
click at [488, 105] on span "Đồng ý" at bounding box center [482, 107] width 21 height 11
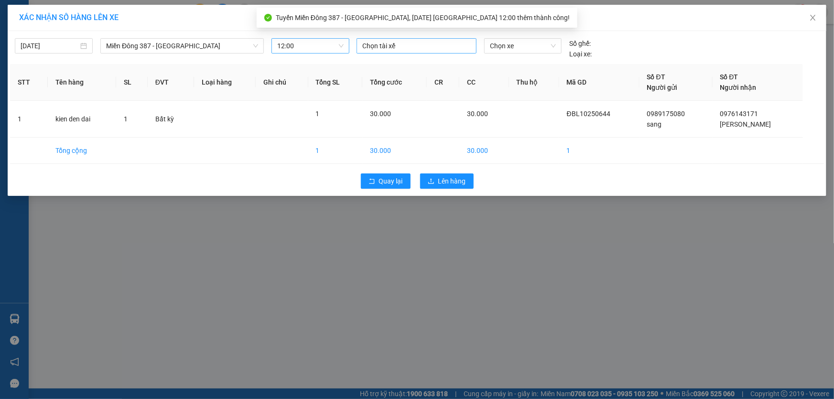
click at [424, 43] on div at bounding box center [416, 45] width 115 height 11
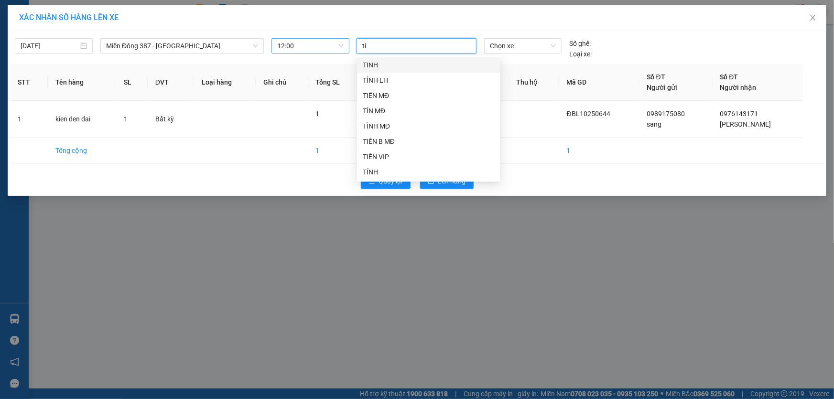
type input "tin"
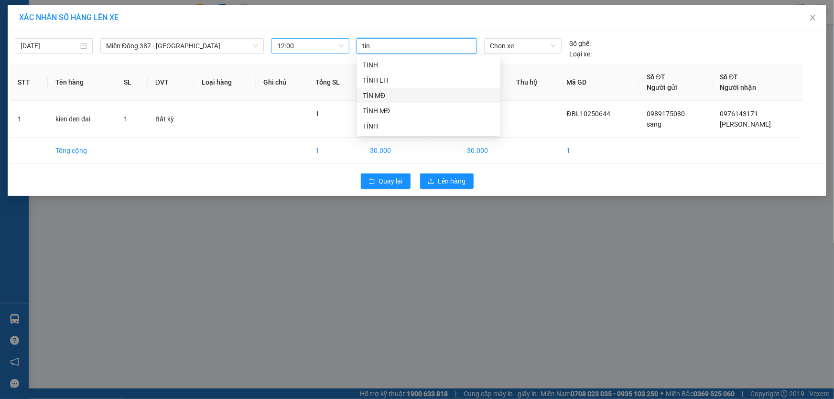
click at [392, 96] on div "TÍN MĐ" at bounding box center [429, 95] width 132 height 11
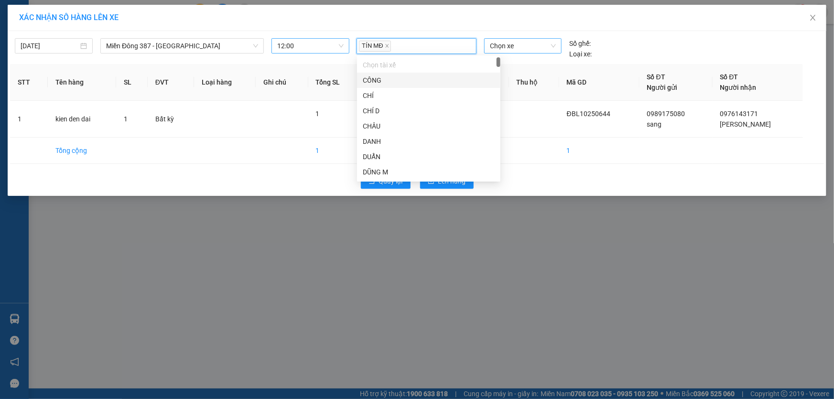
click at [525, 46] on span "Chọn xe" at bounding box center [523, 46] width 66 height 14
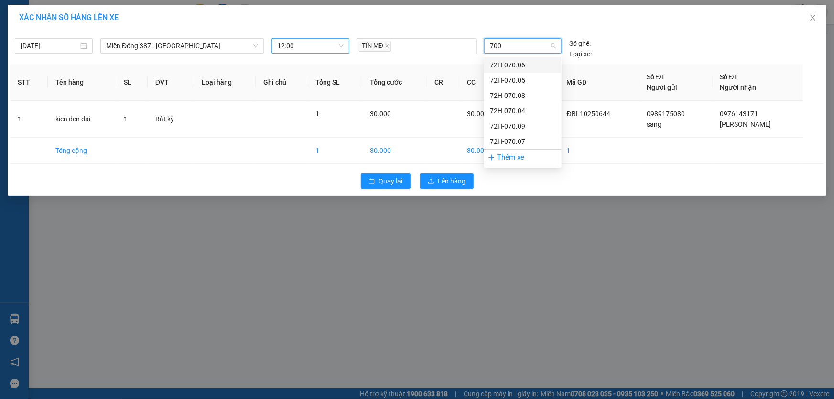
type input "7004"
click at [512, 65] on div "72H-070.04" at bounding box center [523, 65] width 66 height 11
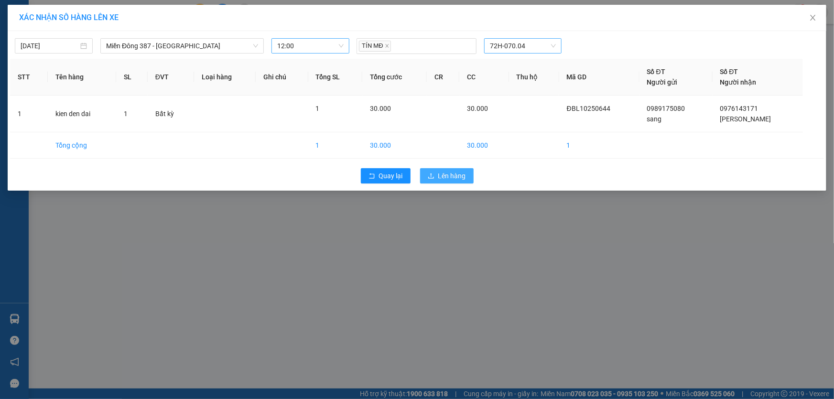
click at [450, 177] on span "Lên hàng" at bounding box center [452, 176] width 28 height 11
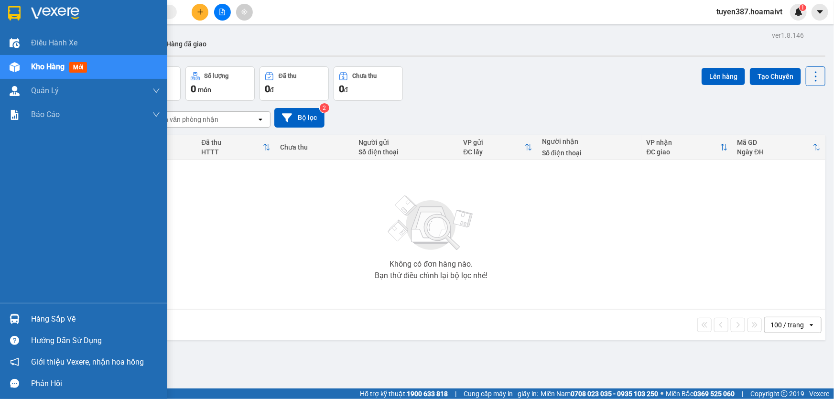
click at [81, 67] on span "mới" at bounding box center [78, 67] width 18 height 11
